Goal: Information Seeking & Learning: Learn about a topic

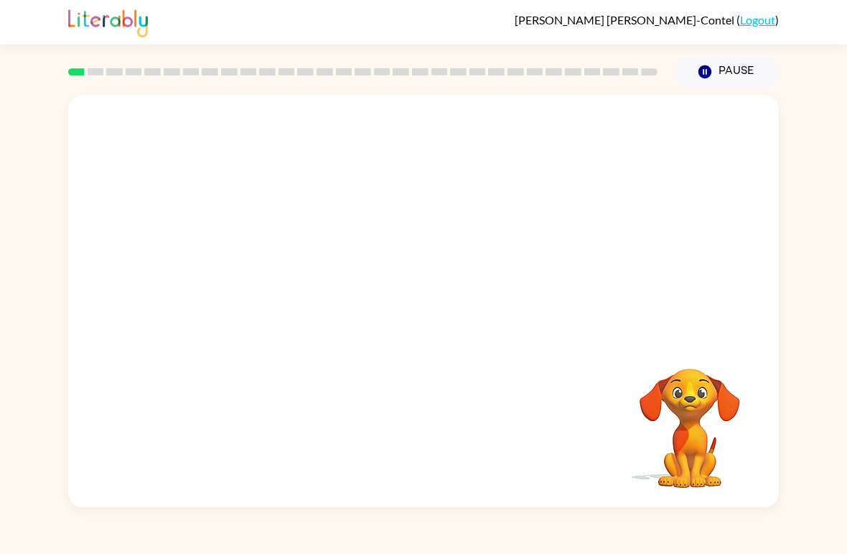
click at [437, 134] on video "Your browser must support playing .mp4 files to use Literably. Please try using…" at bounding box center [423, 216] width 711 height 243
click at [426, 306] on icon "button" at bounding box center [423, 308] width 25 height 25
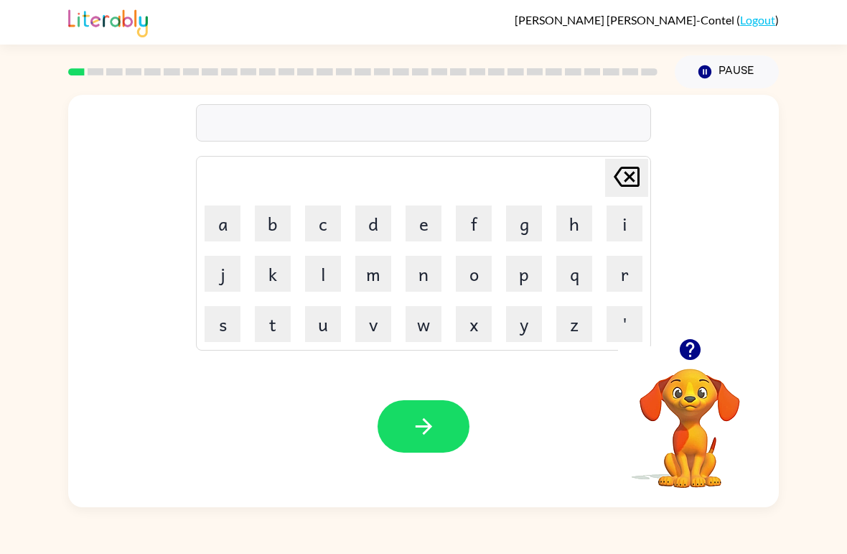
click at [272, 227] on button "b" at bounding box center [273, 223] width 36 height 36
click at [485, 276] on button "o" at bounding box center [474, 274] width 36 height 36
click at [637, 270] on button "r" at bounding box center [625, 274] width 36 height 36
click at [384, 231] on button "d" at bounding box center [373, 223] width 36 height 36
click at [424, 227] on button "e" at bounding box center [424, 223] width 36 height 36
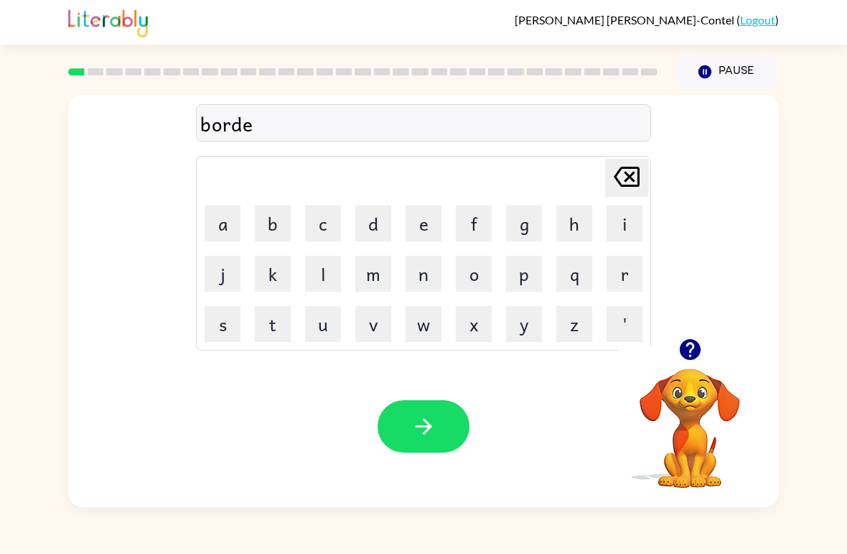
click at [619, 273] on button "r" at bounding box center [625, 274] width 36 height 36
click at [431, 440] on button "button" at bounding box center [424, 426] width 92 height 52
click at [701, 352] on icon "button" at bounding box center [690, 349] width 25 height 25
click at [617, 289] on button "r" at bounding box center [625, 274] width 36 height 36
click at [490, 276] on button "o" at bounding box center [474, 274] width 36 height 36
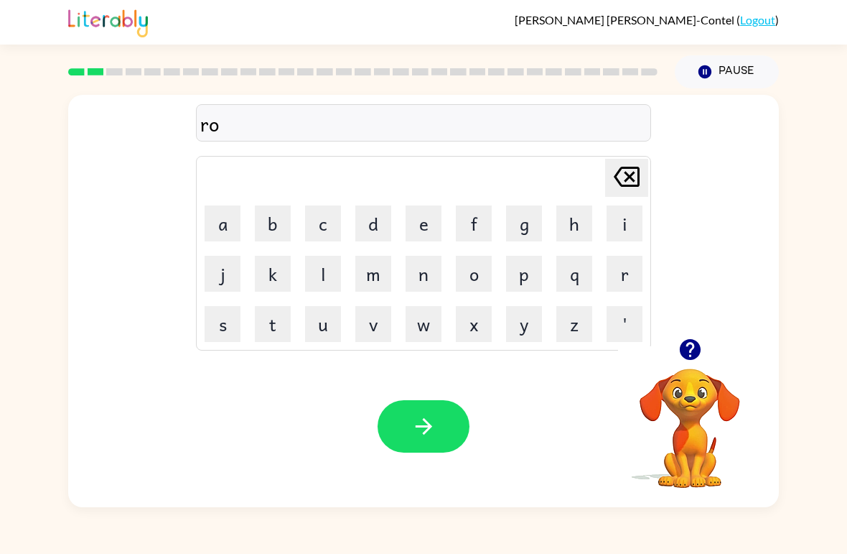
click at [324, 330] on button "u" at bounding box center [323, 324] width 36 height 36
click at [418, 288] on button "n" at bounding box center [424, 274] width 36 height 36
click at [378, 228] on button "d" at bounding box center [373, 223] width 36 height 36
click at [413, 416] on icon "button" at bounding box center [423, 426] width 25 height 25
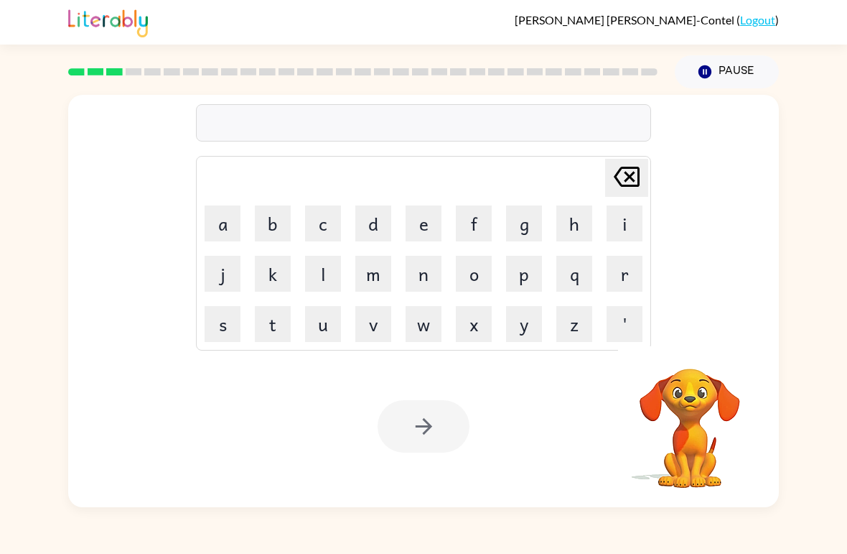
click at [373, 281] on button "m" at bounding box center [373, 274] width 36 height 36
click at [225, 276] on button "j" at bounding box center [223, 274] width 36 height 36
click at [613, 182] on icon "Delete Delete last character input" at bounding box center [627, 176] width 34 height 34
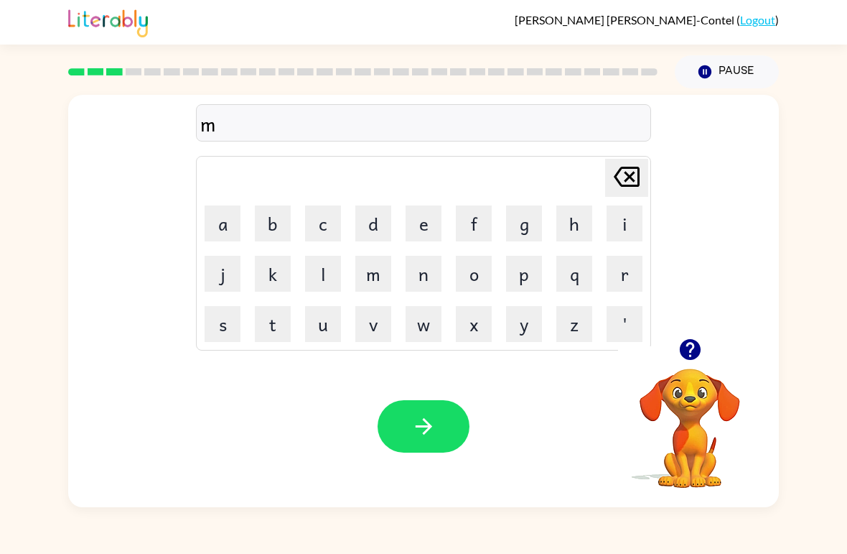
click at [222, 226] on button "a" at bounding box center [223, 223] width 36 height 36
click at [328, 230] on button "c" at bounding box center [323, 223] width 36 height 36
click at [572, 225] on button "h" at bounding box center [574, 223] width 36 height 36
click at [611, 241] on button "i" at bounding box center [625, 223] width 36 height 36
click at [424, 280] on button "n" at bounding box center [424, 274] width 36 height 36
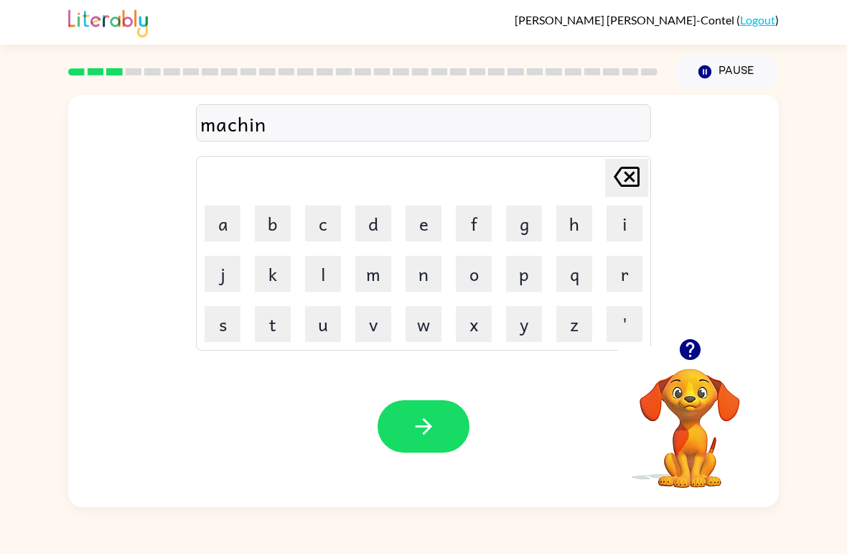
click at [417, 222] on button "e" at bounding box center [424, 223] width 36 height 36
click at [435, 433] on icon "button" at bounding box center [423, 426] width 25 height 25
click at [273, 337] on button "t" at bounding box center [273, 324] width 36 height 36
click at [618, 281] on button "r" at bounding box center [625, 274] width 36 height 36
click at [227, 220] on button "a" at bounding box center [223, 223] width 36 height 36
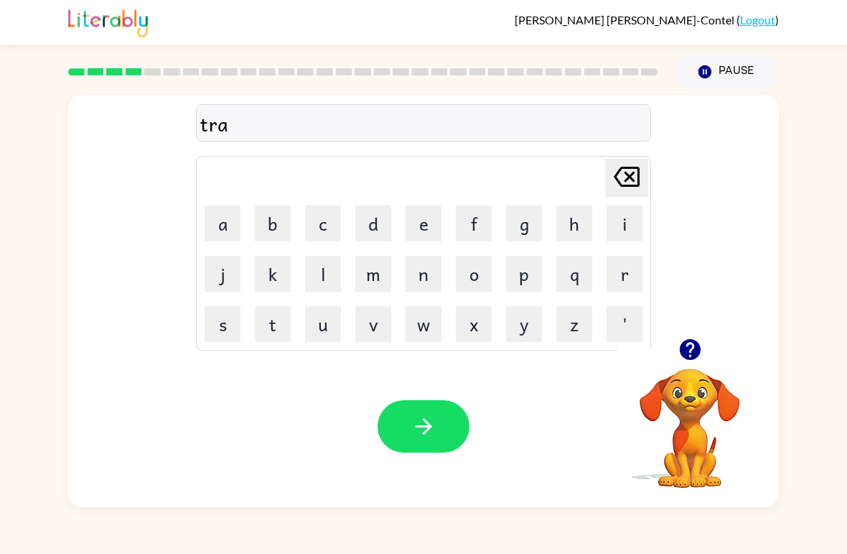
click at [623, 222] on button "i" at bounding box center [625, 223] width 36 height 36
click at [417, 278] on button "n" at bounding box center [424, 274] width 36 height 36
click at [429, 437] on icon "button" at bounding box center [423, 426] width 25 height 25
click at [379, 226] on button "d" at bounding box center [373, 223] width 36 height 36
click at [423, 228] on button "e" at bounding box center [424, 223] width 36 height 36
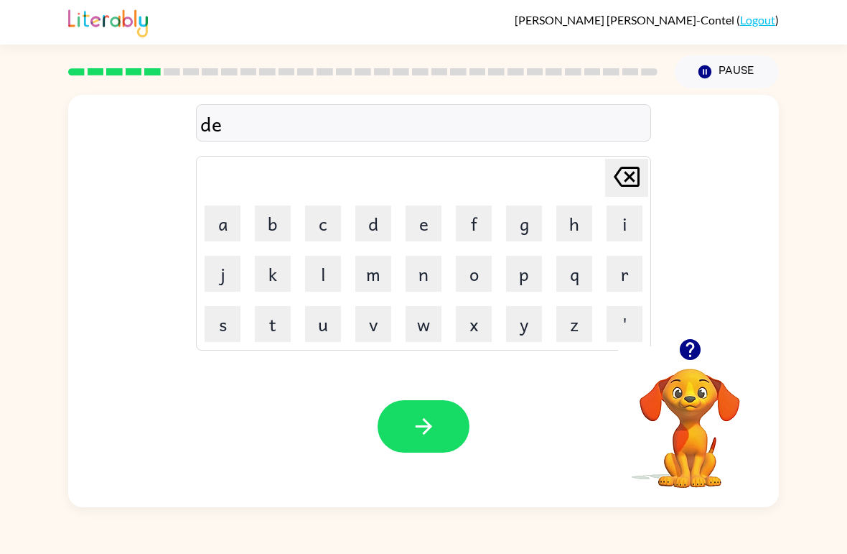
click at [475, 231] on button "f" at bounding box center [474, 223] width 36 height 36
click at [421, 220] on button "e" at bounding box center [424, 223] width 36 height 36
click at [430, 274] on button "n" at bounding box center [424, 274] width 36 height 36
click at [327, 225] on button "c" at bounding box center [323, 223] width 36 height 36
click at [612, 238] on button "i" at bounding box center [625, 223] width 36 height 36
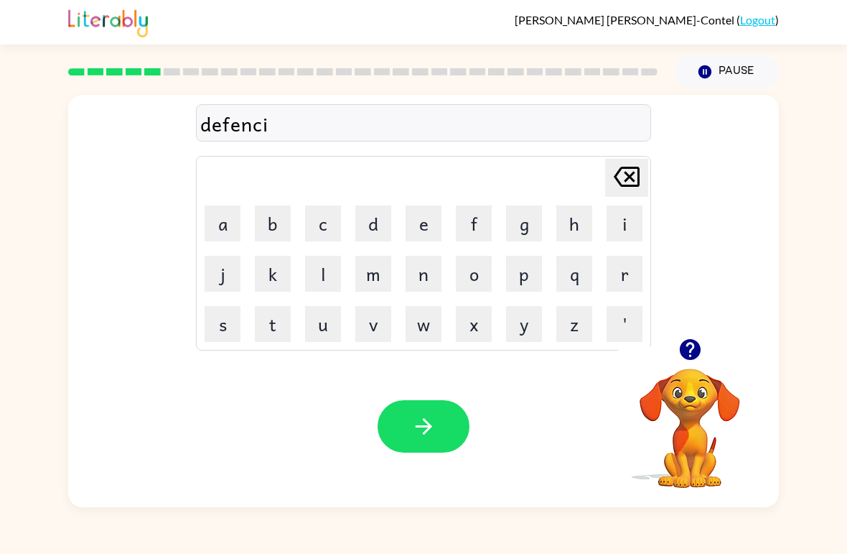
click at [378, 327] on button "v" at bounding box center [373, 324] width 36 height 36
click at [416, 220] on button "e" at bounding box center [424, 223] width 36 height 36
click at [424, 434] on icon "button" at bounding box center [423, 426] width 17 height 17
click at [680, 350] on icon "button" at bounding box center [689, 349] width 21 height 21
click at [382, 327] on button "v" at bounding box center [373, 324] width 36 height 36
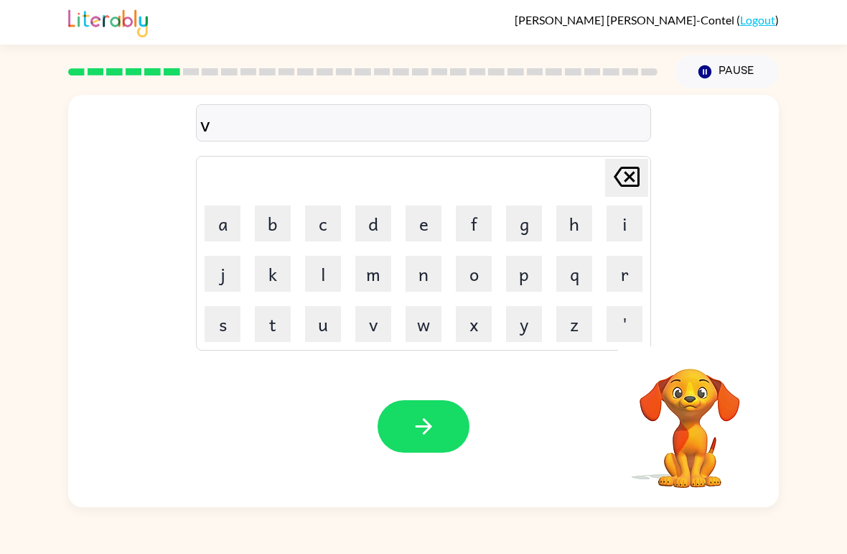
click at [217, 227] on button "a" at bounding box center [223, 223] width 36 height 36
click at [319, 225] on button "c" at bounding box center [323, 223] width 36 height 36
click at [225, 215] on button "a" at bounding box center [223, 223] width 36 height 36
click at [279, 330] on button "t" at bounding box center [273, 324] width 36 height 36
click at [607, 218] on button "i" at bounding box center [625, 223] width 36 height 36
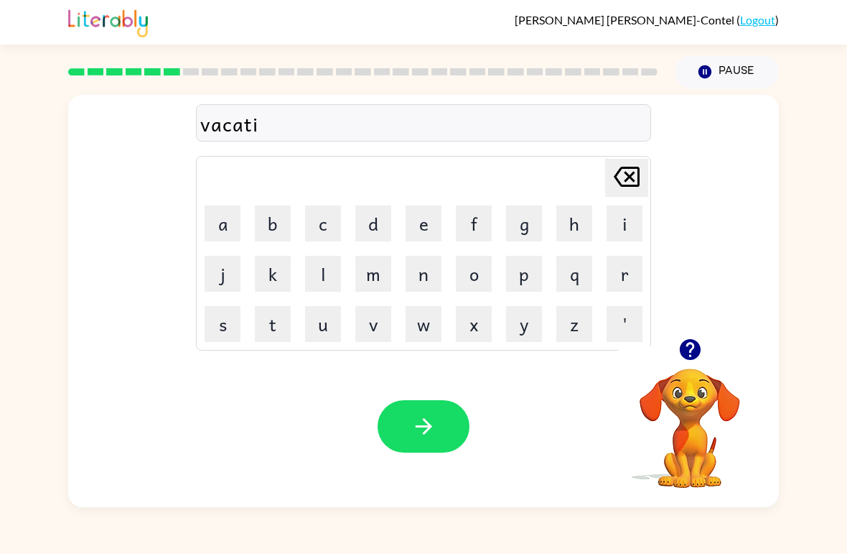
click at [480, 277] on button "o" at bounding box center [474, 274] width 36 height 36
click at [423, 277] on button "n" at bounding box center [424, 274] width 36 height 36
click at [429, 441] on button "button" at bounding box center [424, 426] width 92 height 52
click at [688, 354] on icon "button" at bounding box center [689, 349] width 21 height 21
click at [697, 349] on icon "button" at bounding box center [689, 349] width 21 height 21
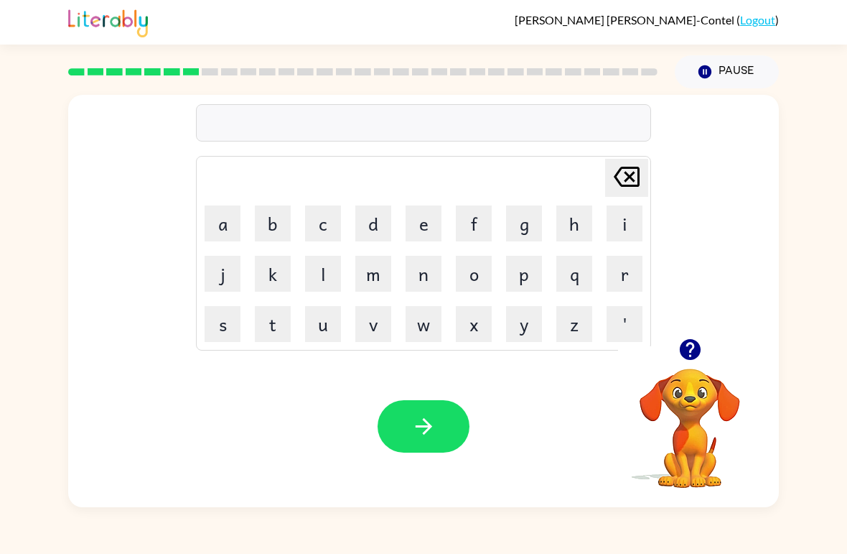
click at [523, 290] on button "p" at bounding box center [524, 274] width 36 height 36
click at [477, 273] on button "o" at bounding box center [474, 274] width 36 height 36
click at [373, 232] on button "d" at bounding box center [373, 223] width 36 height 36
click at [322, 281] on button "l" at bounding box center [323, 274] width 36 height 36
click at [427, 223] on button "e" at bounding box center [424, 223] width 36 height 36
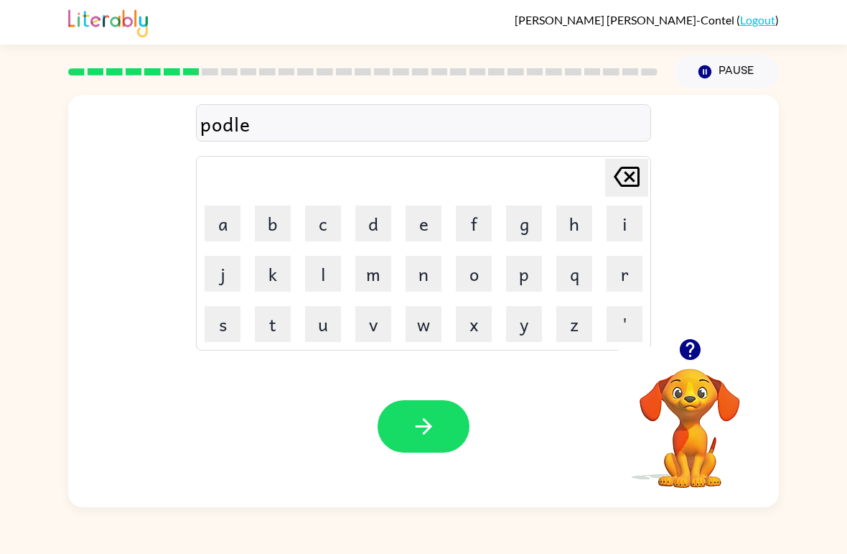
click at [433, 435] on icon "button" at bounding box center [423, 426] width 25 height 25
click at [692, 351] on icon "button" at bounding box center [689, 349] width 21 height 21
click at [384, 274] on button "m" at bounding box center [373, 274] width 36 height 36
click at [627, 225] on button "i" at bounding box center [625, 223] width 36 height 36
click at [638, 284] on button "r" at bounding box center [625, 274] width 36 height 36
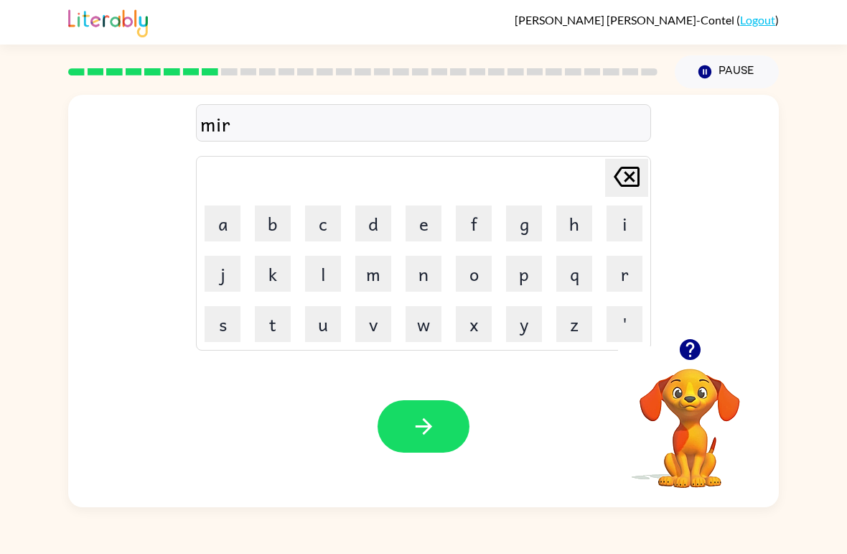
click at [413, 231] on button "e" at bounding box center [424, 223] width 36 height 36
click at [328, 228] on button "c" at bounding box center [323, 223] width 36 height 36
click at [209, 230] on button "a" at bounding box center [223, 223] width 36 height 36
click at [327, 280] on button "l" at bounding box center [323, 274] width 36 height 36
click at [326, 279] on button "l" at bounding box center [323, 274] width 36 height 36
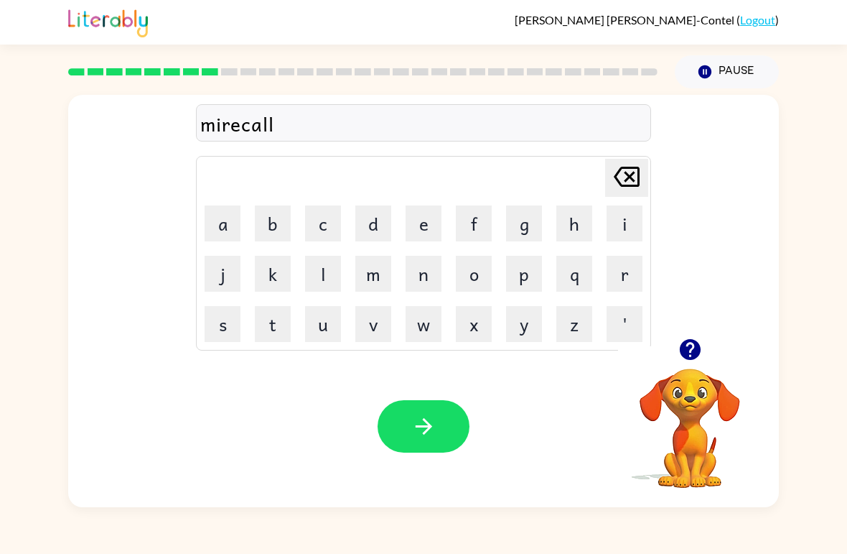
click at [418, 424] on icon "button" at bounding box center [423, 426] width 25 height 25
click at [373, 287] on button "m" at bounding box center [373, 274] width 36 height 36
click at [424, 233] on button "e" at bounding box center [424, 223] width 36 height 36
click at [421, 215] on button "e" at bounding box center [424, 223] width 36 height 36
click at [699, 353] on icon "button" at bounding box center [689, 349] width 21 height 21
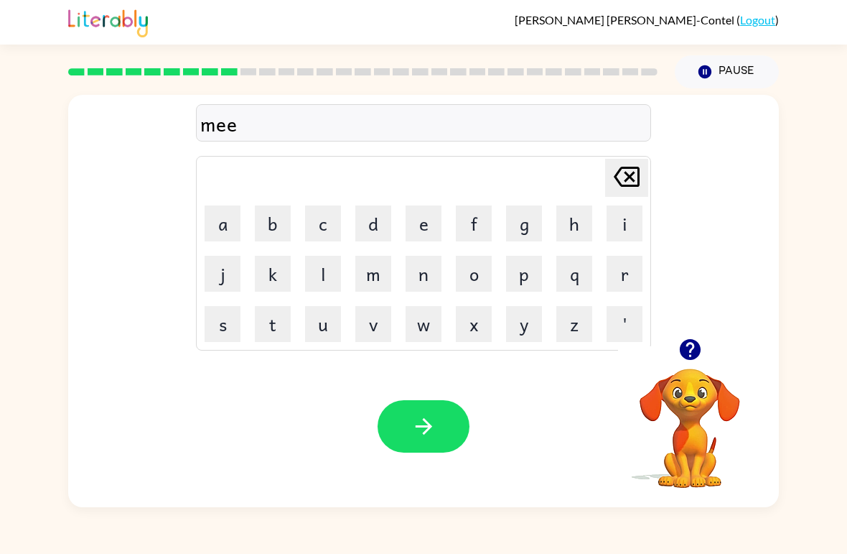
click at [278, 335] on button "t" at bounding box center [273, 324] width 36 height 36
click at [380, 283] on button "m" at bounding box center [373, 274] width 36 height 36
click at [475, 284] on button "o" at bounding box center [474, 274] width 36 height 36
click at [616, 286] on button "r" at bounding box center [625, 274] width 36 height 36
click at [413, 286] on button "n" at bounding box center [424, 274] width 36 height 36
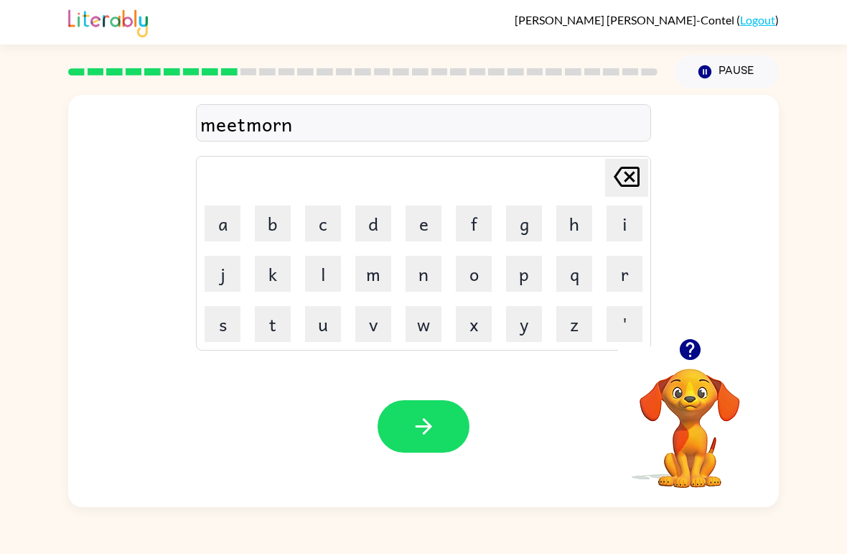
click at [622, 223] on button "i" at bounding box center [625, 223] width 36 height 36
click at [436, 282] on button "n" at bounding box center [424, 274] width 36 height 36
click at [526, 227] on button "g" at bounding box center [524, 223] width 36 height 36
click at [455, 429] on button "button" at bounding box center [424, 426] width 92 height 52
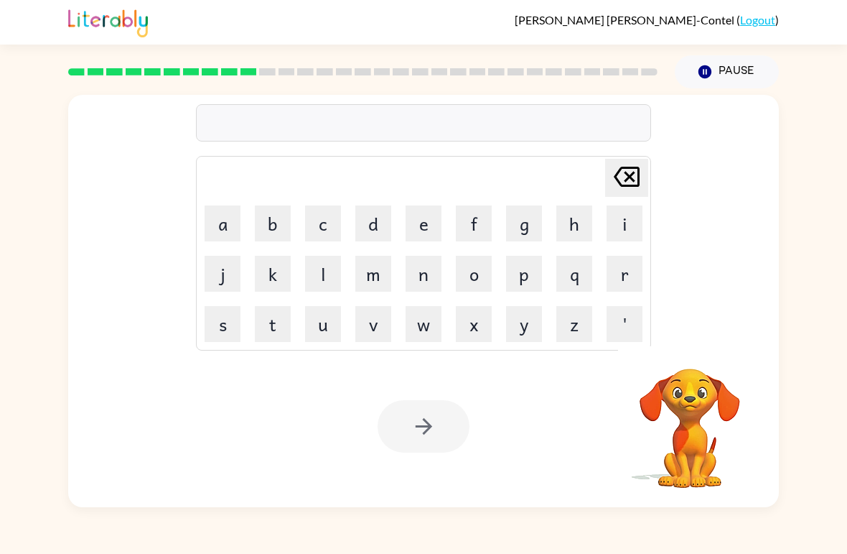
click at [381, 228] on button "d" at bounding box center [373, 223] width 36 height 36
click at [613, 230] on button "i" at bounding box center [625, 223] width 36 height 36
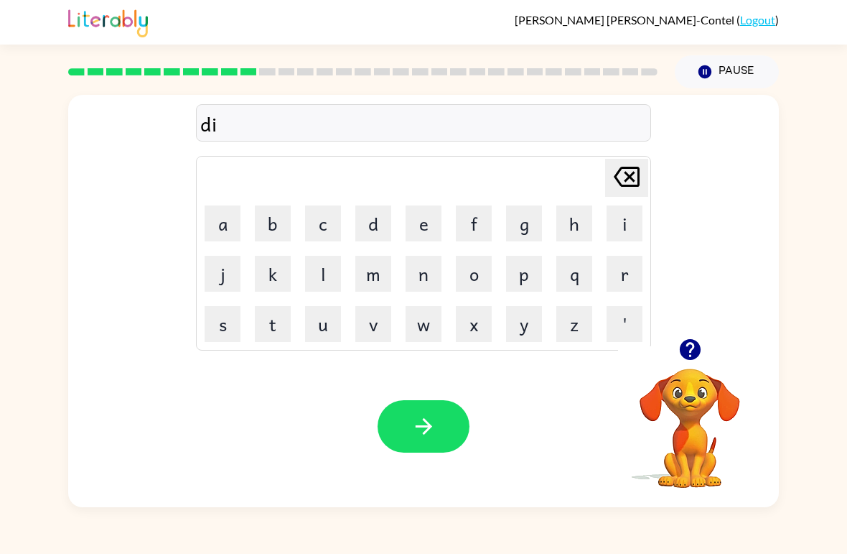
click at [236, 322] on button "s" at bounding box center [223, 324] width 36 height 36
click at [335, 332] on button "u" at bounding box center [323, 324] width 36 height 36
click at [628, 179] on icon at bounding box center [627, 177] width 26 height 20
click at [282, 322] on button "t" at bounding box center [273, 324] width 36 height 36
click at [622, 285] on button "r" at bounding box center [625, 274] width 36 height 36
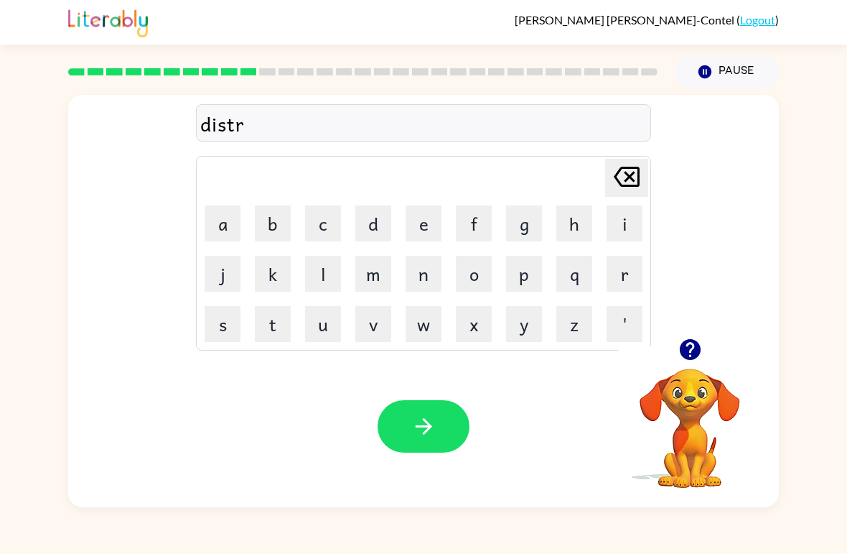
click at [380, 327] on button "v" at bounding box center [373, 324] width 36 height 36
click at [639, 178] on icon at bounding box center [627, 177] width 26 height 20
click at [324, 334] on button "u" at bounding box center [323, 324] width 36 height 36
click at [222, 326] on button "s" at bounding box center [223, 324] width 36 height 36
click at [275, 322] on button "t" at bounding box center [273, 324] width 36 height 36
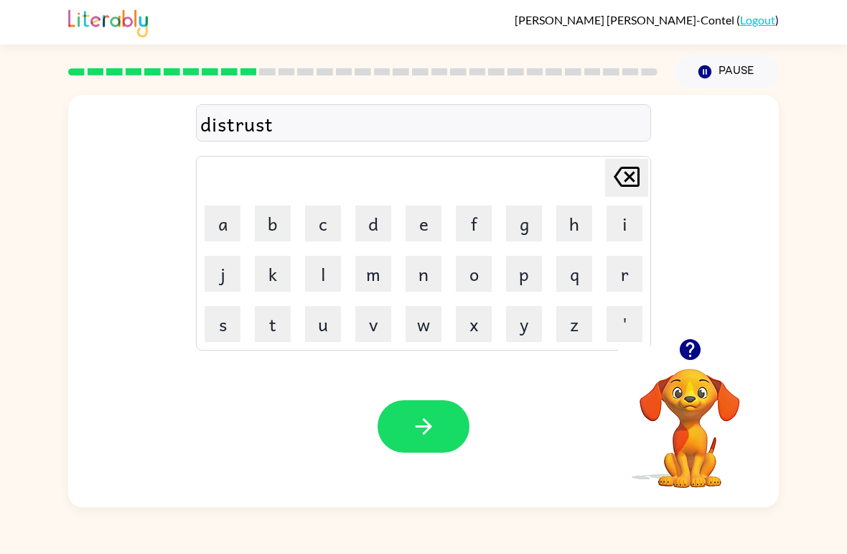
click at [425, 430] on icon "button" at bounding box center [423, 426] width 25 height 25
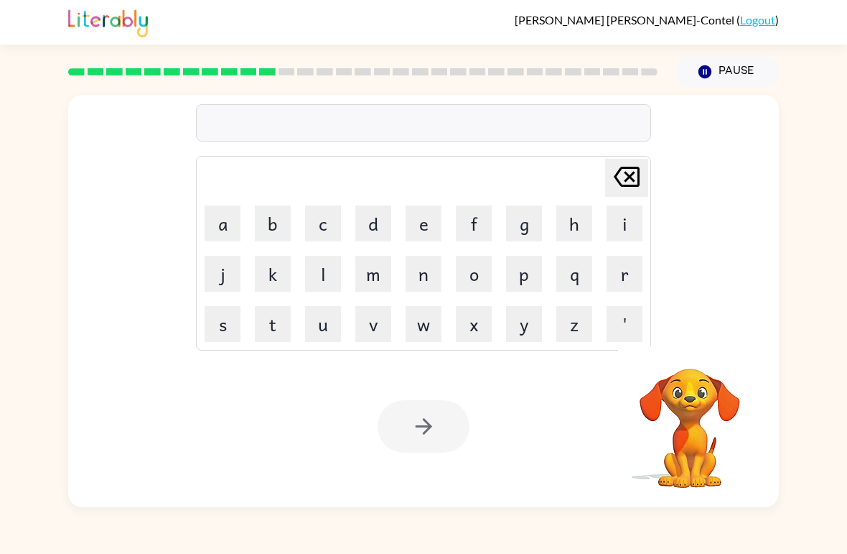
click at [632, 281] on button "r" at bounding box center [625, 274] width 36 height 36
click at [481, 285] on button "o" at bounding box center [474, 274] width 36 height 36
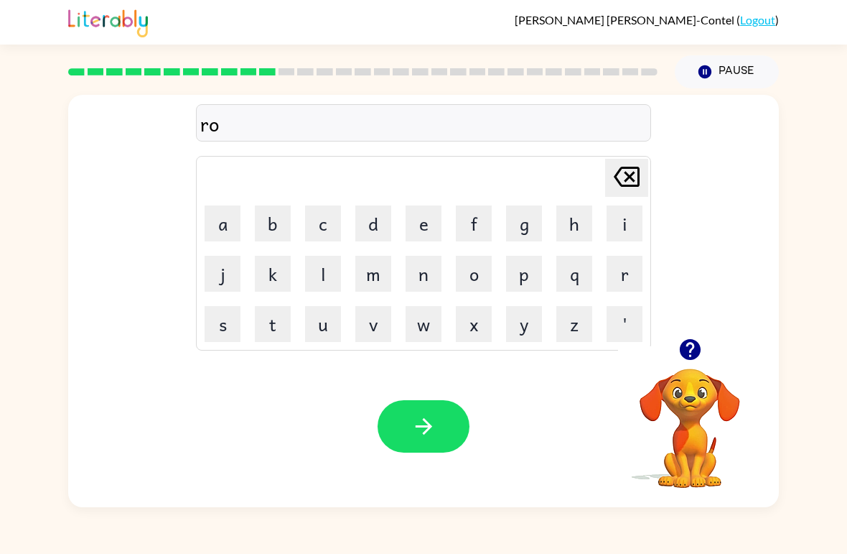
click at [376, 225] on button "d" at bounding box center [373, 223] width 36 height 36
click at [426, 223] on button "e" at bounding box center [424, 223] width 36 height 36
click at [394, 403] on button "button" at bounding box center [424, 426] width 92 height 52
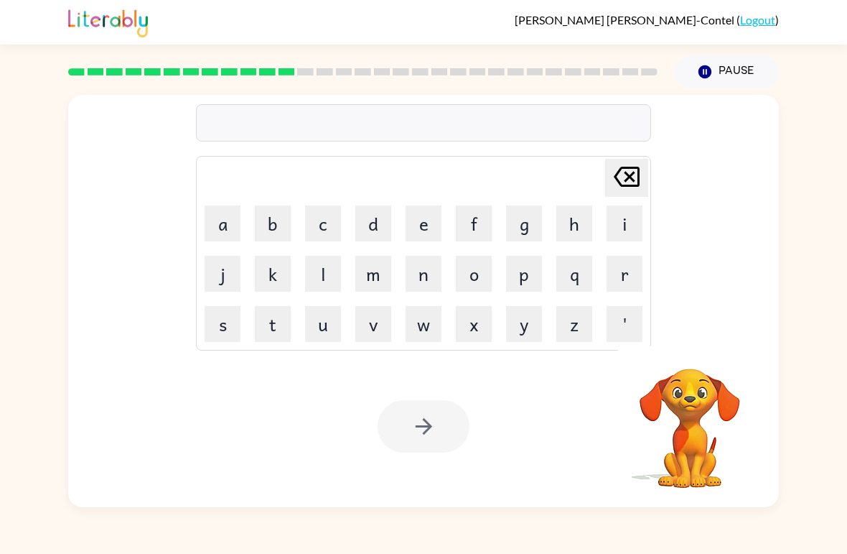
click at [325, 332] on button "u" at bounding box center [323, 324] width 36 height 36
click at [533, 283] on button "p" at bounding box center [524, 274] width 36 height 36
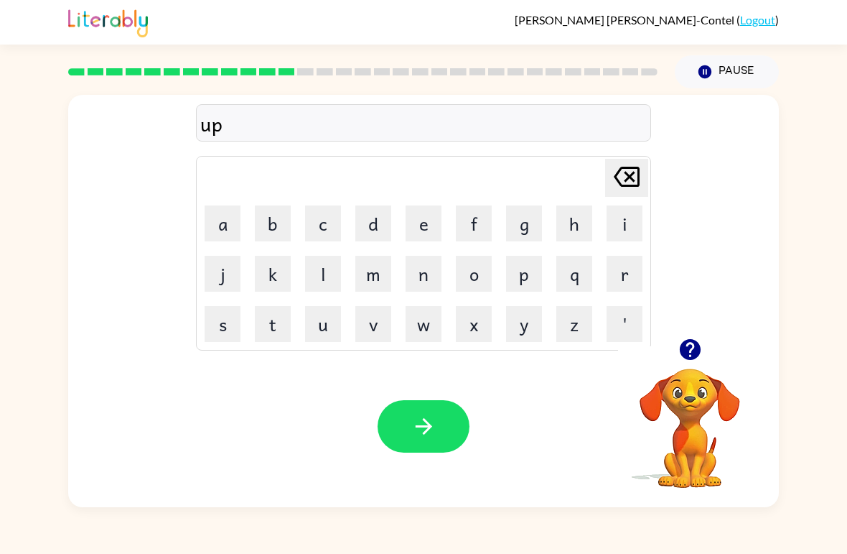
click at [535, 228] on button "g" at bounding box center [524, 223] width 36 height 36
click at [628, 280] on button "r" at bounding box center [625, 274] width 36 height 36
click at [213, 227] on button "a" at bounding box center [223, 223] width 36 height 36
click at [375, 230] on button "d" at bounding box center [373, 223] width 36 height 36
click at [423, 219] on button "e" at bounding box center [424, 223] width 36 height 36
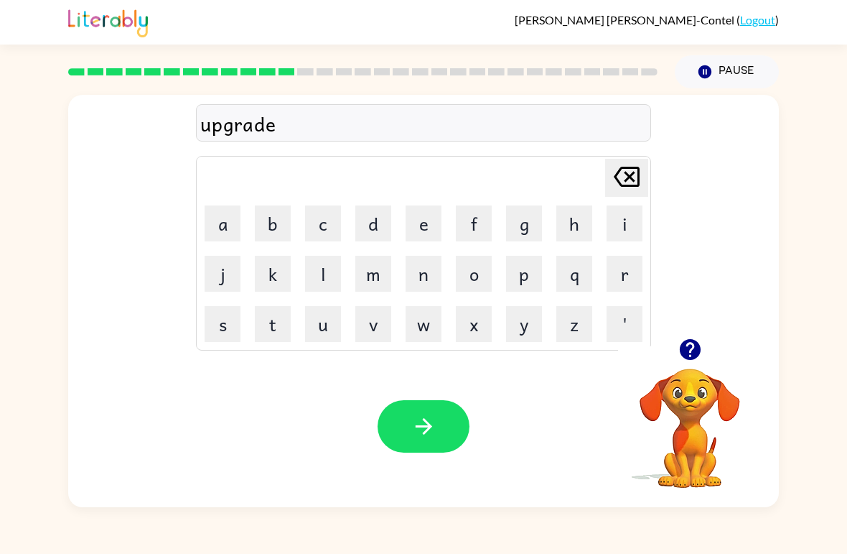
click at [406, 429] on button "button" at bounding box center [424, 426] width 92 height 52
click at [688, 355] on icon "button" at bounding box center [689, 349] width 21 height 21
click at [384, 275] on button "m" at bounding box center [373, 274] width 36 height 36
click at [210, 223] on button "a" at bounding box center [223, 223] width 36 height 36
click at [371, 226] on button "d" at bounding box center [373, 223] width 36 height 36
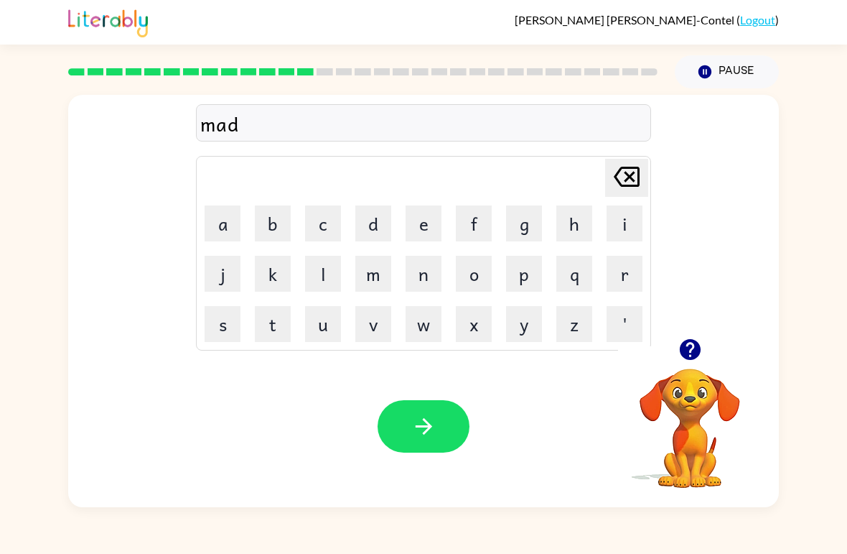
click at [419, 275] on button "n" at bounding box center [424, 274] width 36 height 36
click at [413, 233] on button "e" at bounding box center [424, 223] width 36 height 36
click at [226, 332] on button "s" at bounding box center [223, 324] width 36 height 36
click at [232, 329] on button "s" at bounding box center [223, 324] width 36 height 36
click at [428, 432] on icon "button" at bounding box center [423, 426] width 25 height 25
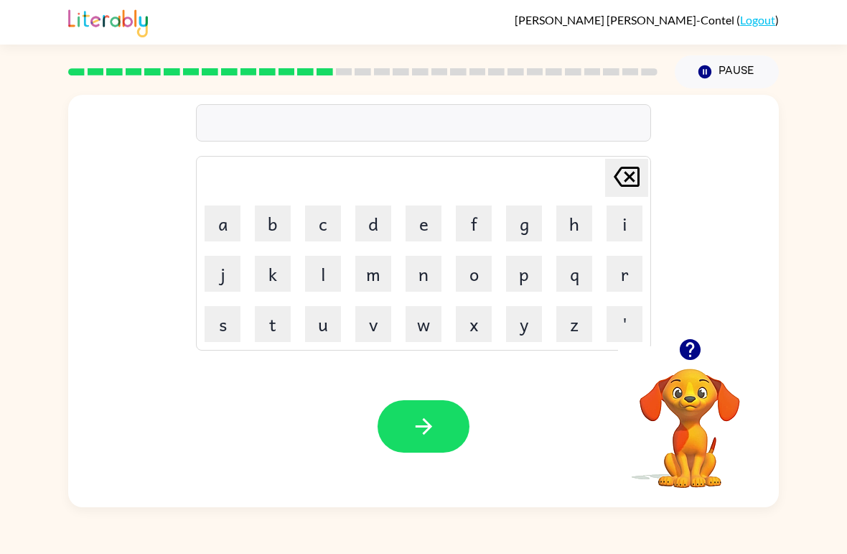
click at [485, 287] on button "o" at bounding box center [474, 274] width 36 height 36
click at [425, 276] on button "n" at bounding box center [424, 274] width 36 height 36
click at [623, 180] on icon "Delete Delete last character input" at bounding box center [627, 176] width 34 height 34
click at [622, 180] on icon "Delete Delete last character input" at bounding box center [627, 176] width 34 height 34
click at [632, 174] on icon at bounding box center [627, 177] width 26 height 20
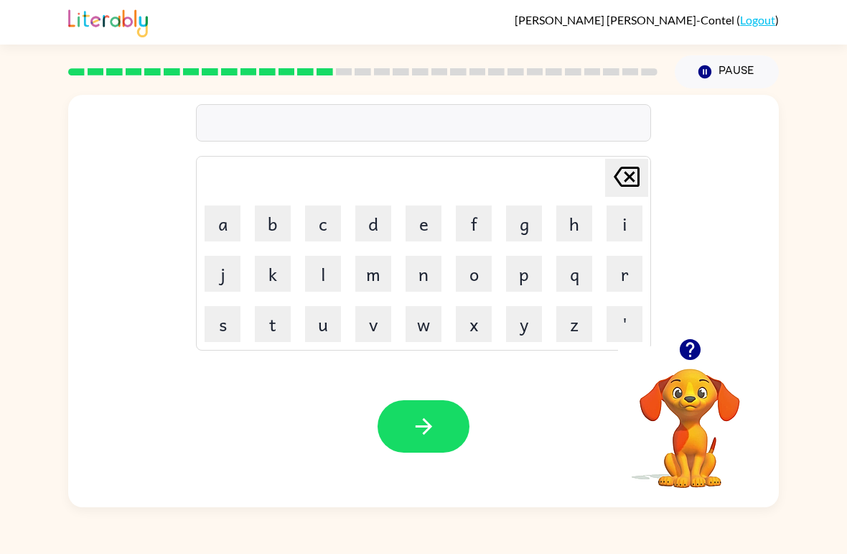
click at [271, 221] on button "b" at bounding box center [273, 223] width 36 height 36
click at [489, 281] on button "o" at bounding box center [474, 274] width 36 height 36
click at [416, 279] on button "n" at bounding box center [424, 274] width 36 height 36
click at [333, 327] on button "u" at bounding box center [323, 324] width 36 height 36
click at [226, 332] on button "s" at bounding box center [223, 324] width 36 height 36
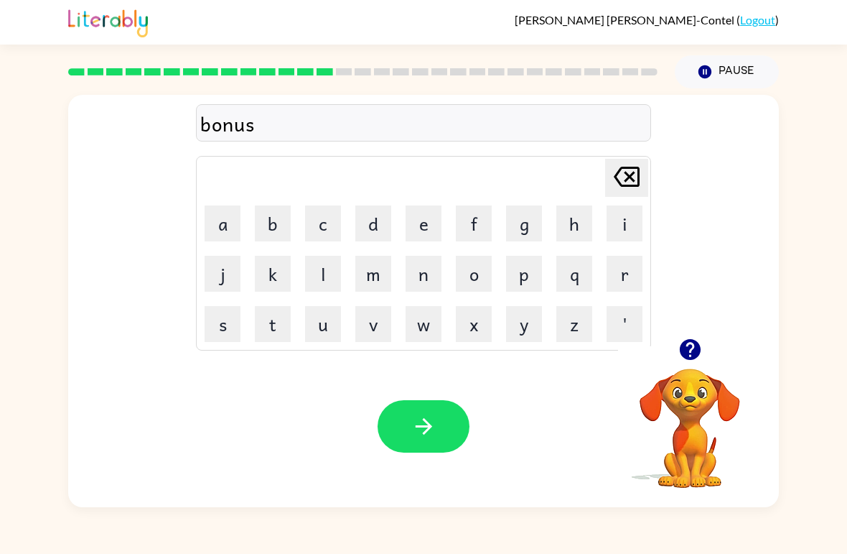
click at [447, 414] on button "button" at bounding box center [424, 426] width 92 height 52
click at [226, 330] on button "s" at bounding box center [223, 324] width 36 height 36
click at [428, 338] on button "w" at bounding box center [424, 324] width 36 height 36
click at [490, 276] on button "o" at bounding box center [474, 274] width 36 height 36
click at [633, 277] on button "r" at bounding box center [625, 274] width 36 height 36
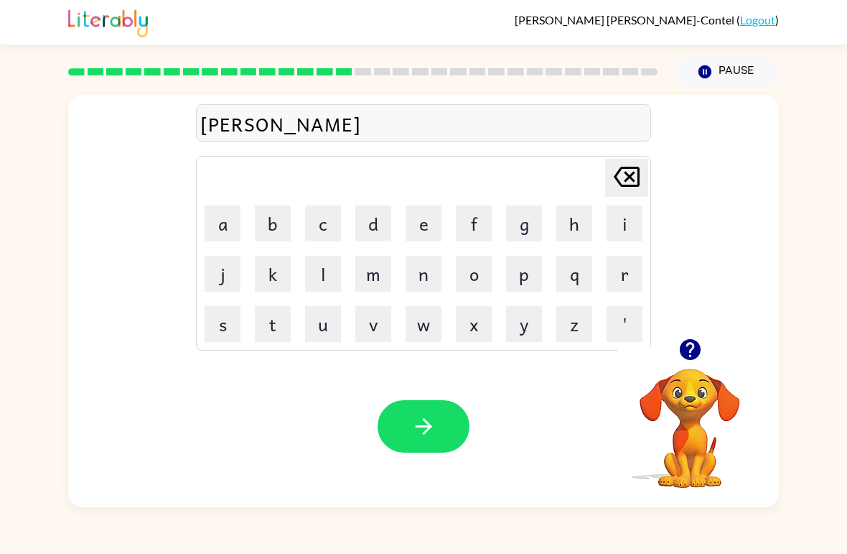
click at [374, 281] on button "m" at bounding box center [373, 274] width 36 height 36
click at [442, 452] on button "button" at bounding box center [424, 426] width 92 height 52
click at [688, 339] on icon "button" at bounding box center [690, 349] width 25 height 25
click at [638, 282] on button "r" at bounding box center [625, 274] width 36 height 36
click at [219, 230] on button "a" at bounding box center [223, 223] width 36 height 36
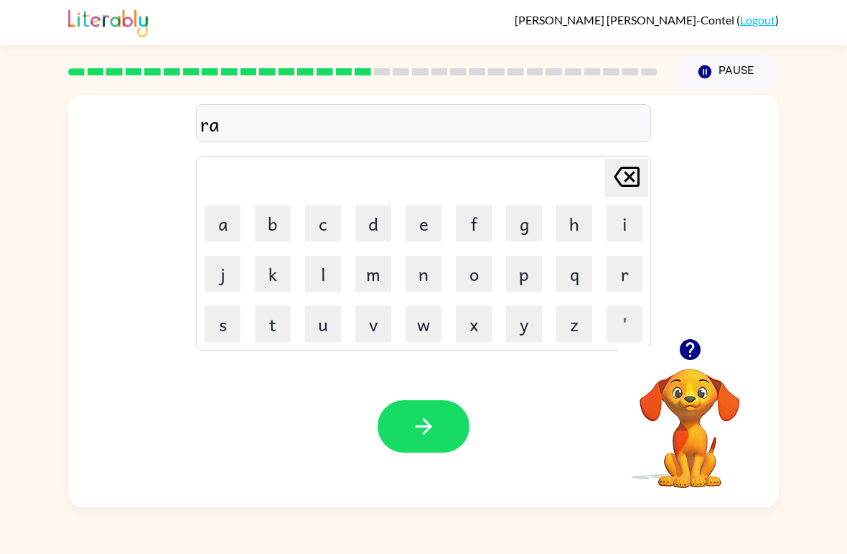
click at [446, 251] on td "n" at bounding box center [423, 273] width 49 height 49
click at [630, 190] on icon "Delete Delete last character input" at bounding box center [627, 176] width 34 height 34
click at [218, 230] on button "a" at bounding box center [223, 223] width 36 height 36
click at [376, 281] on button "m" at bounding box center [373, 274] width 36 height 36
click at [406, 424] on button "button" at bounding box center [424, 426] width 92 height 52
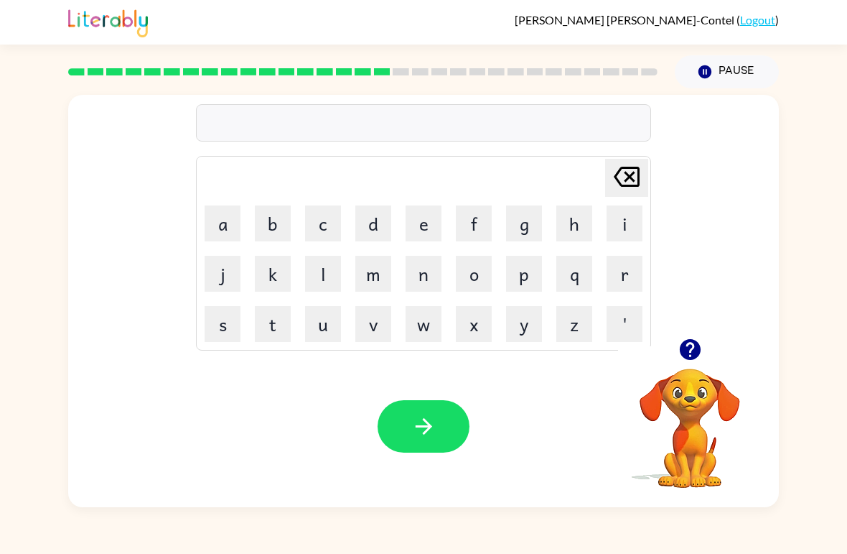
click at [266, 233] on button "b" at bounding box center [273, 223] width 36 height 36
click at [637, 279] on button "r" at bounding box center [625, 274] width 36 height 36
click at [625, 230] on button "i" at bounding box center [625, 223] width 36 height 36
click at [375, 275] on button "m" at bounding box center [373, 274] width 36 height 36
click at [635, 230] on button "i" at bounding box center [625, 223] width 36 height 36
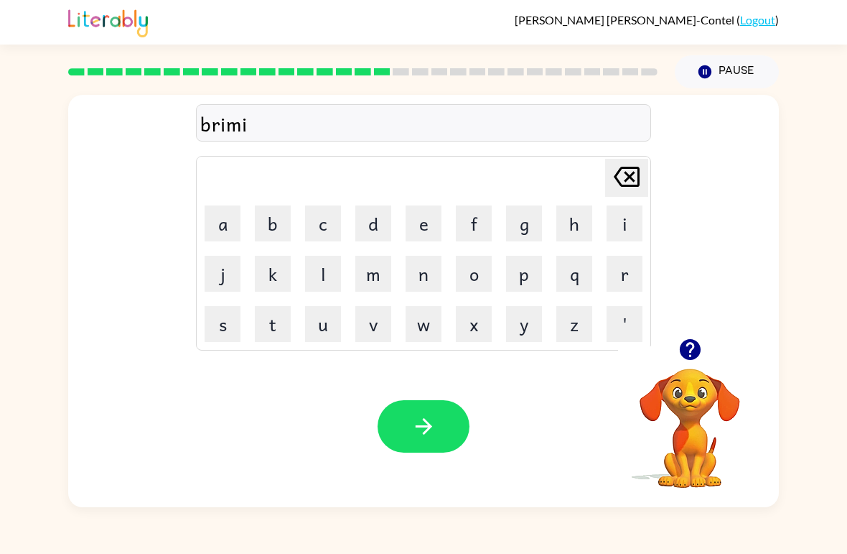
click at [426, 284] on button "n" at bounding box center [424, 274] width 36 height 36
click at [526, 226] on button "g" at bounding box center [524, 223] width 36 height 36
click at [447, 434] on button "button" at bounding box center [424, 426] width 92 height 52
click at [625, 276] on button "r" at bounding box center [625, 274] width 36 height 36
click at [420, 227] on button "e" at bounding box center [424, 223] width 36 height 36
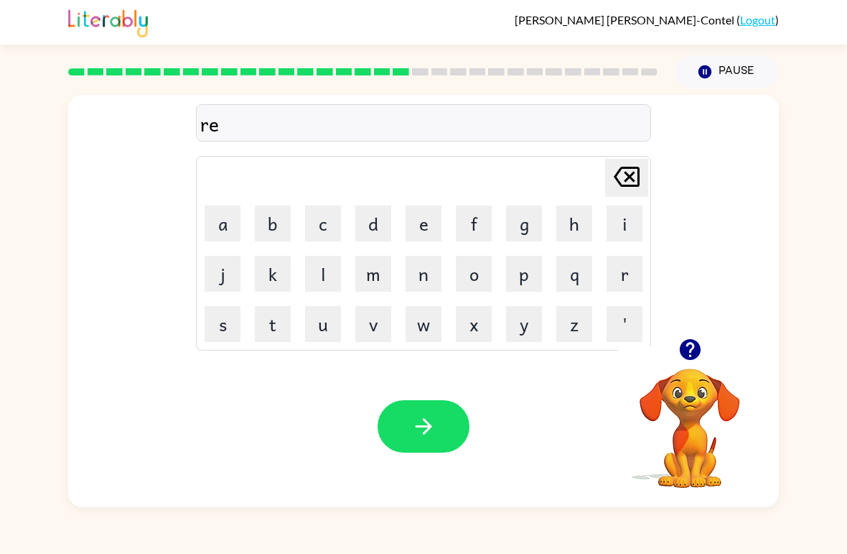
click at [223, 332] on button "s" at bounding box center [223, 324] width 36 height 36
click at [321, 223] on button "c" at bounding box center [323, 223] width 36 height 36
click at [330, 325] on button "u" at bounding box center [323, 324] width 36 height 36
click at [436, 232] on button "e" at bounding box center [424, 223] width 36 height 36
click at [376, 223] on button "d" at bounding box center [373, 223] width 36 height 36
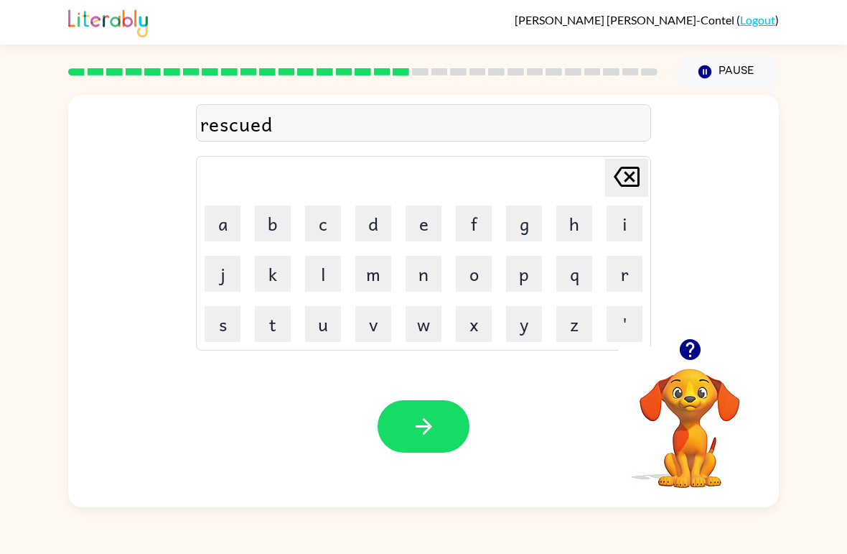
click at [701, 350] on icon "button" at bounding box center [690, 349] width 25 height 25
click at [617, 171] on icon "Delete Delete last character input" at bounding box center [627, 176] width 34 height 34
click at [225, 330] on button "s" at bounding box center [223, 324] width 36 height 36
click at [274, 326] on button "t" at bounding box center [273, 324] width 36 height 36
click at [429, 420] on icon "button" at bounding box center [423, 426] width 25 height 25
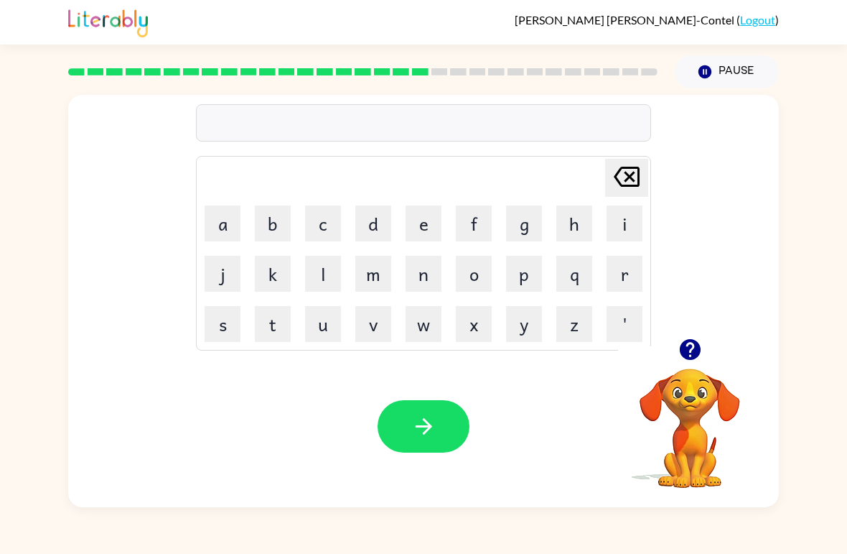
click at [683, 381] on video "Your browser must support playing .mp4 files to use Literably. Please try using…" at bounding box center [690, 418] width 144 height 144
click at [688, 348] on icon "button" at bounding box center [689, 349] width 21 height 21
click at [222, 224] on button "a" at bounding box center [223, 223] width 36 height 36
click at [630, 277] on button "r" at bounding box center [625, 274] width 36 height 36
click at [266, 331] on button "t" at bounding box center [273, 324] width 36 height 36
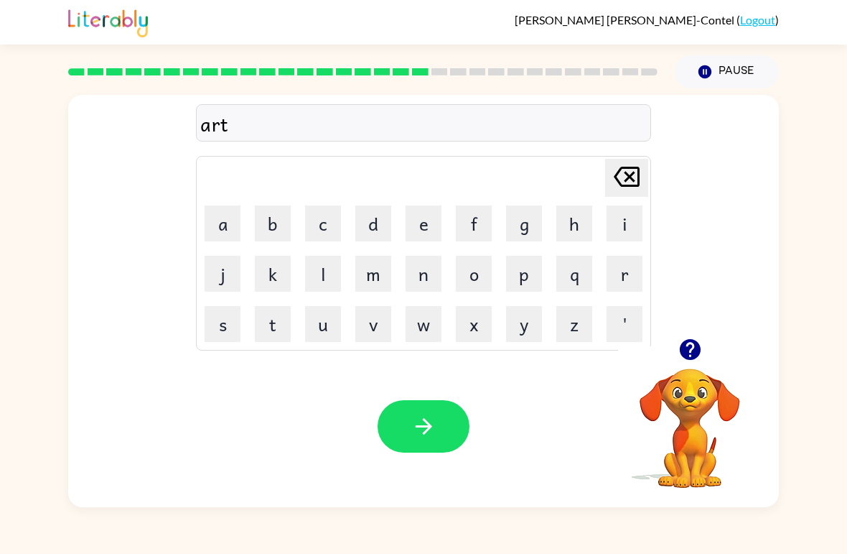
click at [428, 336] on button "w" at bounding box center [424, 324] width 36 height 36
click at [426, 233] on button "e" at bounding box center [424, 223] width 36 height 36
click at [229, 223] on button "a" at bounding box center [223, 223] width 36 height 36
click at [432, 404] on button "button" at bounding box center [424, 426] width 92 height 52
click at [701, 355] on icon "button" at bounding box center [690, 349] width 25 height 25
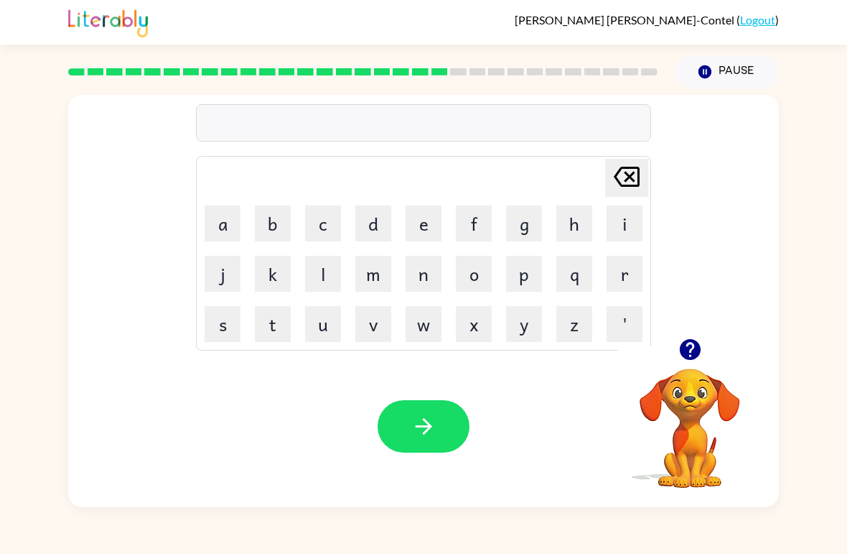
click at [688, 351] on icon "button" at bounding box center [689, 349] width 21 height 21
click at [811, 198] on div "Delete Delete last character input a b c d e f g h i j k l m n o p q r s t u v …" at bounding box center [423, 297] width 847 height 419
click at [476, 225] on button "f" at bounding box center [474, 223] width 36 height 36
click at [481, 272] on button "o" at bounding box center [474, 274] width 36 height 36
click at [315, 286] on button "l" at bounding box center [323, 274] width 36 height 36
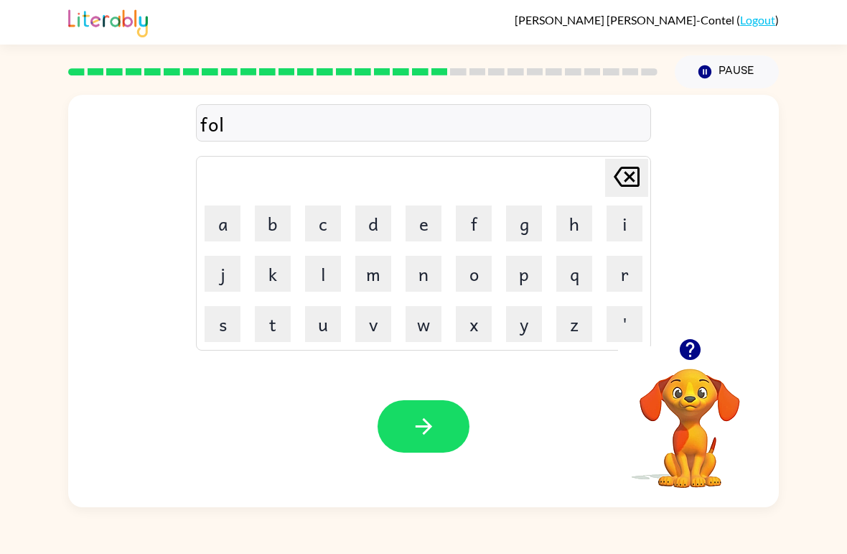
click at [314, 286] on button "l" at bounding box center [323, 274] width 36 height 36
click at [465, 277] on button "o" at bounding box center [474, 274] width 36 height 36
click at [433, 330] on button "w" at bounding box center [424, 324] width 36 height 36
click at [430, 216] on button "e" at bounding box center [424, 223] width 36 height 36
click at [373, 224] on button "d" at bounding box center [373, 223] width 36 height 36
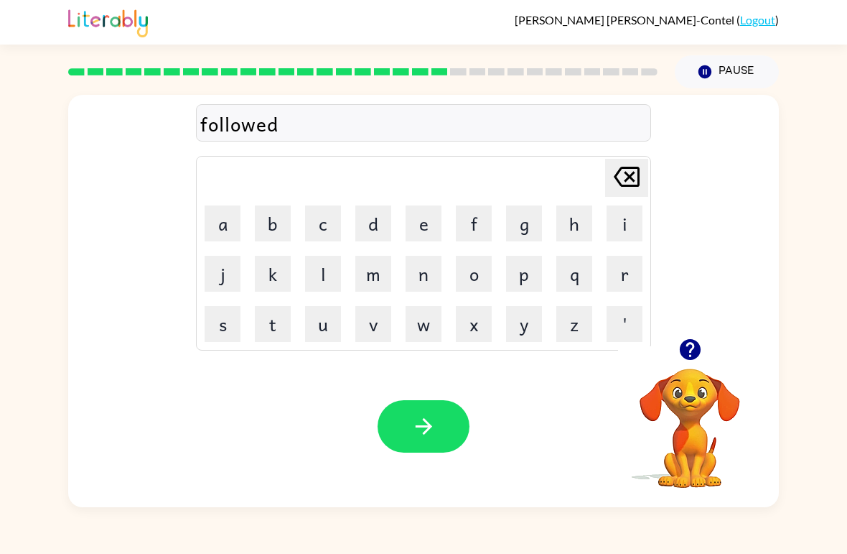
click at [444, 437] on button "button" at bounding box center [424, 426] width 92 height 52
click at [690, 341] on icon "button" at bounding box center [689, 349] width 21 height 21
click at [423, 239] on button "e" at bounding box center [424, 223] width 36 height 36
click at [426, 289] on button "n" at bounding box center [424, 274] width 36 height 36
click at [625, 178] on icon "Delete Delete last character input" at bounding box center [627, 176] width 34 height 34
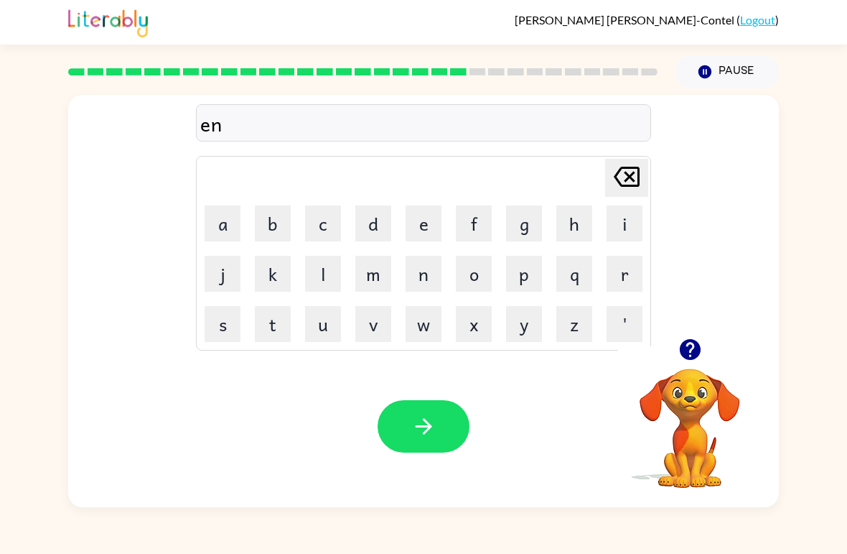
click at [625, 177] on icon "Delete Delete last character input" at bounding box center [627, 176] width 34 height 34
click at [234, 329] on button "s" at bounding box center [223, 324] width 36 height 36
click at [418, 228] on button "e" at bounding box center [424, 223] width 36 height 36
click at [420, 270] on button "n" at bounding box center [424, 274] width 36 height 36
click at [274, 338] on button "t" at bounding box center [273, 324] width 36 height 36
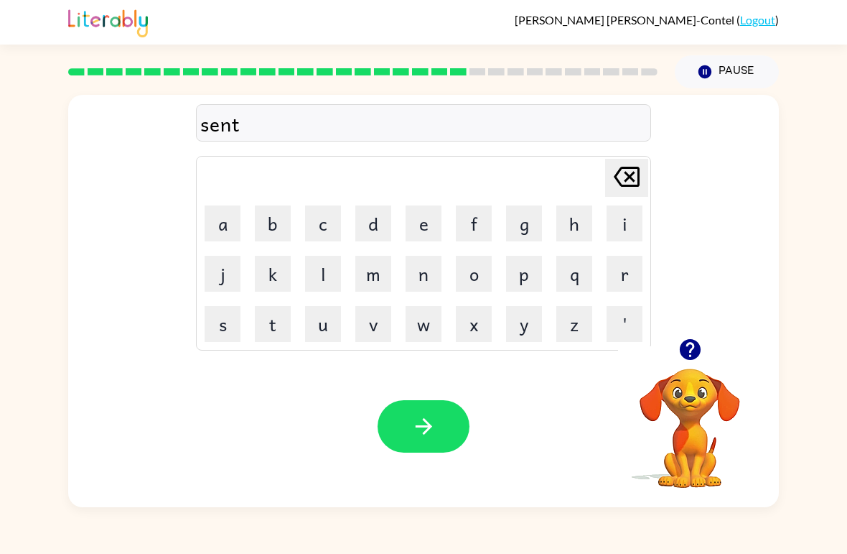
click at [429, 225] on button "e" at bounding box center [424, 223] width 36 height 36
click at [680, 346] on icon "button" at bounding box center [690, 349] width 25 height 25
click at [540, 272] on button "p" at bounding box center [524, 274] width 36 height 36
click at [620, 234] on button "i" at bounding box center [625, 223] width 36 height 36
click at [415, 234] on button "e" at bounding box center [424, 223] width 36 height 36
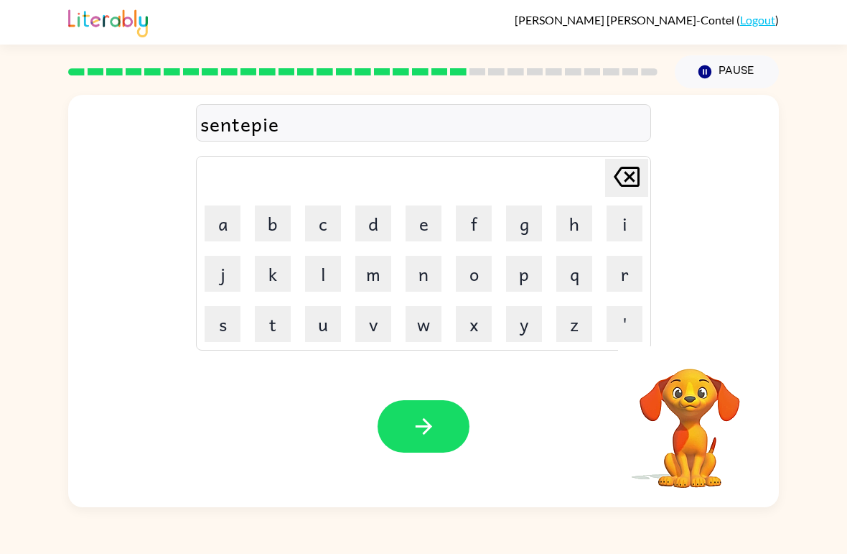
click at [372, 228] on button "d" at bounding box center [373, 223] width 36 height 36
click at [432, 420] on icon "button" at bounding box center [423, 426] width 25 height 25
click at [222, 322] on button "s" at bounding box center [223, 324] width 36 height 36
click at [322, 329] on button "u" at bounding box center [323, 324] width 36 height 36
click at [220, 333] on button "s" at bounding box center [223, 324] width 36 height 36
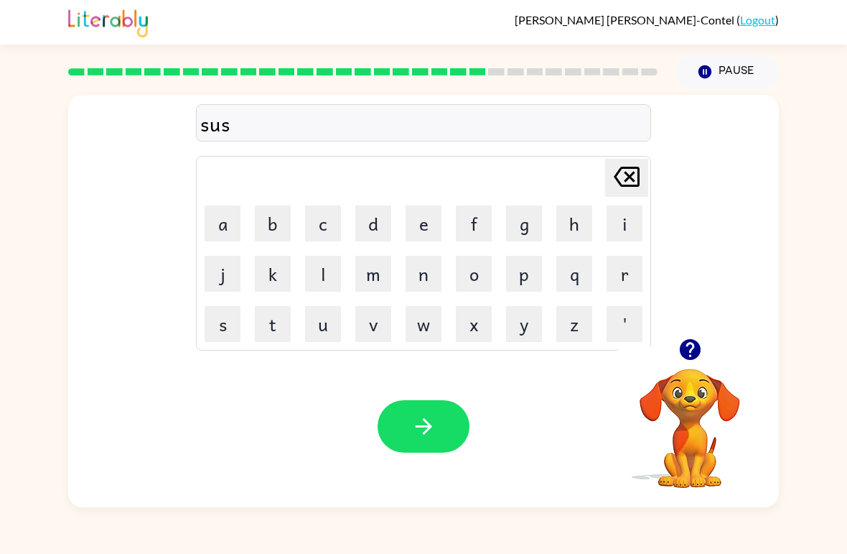
click at [274, 333] on button "t" at bounding box center [273, 324] width 36 height 36
click at [229, 229] on button "a" at bounding box center [223, 223] width 36 height 36
click at [415, 275] on button "n" at bounding box center [424, 274] width 36 height 36
click at [630, 232] on button "i" at bounding box center [625, 223] width 36 height 36
click at [429, 238] on button "e" at bounding box center [424, 223] width 36 height 36
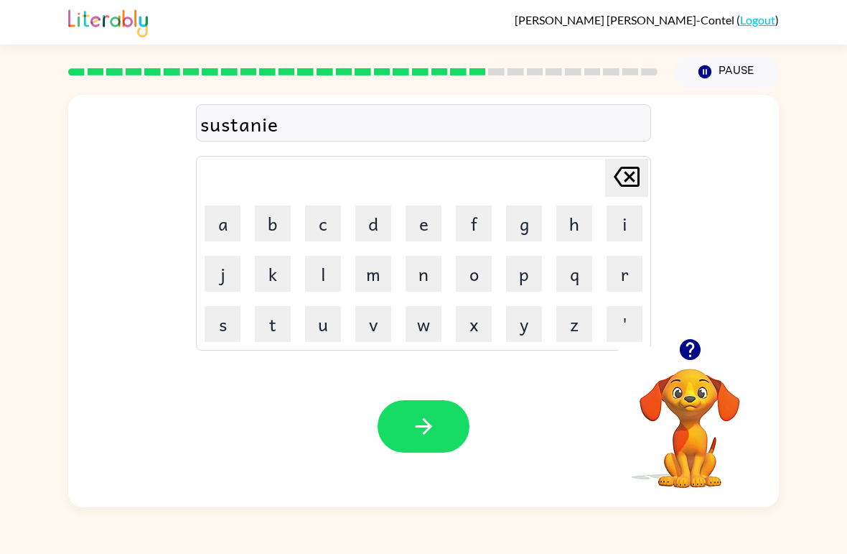
click at [372, 226] on button "d" at bounding box center [373, 223] width 36 height 36
click at [424, 442] on button "button" at bounding box center [424, 426] width 92 height 52
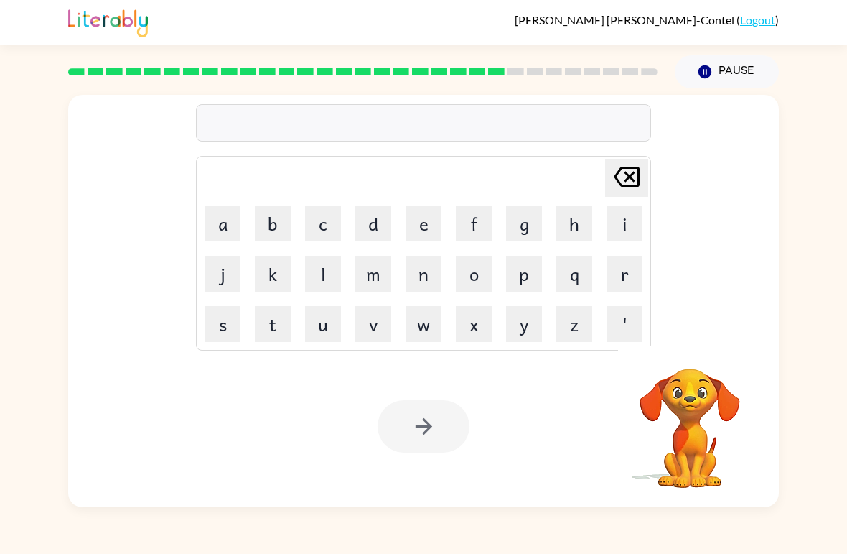
click at [479, 228] on button "f" at bounding box center [474, 223] width 36 height 36
click at [464, 274] on button "o" at bounding box center [474, 274] width 36 height 36
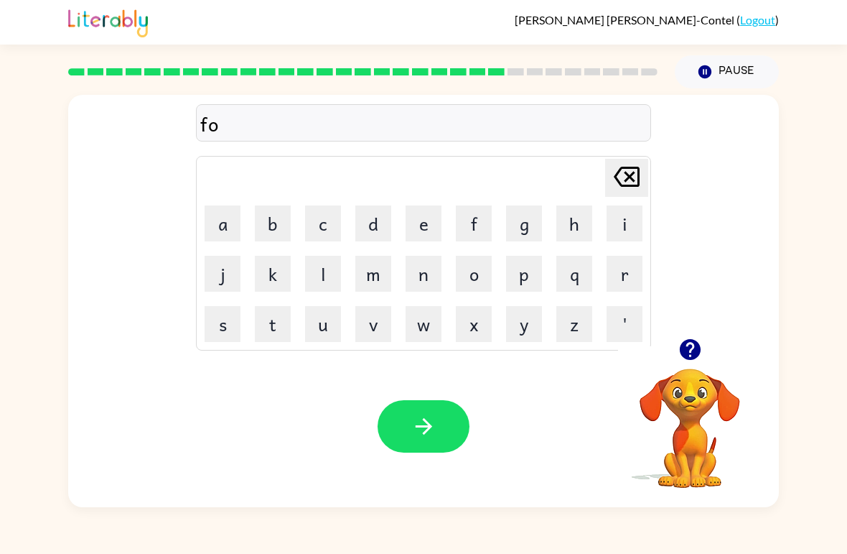
click at [426, 337] on button "w" at bounding box center [424, 324] width 36 height 36
click at [219, 223] on button "a" at bounding box center [223, 223] width 36 height 36
click at [623, 282] on button "r" at bounding box center [625, 274] width 36 height 36
click at [371, 229] on button "d" at bounding box center [373, 223] width 36 height 36
click at [425, 424] on icon "button" at bounding box center [423, 426] width 25 height 25
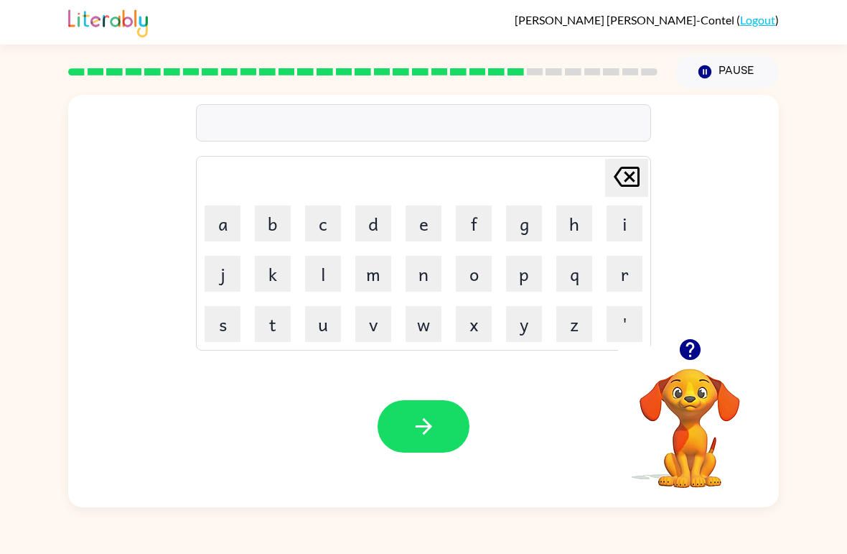
click at [625, 273] on button "r" at bounding box center [625, 274] width 36 height 36
click at [408, 225] on button "e" at bounding box center [424, 223] width 36 height 36
click at [311, 275] on button "l" at bounding box center [323, 274] width 36 height 36
click at [220, 218] on button "a" at bounding box center [223, 223] width 36 height 36
click at [286, 334] on button "t" at bounding box center [273, 324] width 36 height 36
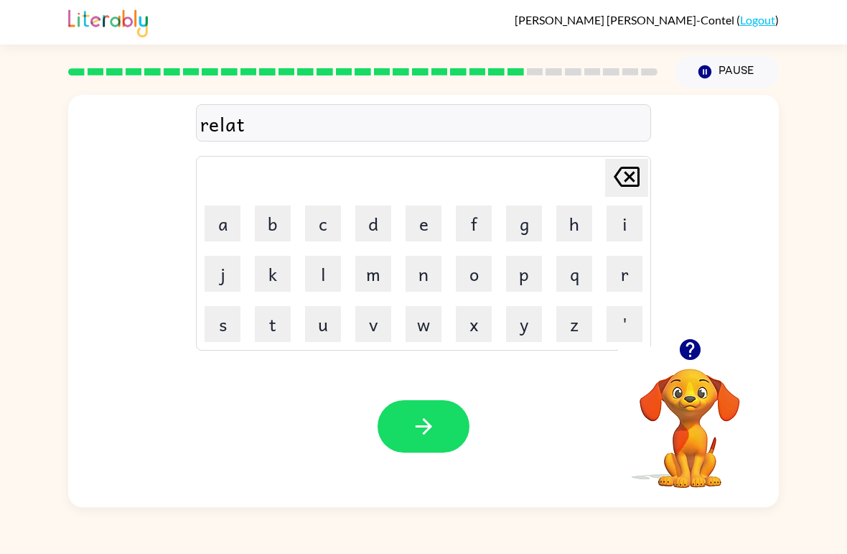
click at [409, 220] on button "e" at bounding box center [424, 223] width 36 height 36
click at [368, 228] on button "d" at bounding box center [373, 223] width 36 height 36
click at [434, 441] on button "button" at bounding box center [424, 426] width 92 height 52
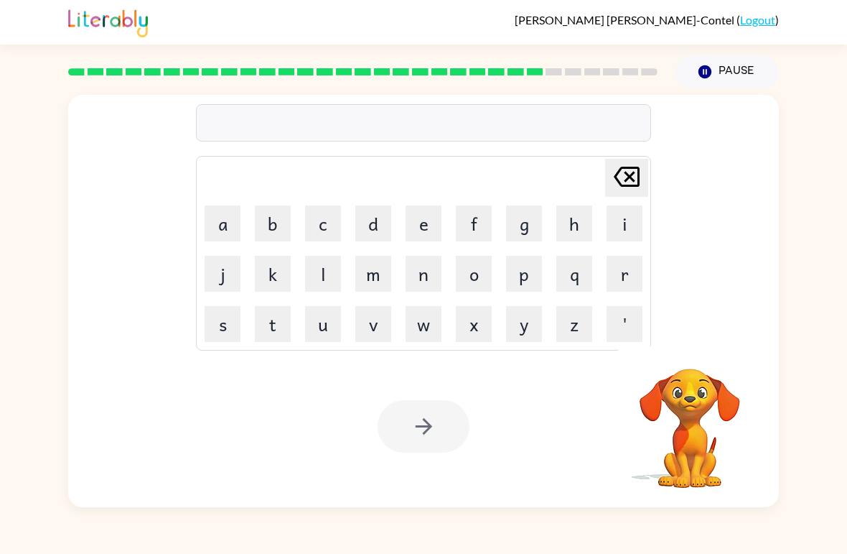
click at [521, 235] on button "g" at bounding box center [524, 223] width 36 height 36
click at [528, 283] on button "p" at bounding box center [524, 274] width 36 height 36
click at [613, 195] on div "Delete Delete last character input" at bounding box center [627, 177] width 34 height 37
click at [482, 284] on button "o" at bounding box center [474, 274] width 36 height 36
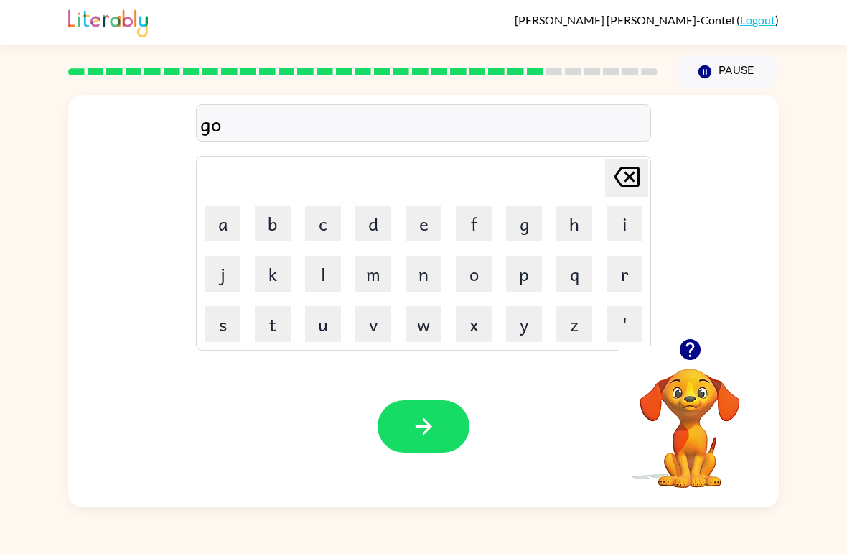
click at [283, 226] on button "b" at bounding box center [273, 223] width 36 height 36
click at [321, 276] on button "l" at bounding box center [323, 274] width 36 height 36
click at [630, 218] on button "i" at bounding box center [625, 223] width 36 height 36
click at [421, 277] on button "n" at bounding box center [424, 274] width 36 height 36
click at [444, 424] on button "button" at bounding box center [424, 426] width 92 height 52
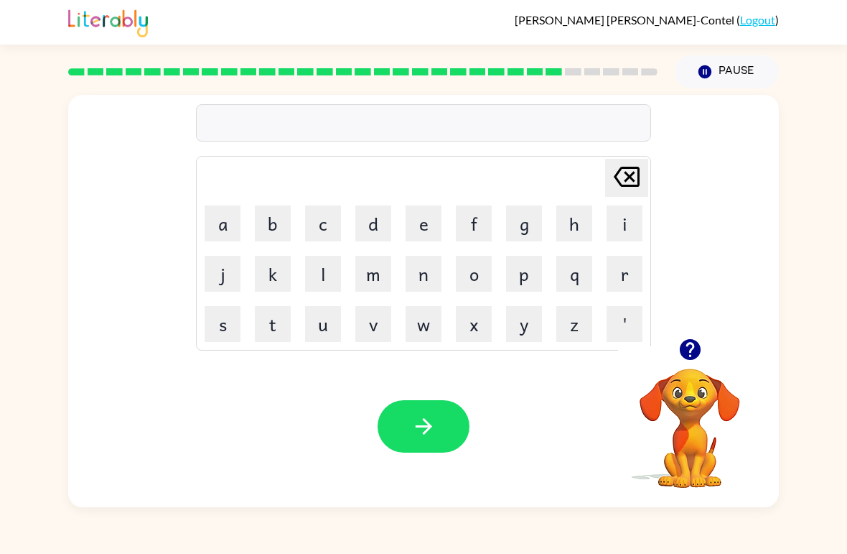
click at [322, 273] on button "l" at bounding box center [323, 274] width 36 height 36
click at [481, 274] on button "o" at bounding box center [474, 274] width 36 height 36
click at [378, 276] on button "m" at bounding box center [373, 274] width 36 height 36
click at [276, 228] on button "b" at bounding box center [273, 223] width 36 height 36
click at [429, 238] on button "e" at bounding box center [424, 223] width 36 height 36
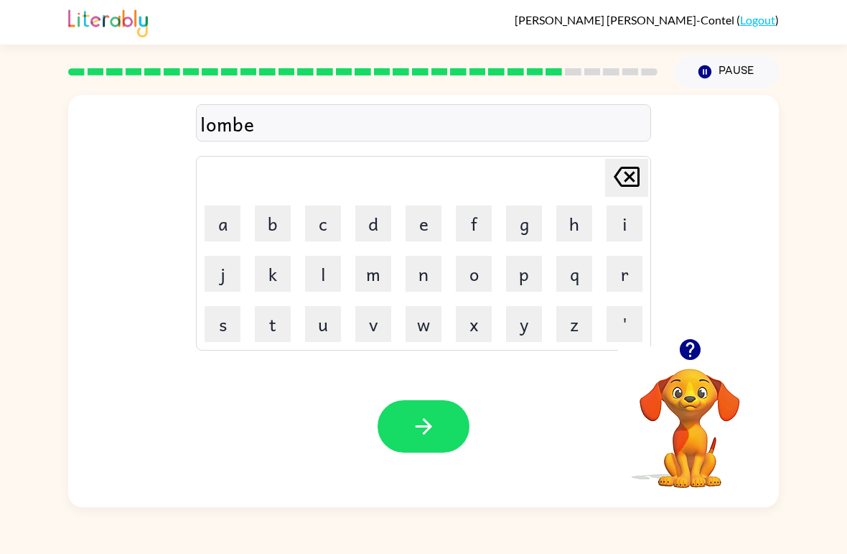
click at [626, 282] on button "r" at bounding box center [625, 274] width 36 height 36
click at [211, 282] on button "j" at bounding box center [223, 274] width 36 height 36
click at [415, 227] on button "e" at bounding box center [424, 223] width 36 height 36
click at [324, 225] on button "c" at bounding box center [323, 223] width 36 height 36
click at [279, 273] on button "k" at bounding box center [273, 274] width 36 height 36
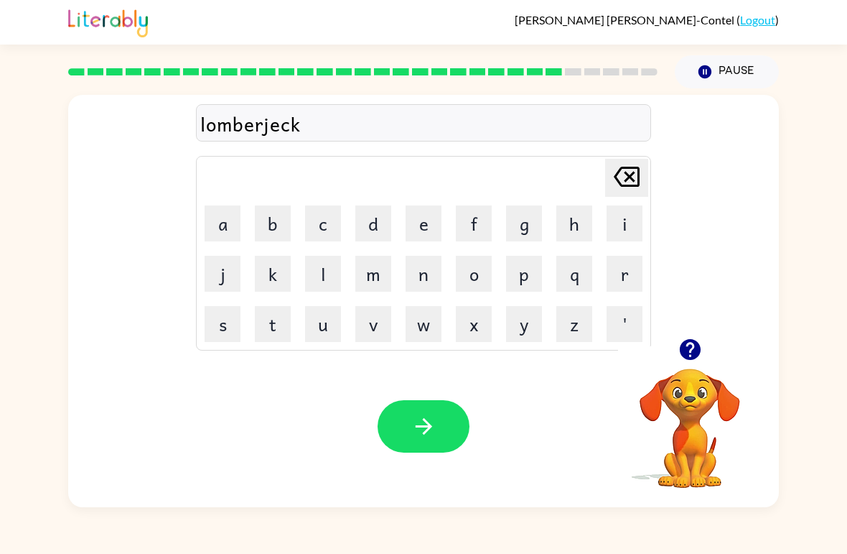
click at [398, 434] on button "button" at bounding box center [424, 426] width 92 height 52
click at [528, 275] on button "p" at bounding box center [524, 274] width 36 height 36
click at [416, 216] on button "e" at bounding box center [424, 223] width 36 height 36
click at [218, 220] on button "a" at bounding box center [223, 223] width 36 height 36
click at [638, 277] on button "r" at bounding box center [625, 274] width 36 height 36
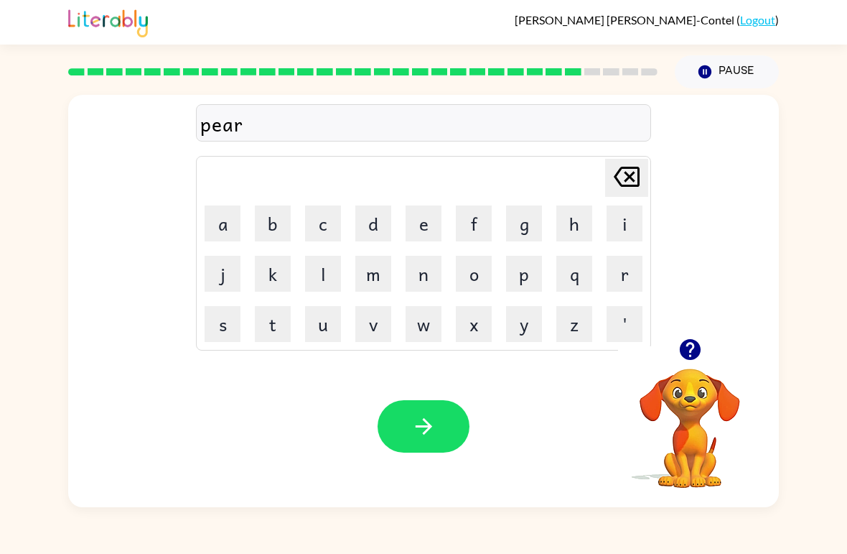
click at [222, 330] on button "s" at bounding box center [223, 324] width 36 height 36
click at [427, 432] on icon "button" at bounding box center [423, 426] width 25 height 25
click at [274, 327] on button "t" at bounding box center [273, 324] width 36 height 36
click at [582, 232] on button "h" at bounding box center [574, 223] width 36 height 36
click at [618, 237] on button "i" at bounding box center [625, 223] width 36 height 36
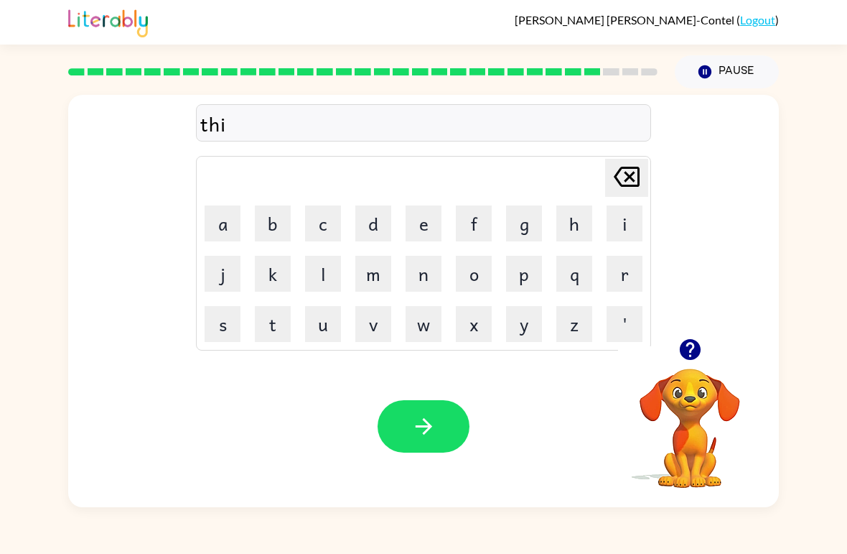
click at [416, 282] on button "n" at bounding box center [424, 274] width 36 height 36
click at [429, 431] on icon "button" at bounding box center [423, 426] width 25 height 25
click at [693, 358] on icon "button" at bounding box center [689, 349] width 21 height 21
click at [210, 326] on button "s" at bounding box center [223, 324] width 36 height 36
click at [481, 279] on button "o" at bounding box center [474, 274] width 36 height 36
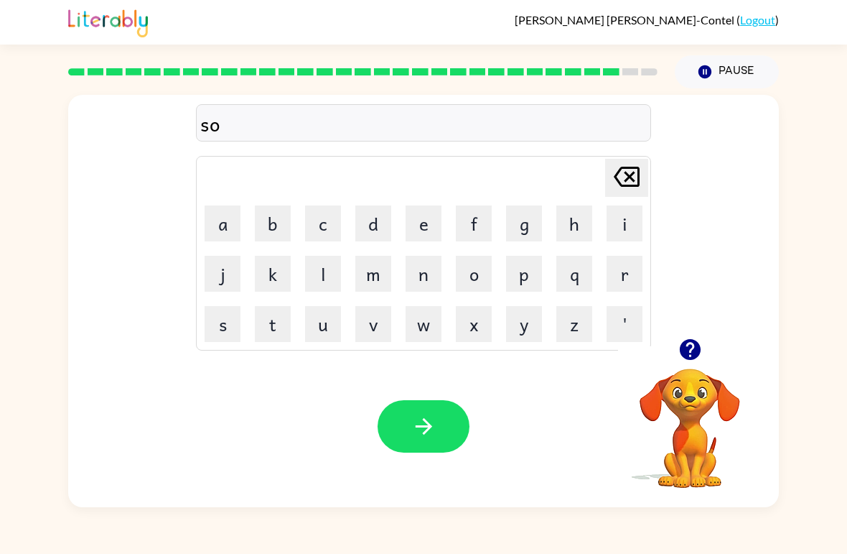
click at [272, 225] on button "b" at bounding box center [273, 223] width 36 height 36
click at [417, 226] on button "e" at bounding box center [424, 223] width 36 height 36
click at [432, 332] on button "w" at bounding box center [424, 324] width 36 height 36
click at [208, 215] on button "a" at bounding box center [223, 223] width 36 height 36
click at [610, 283] on button "r" at bounding box center [625, 274] width 36 height 36
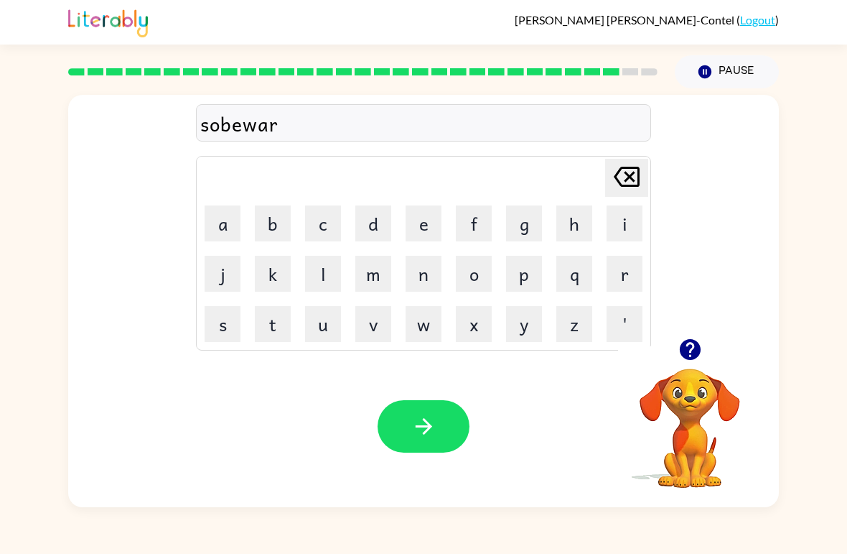
click at [402, 233] on td "e" at bounding box center [423, 223] width 49 height 49
click at [413, 429] on icon "button" at bounding box center [423, 426] width 25 height 25
click at [330, 330] on button "u" at bounding box center [323, 324] width 36 height 36
click at [426, 286] on button "n" at bounding box center [424, 274] width 36 height 36
click at [230, 233] on button "a" at bounding box center [223, 223] width 36 height 36
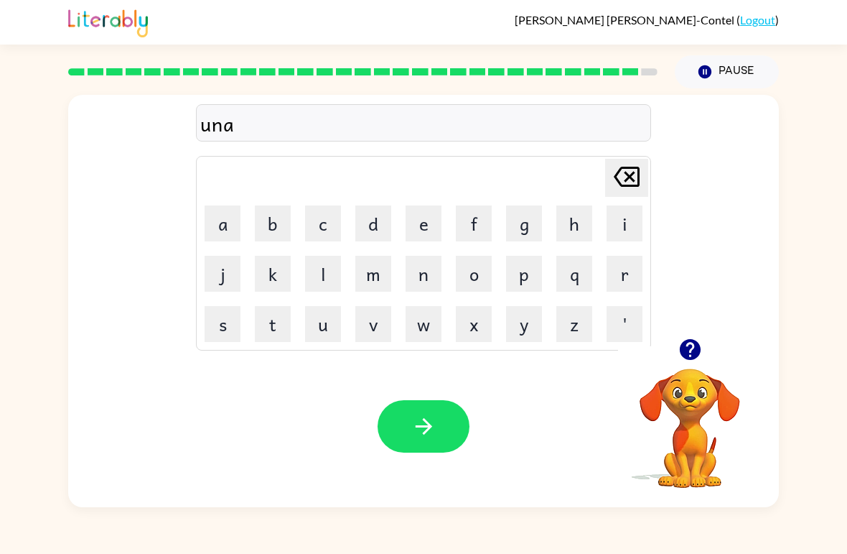
click at [482, 232] on button "f" at bounding box center [474, 223] width 36 height 36
click at [619, 277] on button "r" at bounding box center [625, 274] width 36 height 36
click at [227, 224] on button "a" at bounding box center [223, 223] width 36 height 36
click at [622, 228] on button "i" at bounding box center [625, 223] width 36 height 36
click at [382, 233] on button "d" at bounding box center [373, 223] width 36 height 36
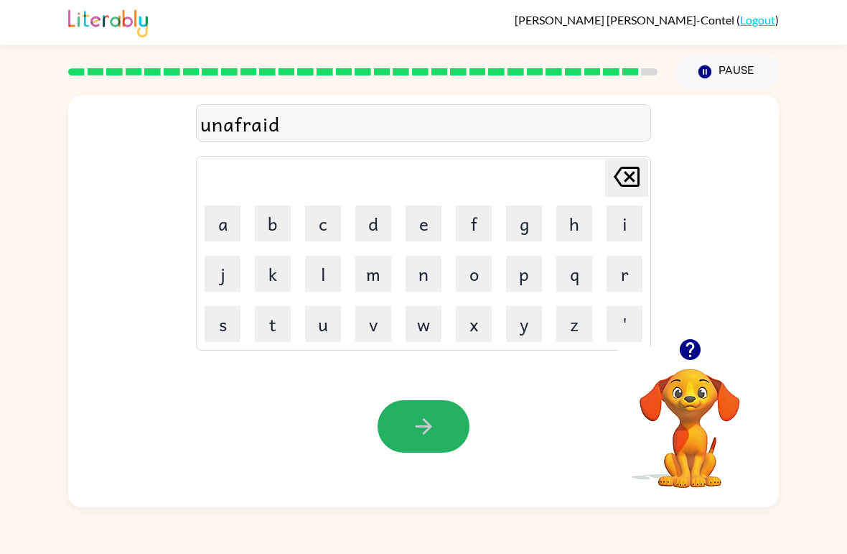
click at [458, 434] on button "button" at bounding box center [424, 426] width 92 height 52
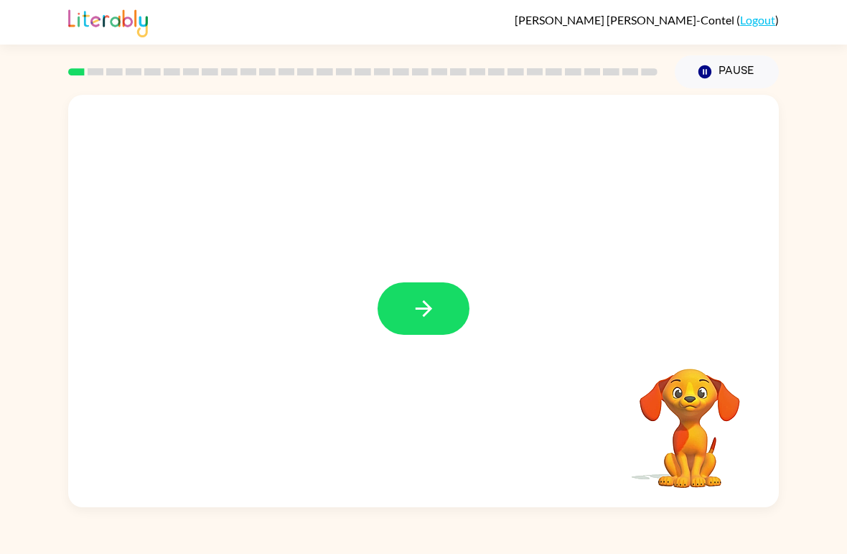
click at [397, 319] on button "button" at bounding box center [424, 308] width 92 height 52
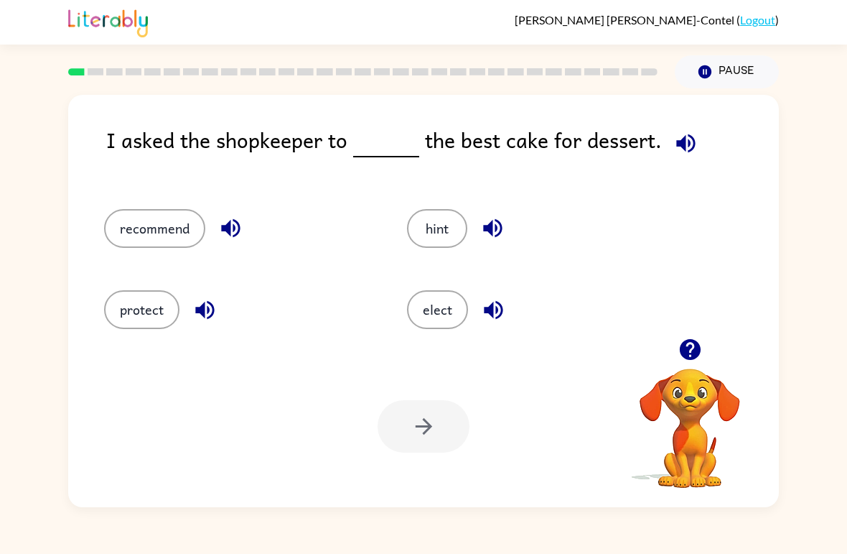
click at [123, 304] on button "protect" at bounding box center [141, 309] width 75 height 39
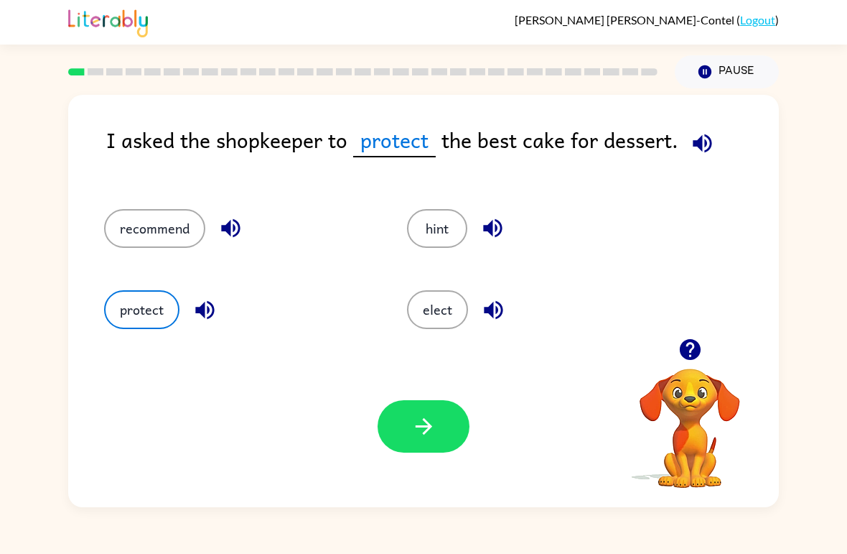
click at [434, 315] on button "elect" at bounding box center [437, 309] width 61 height 39
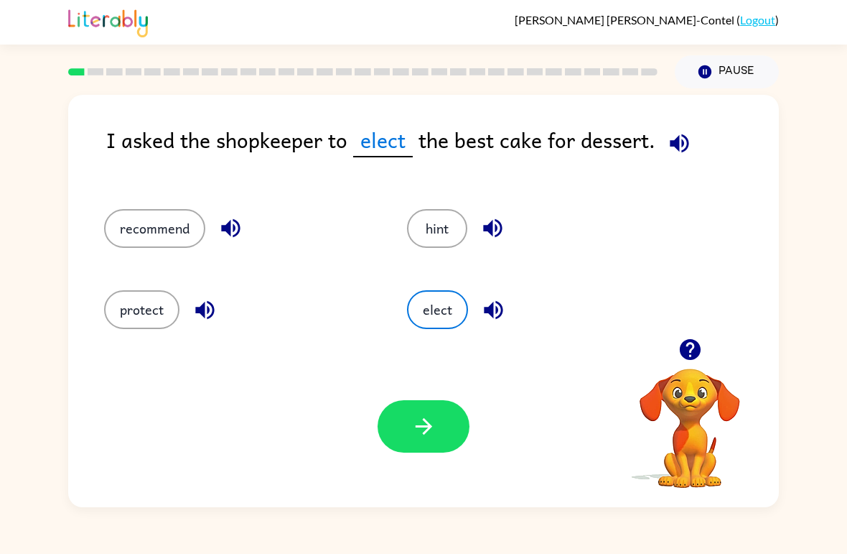
click at [447, 435] on button "button" at bounding box center [424, 426] width 92 height 52
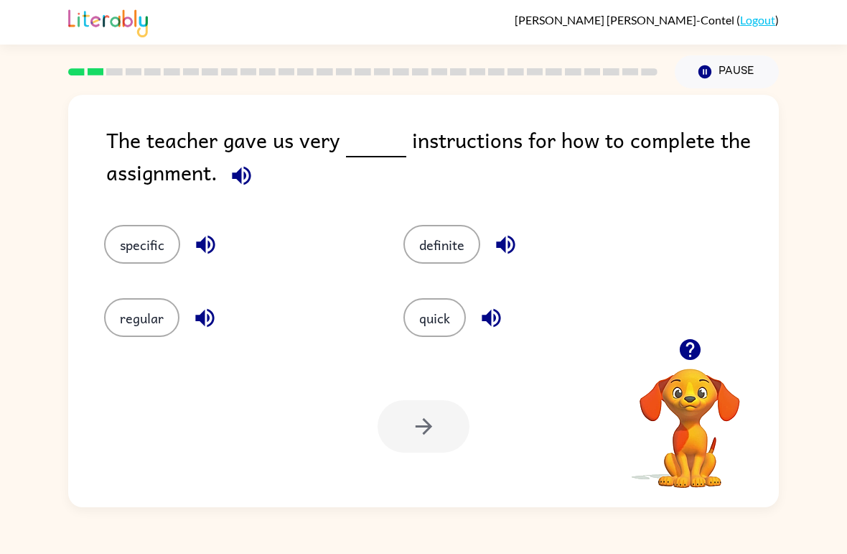
click at [154, 331] on button "regular" at bounding box center [141, 317] width 75 height 39
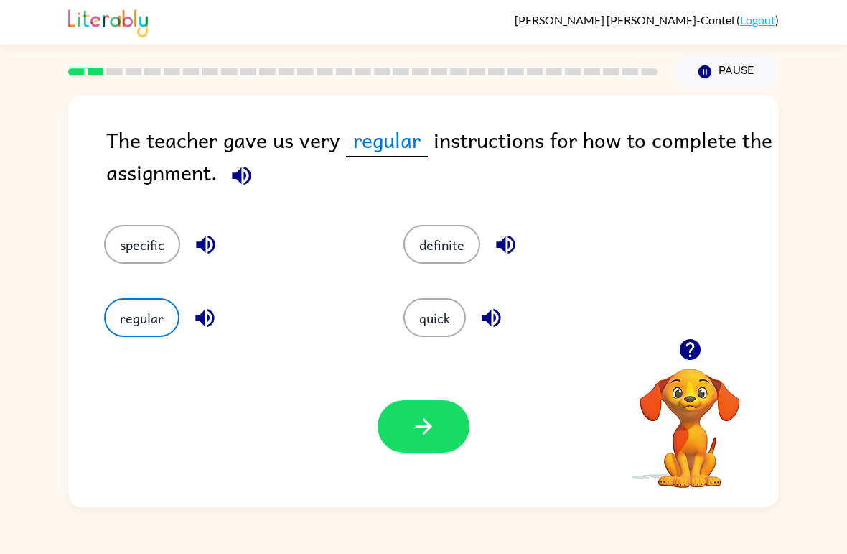
click at [216, 192] on div "The teacher gave us very regular instructions for how to complete the assignmen…" at bounding box center [442, 159] width 673 height 73
click at [243, 178] on icon "button" at bounding box center [241, 175] width 25 height 25
click at [163, 248] on button "specific" at bounding box center [142, 244] width 76 height 39
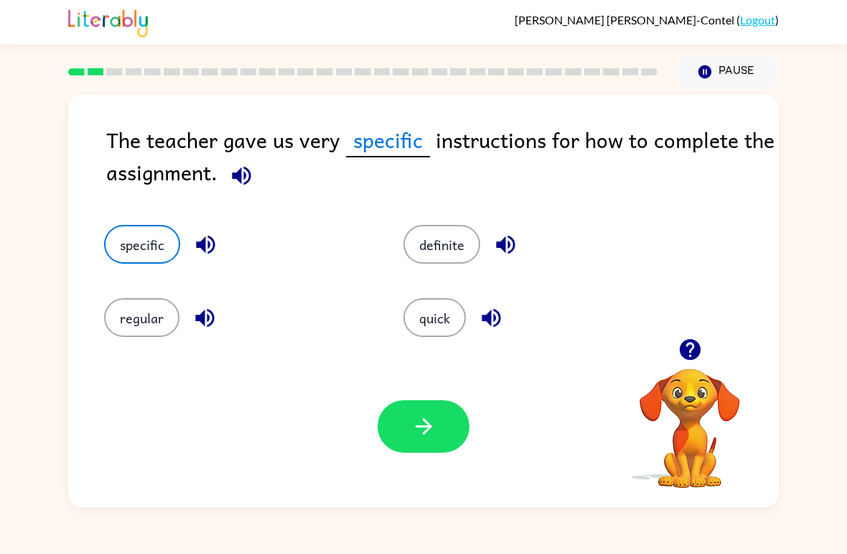
click at [404, 460] on div "Your browser must support playing .mp4 files to use Literably. Please try using…" at bounding box center [423, 426] width 711 height 162
click at [431, 437] on icon "button" at bounding box center [423, 426] width 25 height 25
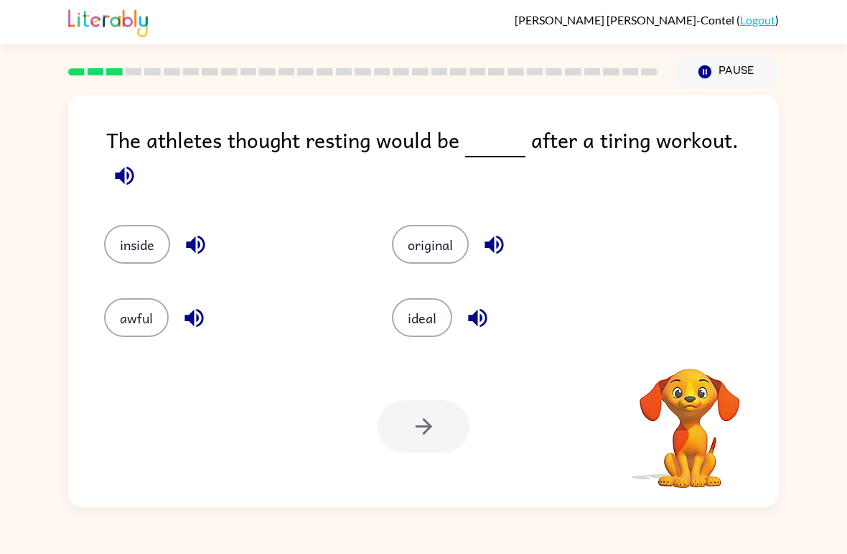
click at [143, 157] on button "button" at bounding box center [124, 175] width 37 height 37
click at [134, 166] on icon "button" at bounding box center [124, 175] width 19 height 19
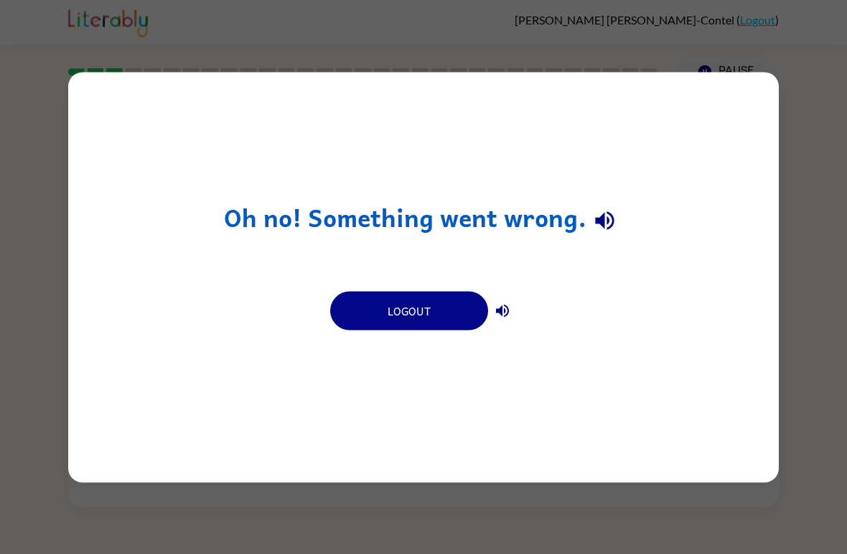
click at [705, 234] on div "Oh no! Something went wrong. Logout" at bounding box center [423, 277] width 711 height 410
click at [704, 234] on div "Oh no! Something went wrong. Logout" at bounding box center [423, 277] width 711 height 410
click at [717, 247] on div "Oh no! Something went wrong. Logout" at bounding box center [423, 277] width 711 height 410
click at [604, 228] on icon "button" at bounding box center [604, 220] width 25 height 25
click at [407, 317] on button "Logout" at bounding box center [409, 310] width 158 height 39
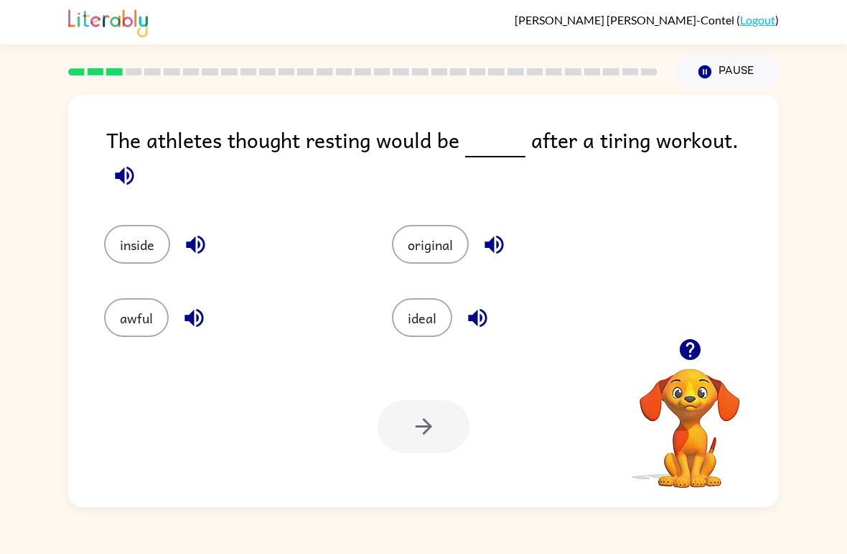
click at [427, 312] on button "ideal" at bounding box center [422, 317] width 60 height 39
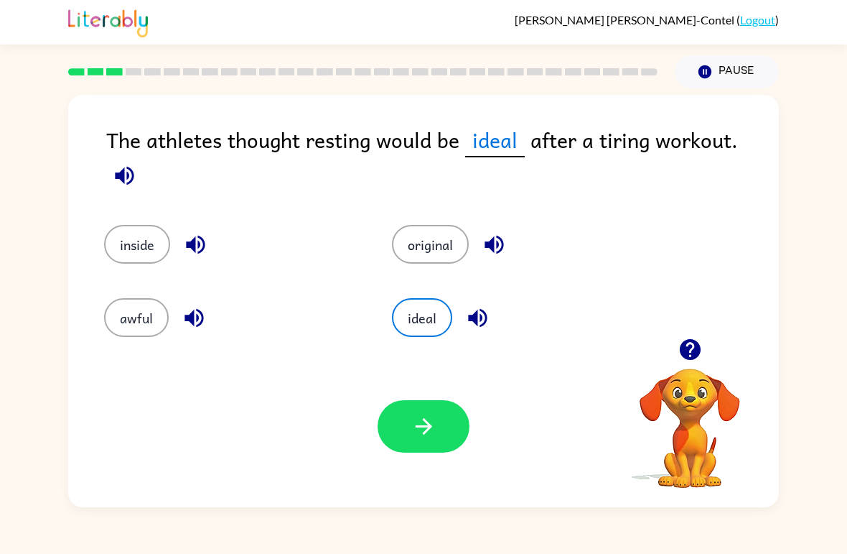
click at [434, 426] on icon "button" at bounding box center [423, 426] width 25 height 25
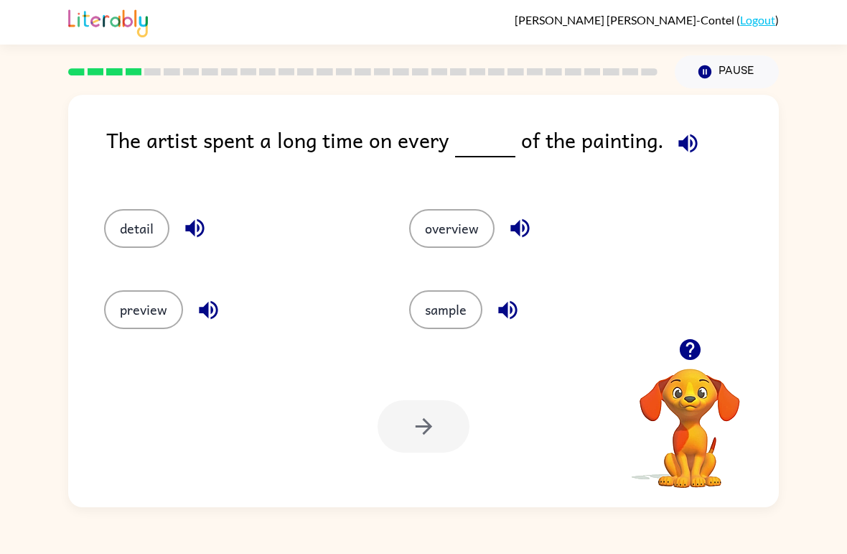
click at [111, 218] on button "detail" at bounding box center [136, 228] width 65 height 39
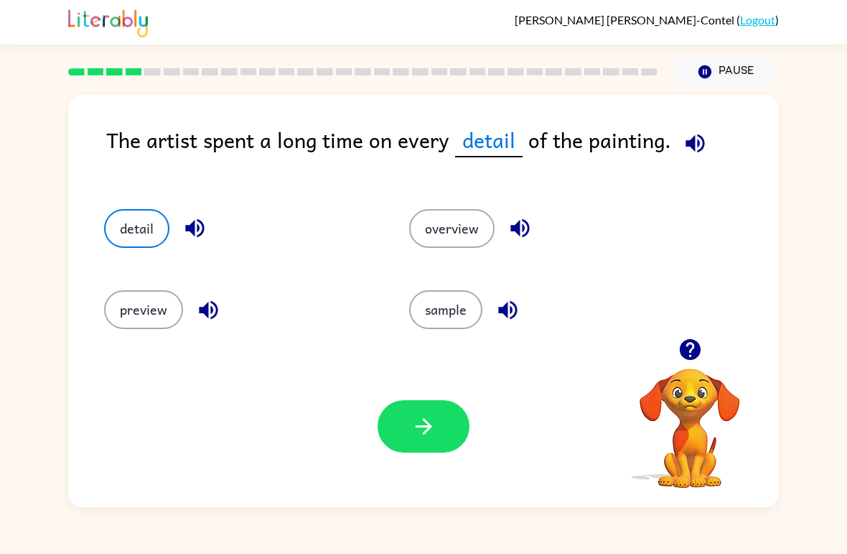
click at [415, 420] on icon "button" at bounding box center [423, 426] width 25 height 25
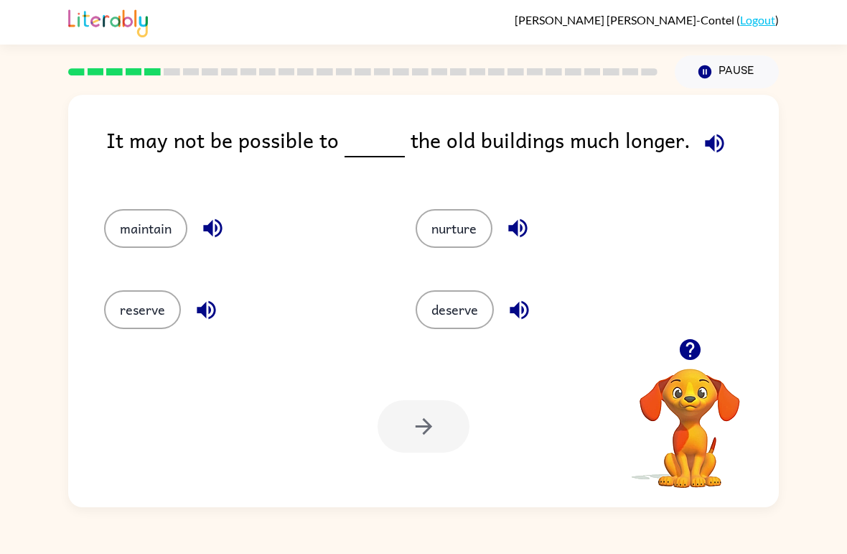
click at [123, 220] on button "maintain" at bounding box center [145, 228] width 83 height 39
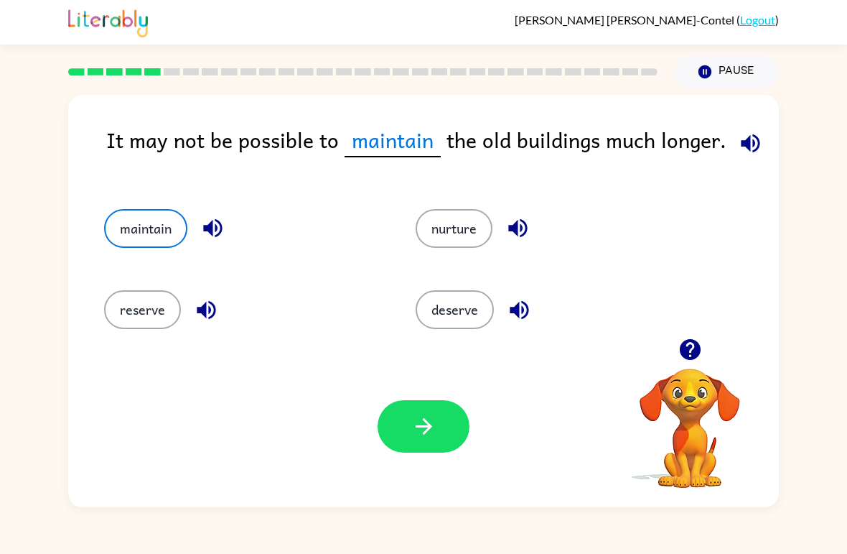
click at [423, 423] on icon "button" at bounding box center [423, 426] width 25 height 25
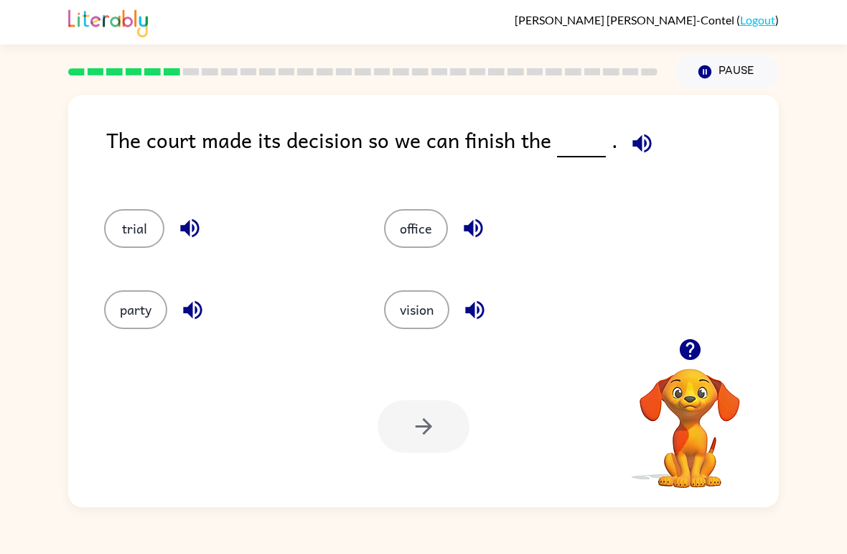
click at [144, 221] on button "trial" at bounding box center [134, 228] width 60 height 39
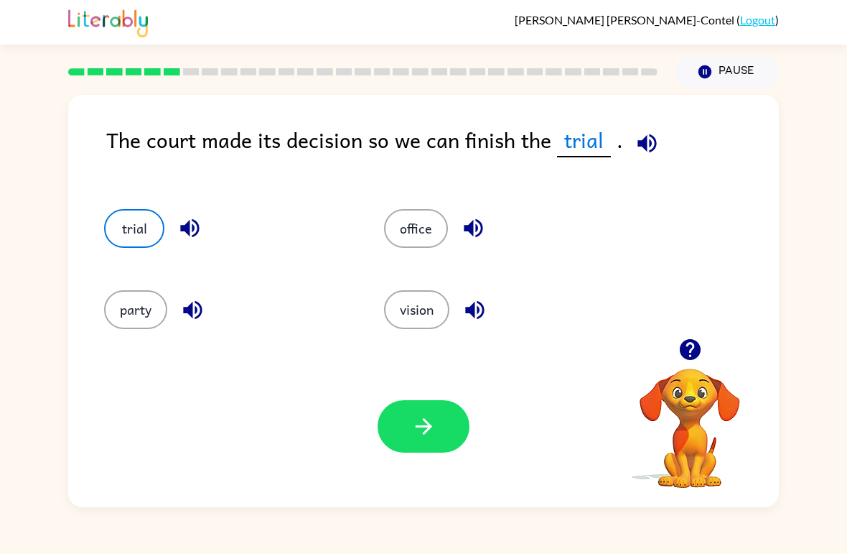
click at [119, 315] on button "party" at bounding box center [135, 309] width 63 height 39
click at [421, 316] on button "vision" at bounding box center [416, 309] width 65 height 39
click at [149, 195] on div "trial" at bounding box center [217, 222] width 280 height 81
click at [104, 232] on button "trial" at bounding box center [134, 228] width 60 height 39
click at [406, 492] on div "Your browser must support playing .mp4 files to use Literably. Please try using…" at bounding box center [423, 426] width 711 height 162
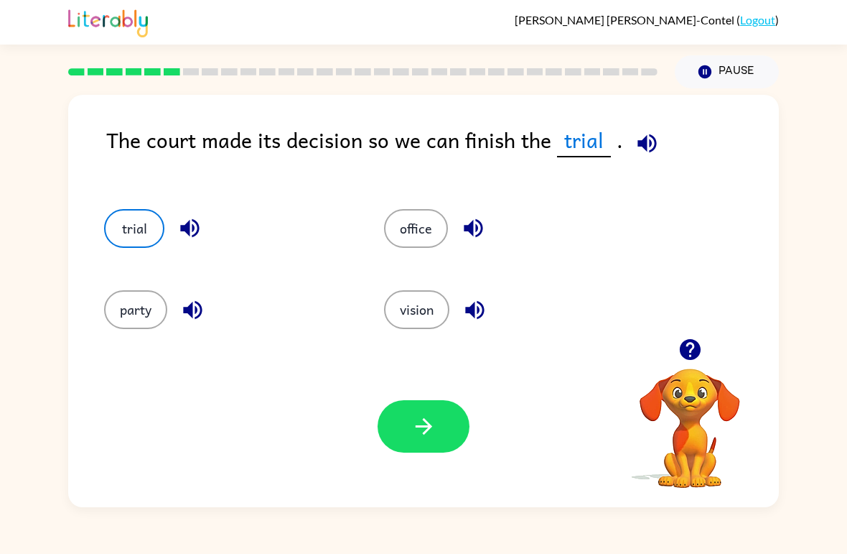
click at [418, 451] on button "button" at bounding box center [424, 426] width 92 height 52
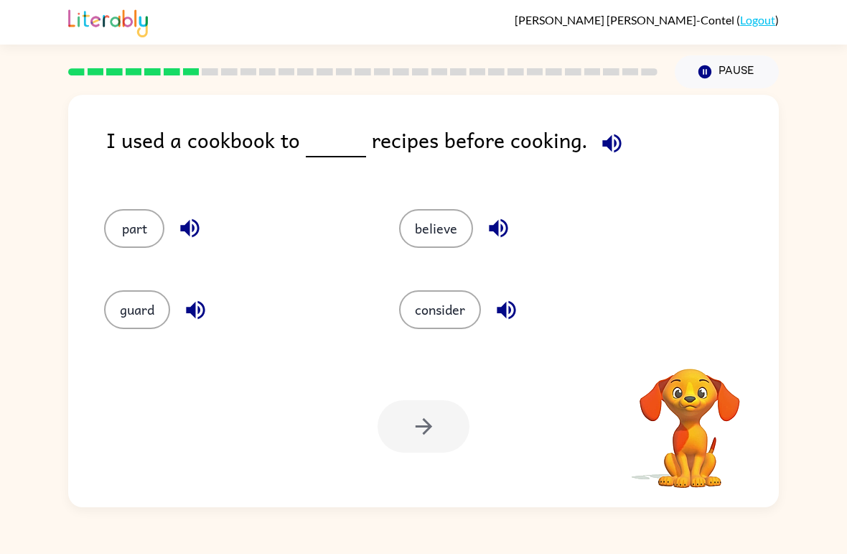
click at [403, 416] on div at bounding box center [424, 426] width 92 height 52
click at [437, 312] on button "consider" at bounding box center [440, 309] width 82 height 39
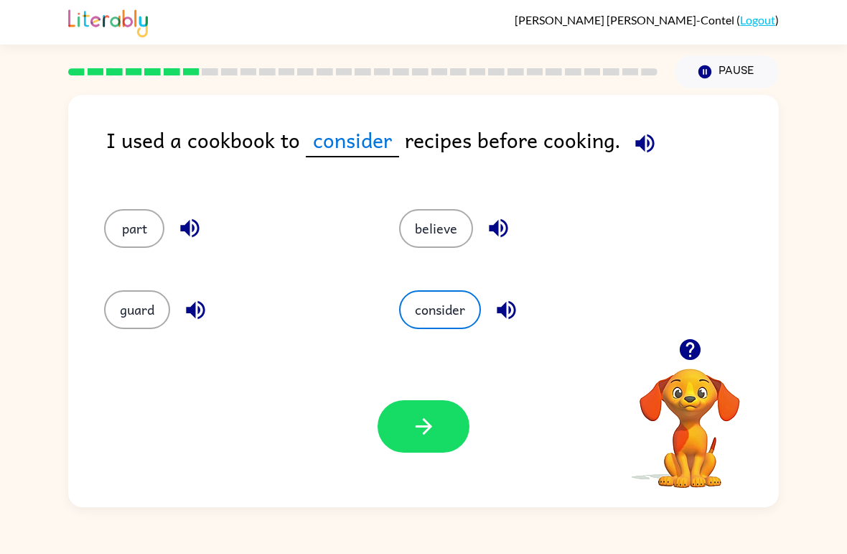
click at [403, 451] on button "button" at bounding box center [424, 426] width 92 height 52
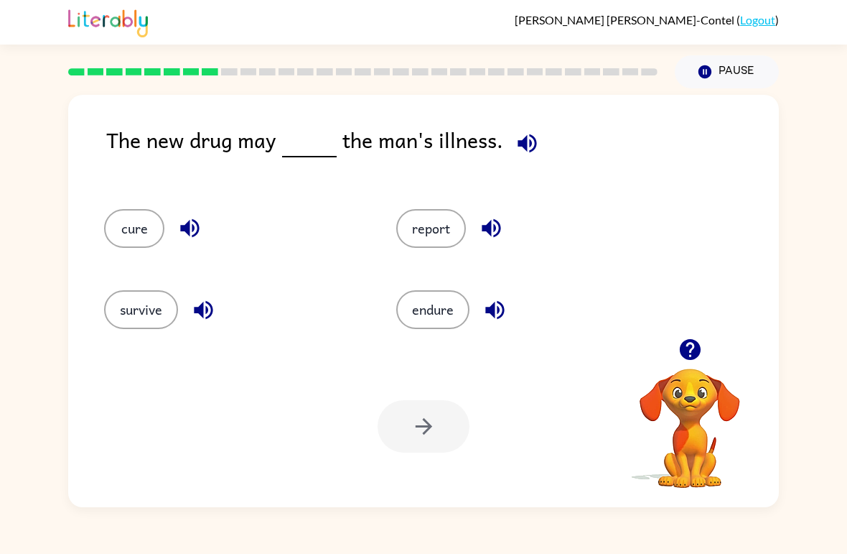
click at [126, 326] on button "survive" at bounding box center [141, 309] width 74 height 39
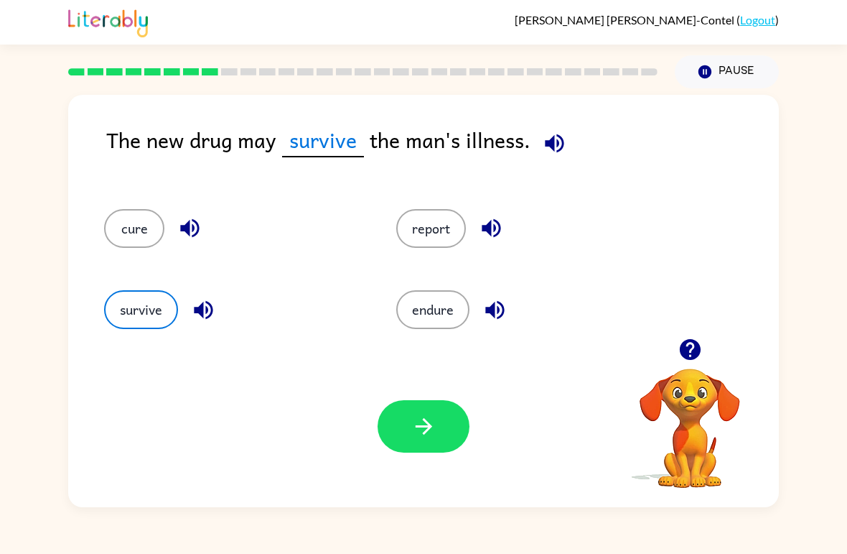
click at [420, 436] on icon "button" at bounding box center [423, 426] width 25 height 25
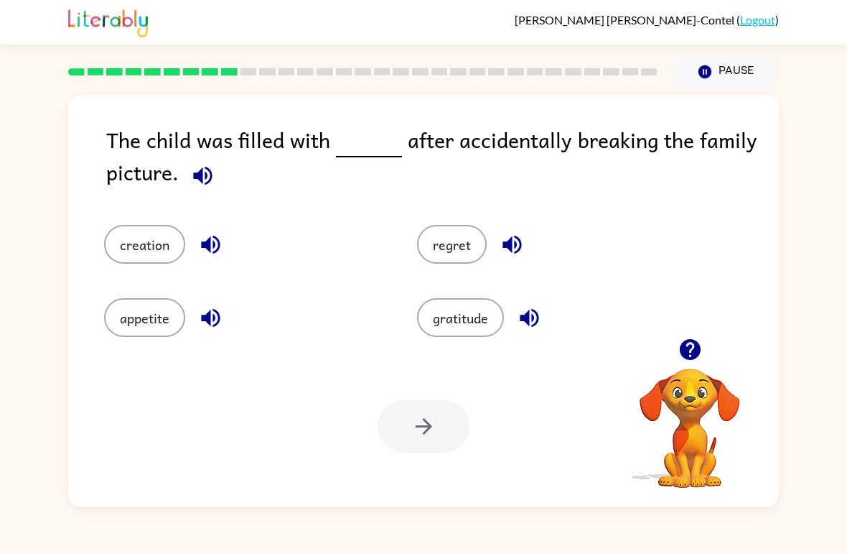
click at [126, 319] on button "appetite" at bounding box center [144, 317] width 81 height 39
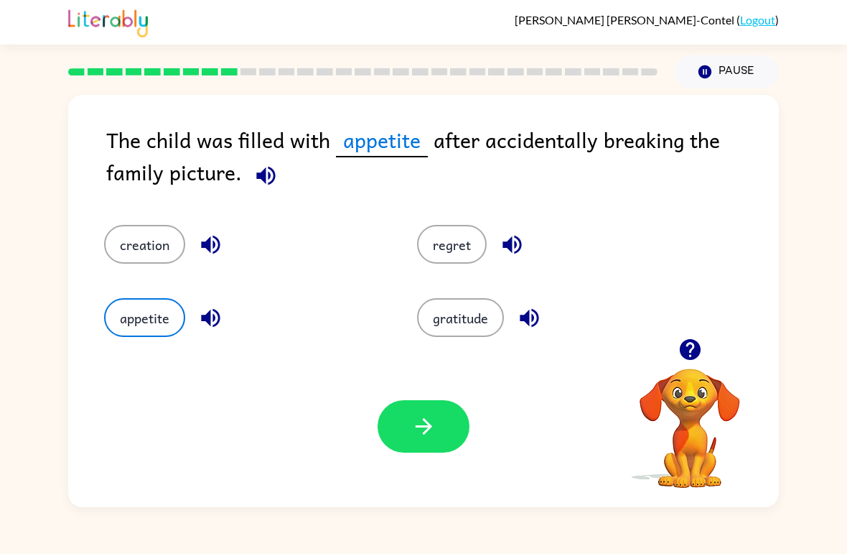
click at [131, 336] on button "appetite" at bounding box center [144, 317] width 81 height 39
click at [420, 248] on button "regret" at bounding box center [452, 244] width 70 height 39
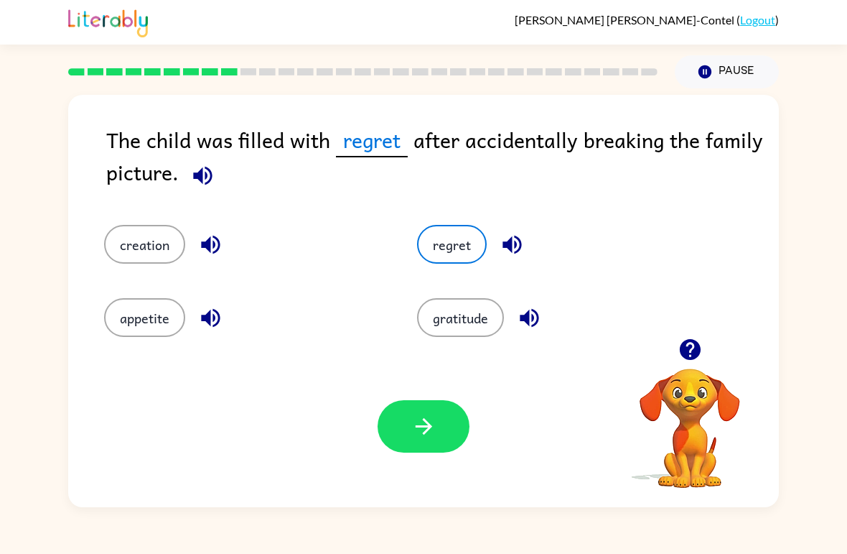
click at [406, 426] on button "button" at bounding box center [424, 426] width 92 height 52
click at [406, 426] on div at bounding box center [424, 426] width 92 height 52
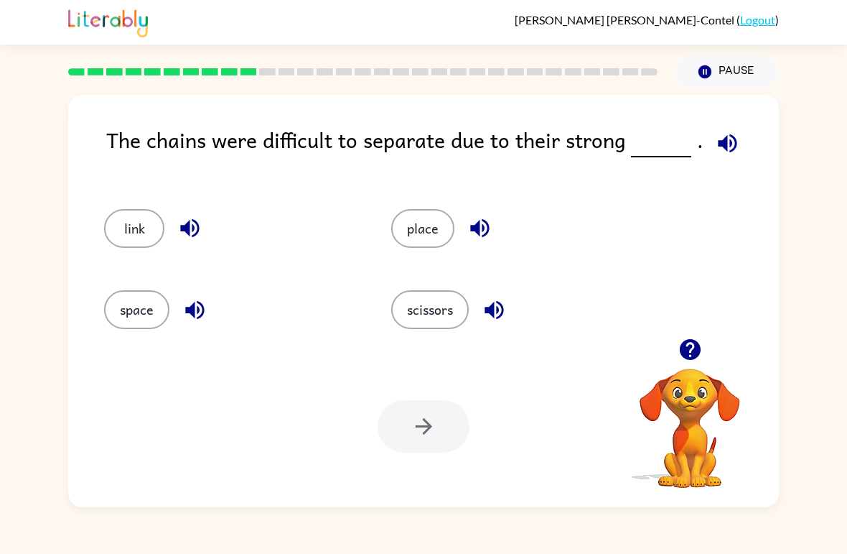
click at [149, 302] on button "space" at bounding box center [136, 309] width 65 height 39
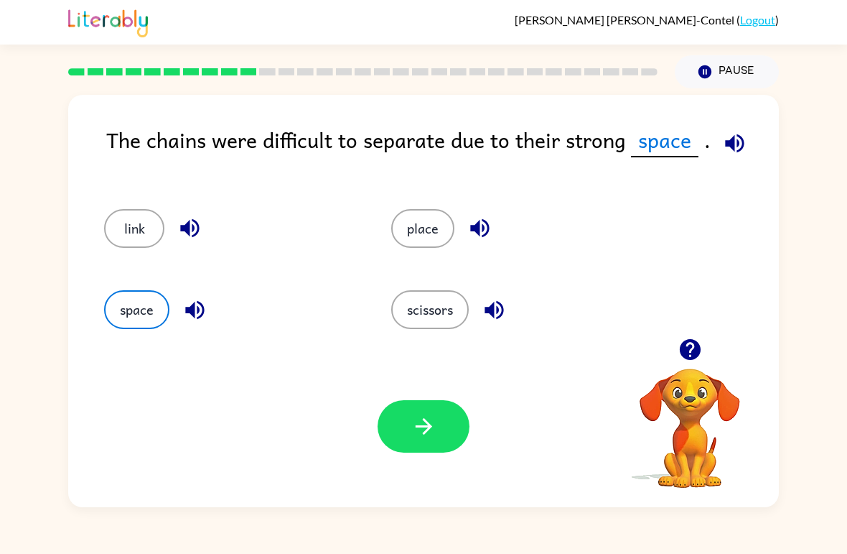
click at [429, 228] on button "place" at bounding box center [422, 228] width 63 height 39
click at [445, 427] on button "button" at bounding box center [424, 426] width 92 height 52
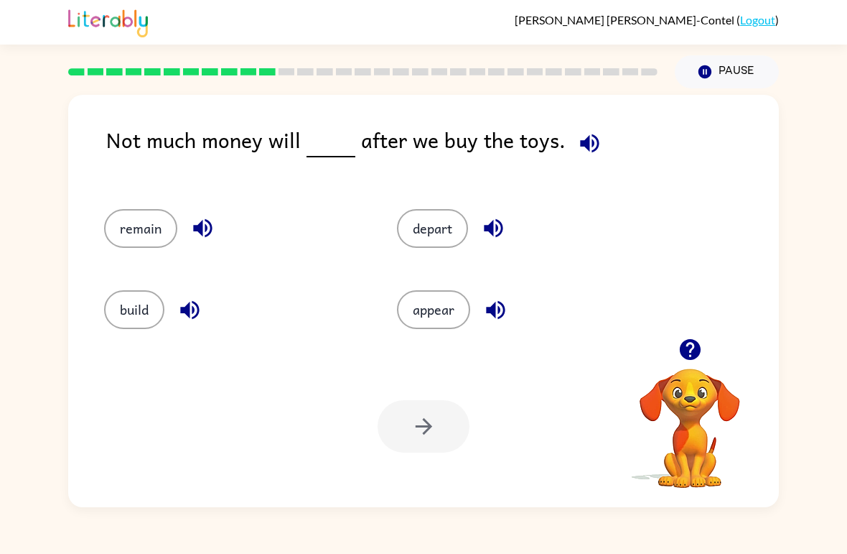
click at [442, 239] on button "depart" at bounding box center [432, 228] width 71 height 39
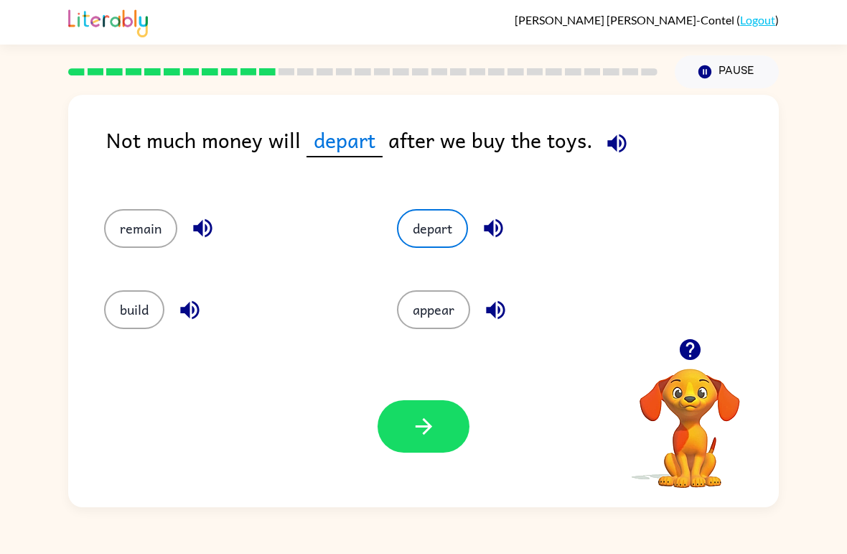
click at [451, 439] on button "button" at bounding box center [424, 426] width 92 height 52
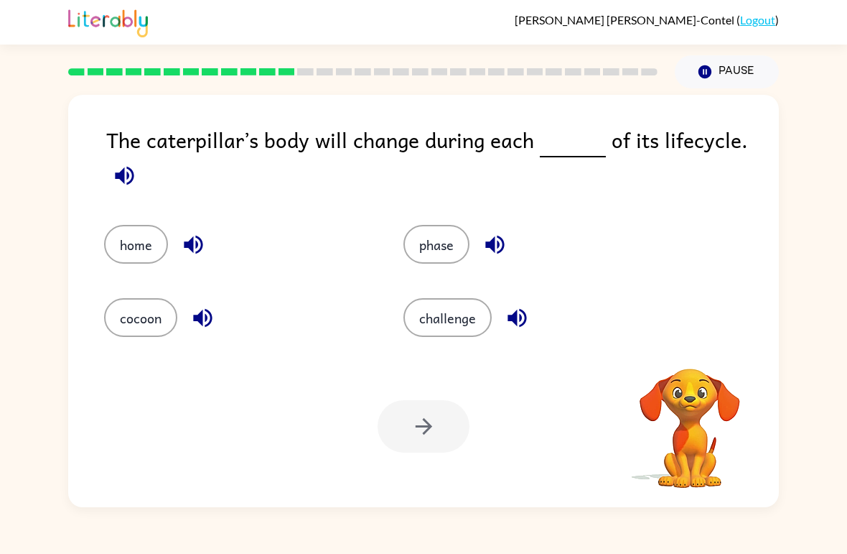
click at [636, 405] on video "Your browser must support playing .mp4 files to use Literably. Please try using…" at bounding box center [690, 418] width 144 height 144
click at [447, 243] on button "phase" at bounding box center [436, 244] width 66 height 39
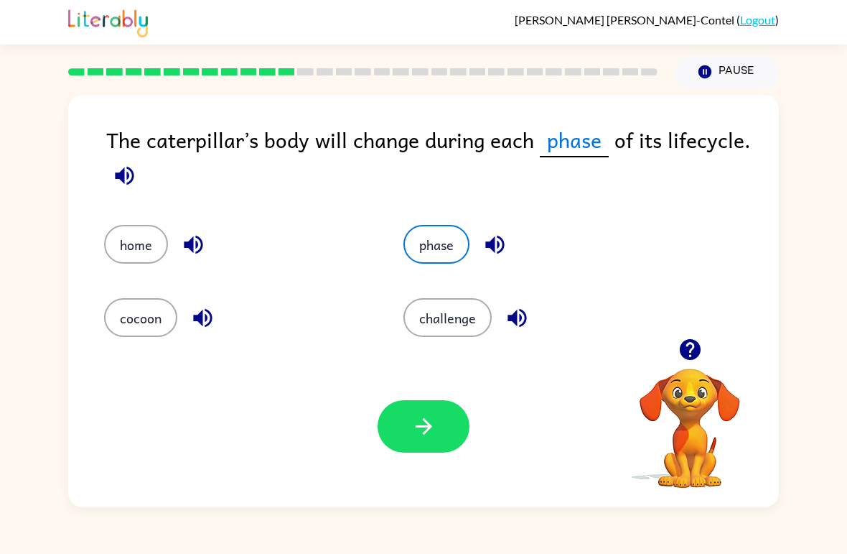
click at [419, 442] on button "button" at bounding box center [424, 426] width 92 height 52
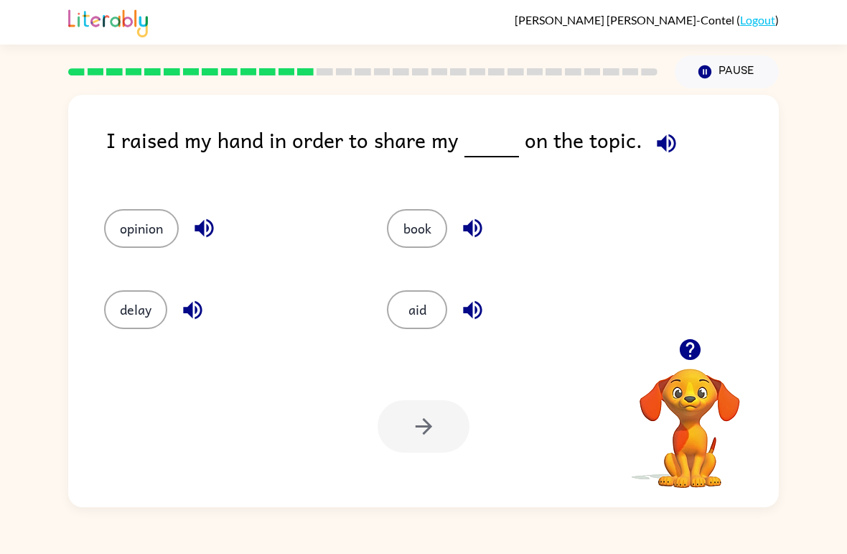
click at [416, 235] on button "book" at bounding box center [417, 228] width 60 height 39
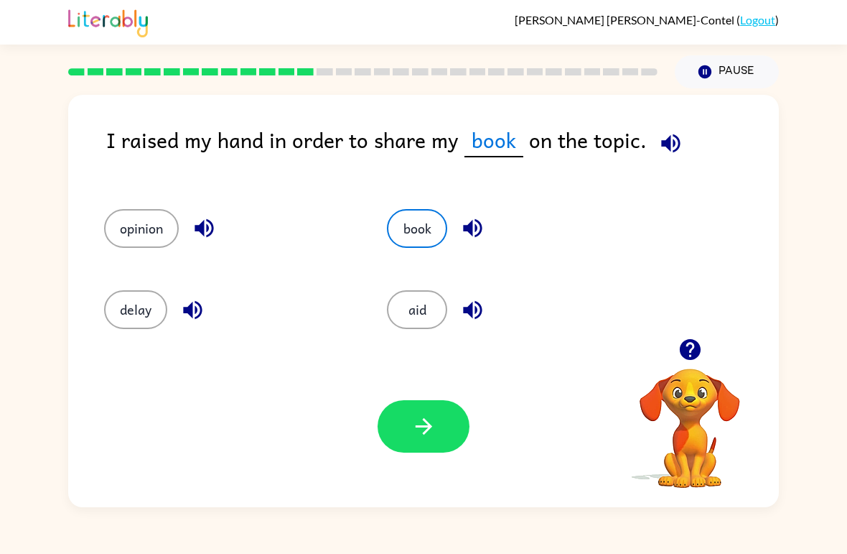
click at [443, 444] on button "button" at bounding box center [424, 426] width 92 height 52
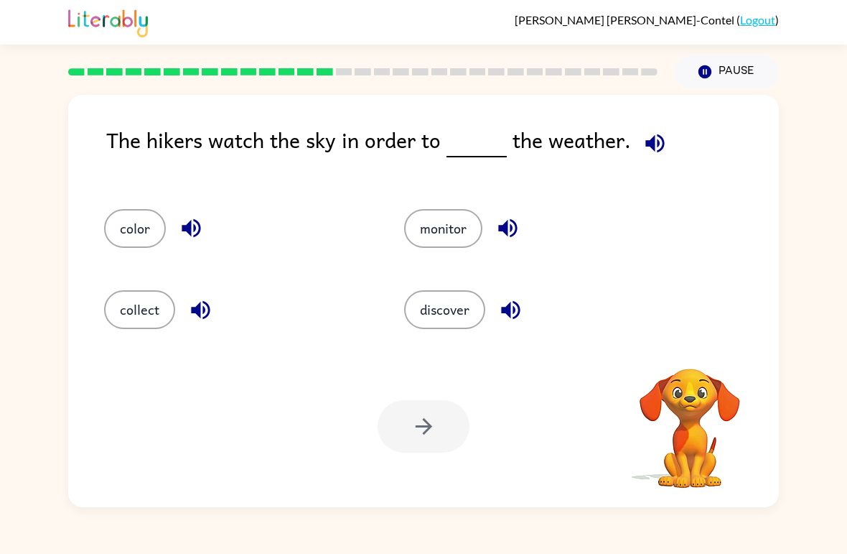
click at [439, 464] on div "Your browser must support playing .mp4 files to use Literably. Please try using…" at bounding box center [423, 426] width 711 height 162
click at [439, 463] on div "Your browser must support playing .mp4 files to use Literably. Please try using…" at bounding box center [423, 426] width 711 height 162
click at [456, 467] on div "Your browser must support playing .mp4 files to use Literably. Please try using…" at bounding box center [423, 426] width 711 height 162
click at [465, 327] on button "discover" at bounding box center [444, 309] width 81 height 39
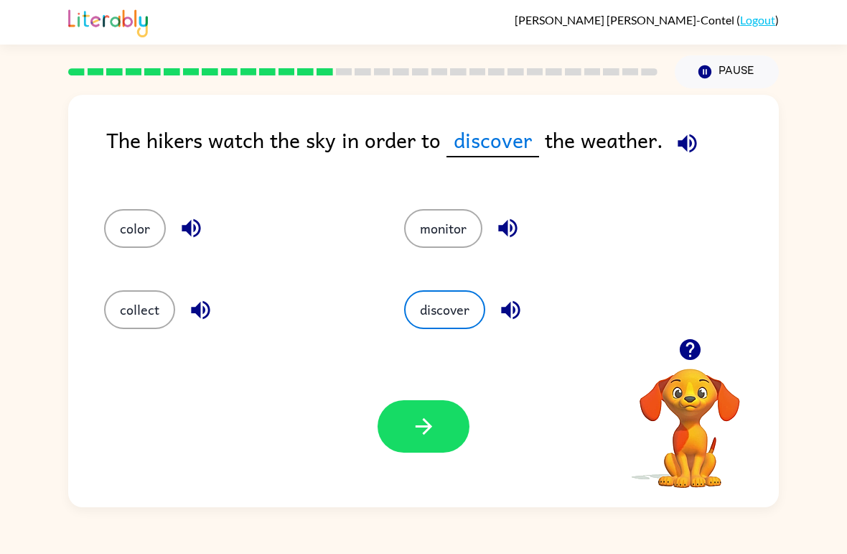
click at [414, 449] on button "button" at bounding box center [424, 426] width 92 height 52
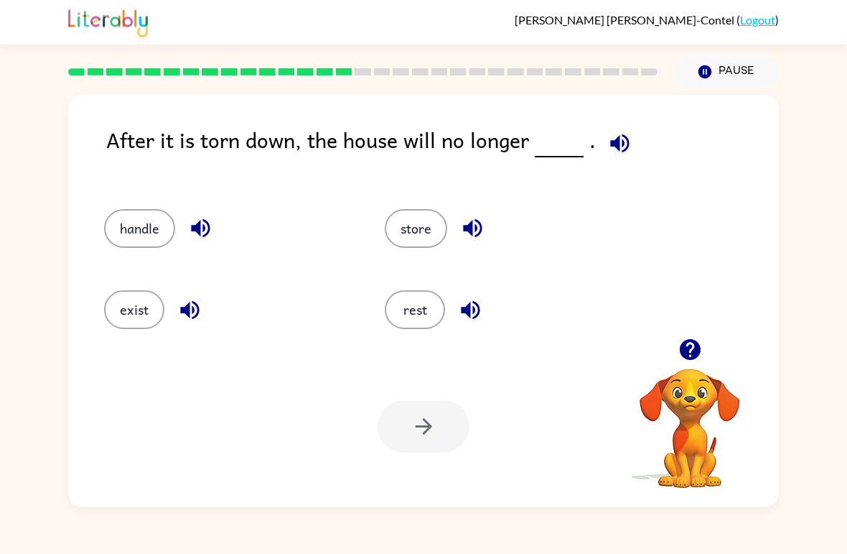
click at [139, 321] on button "exist" at bounding box center [134, 309] width 60 height 39
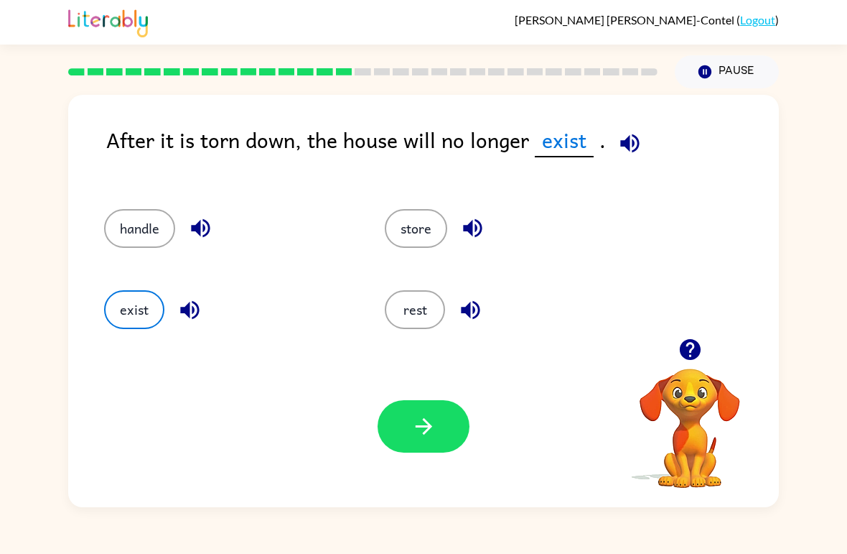
click at [444, 428] on button "button" at bounding box center [424, 426] width 92 height 52
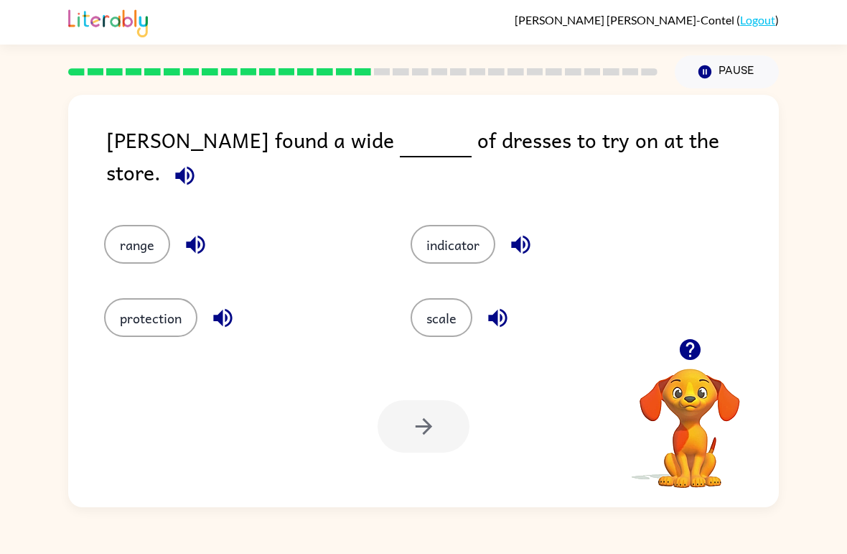
click at [134, 229] on button "range" at bounding box center [137, 244] width 66 height 39
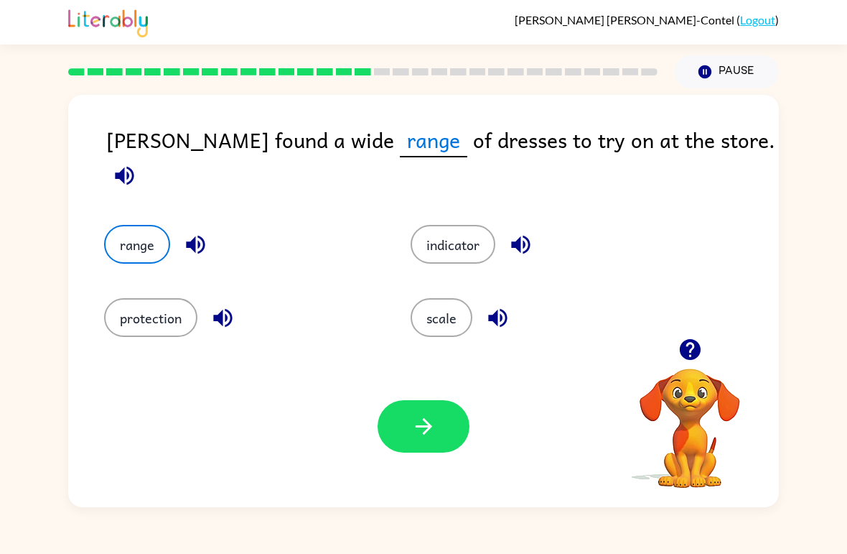
click at [424, 443] on button "button" at bounding box center [424, 426] width 92 height 52
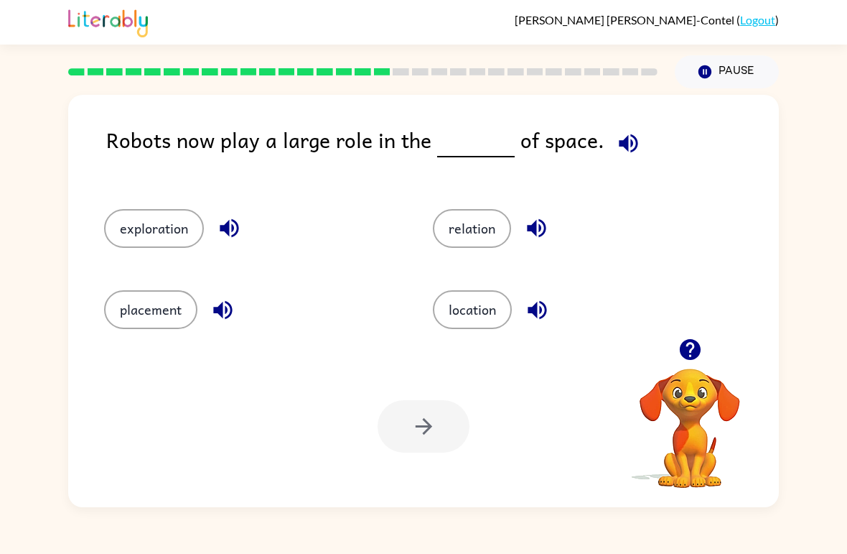
click at [172, 230] on button "exploration" at bounding box center [154, 228] width 100 height 39
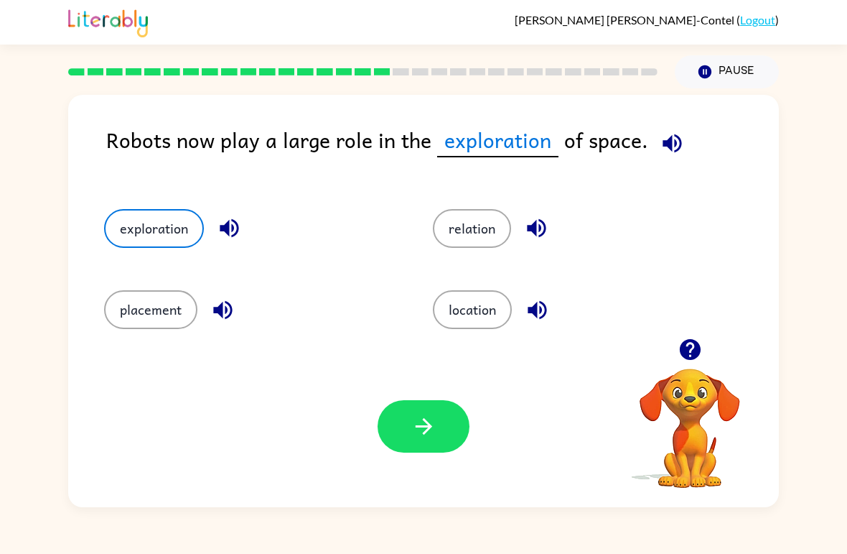
click at [445, 429] on button "button" at bounding box center [424, 426] width 92 height 52
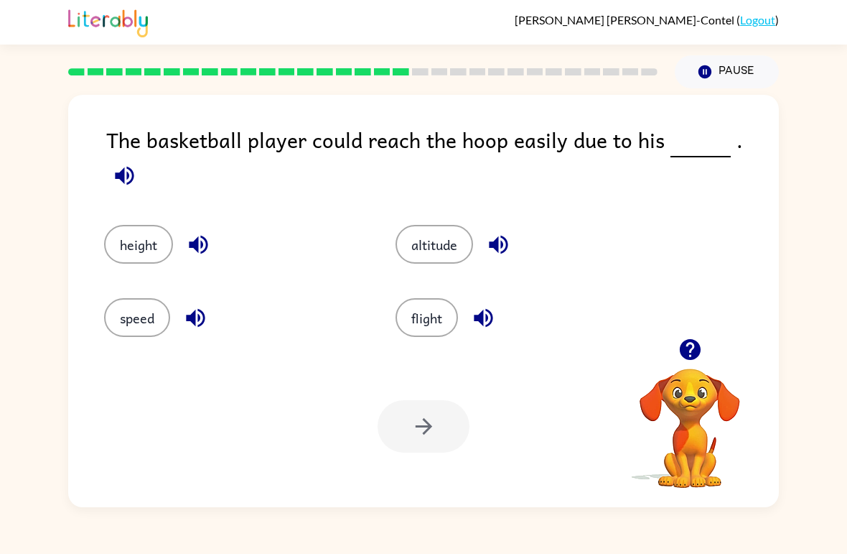
click at [133, 303] on button "speed" at bounding box center [137, 317] width 66 height 39
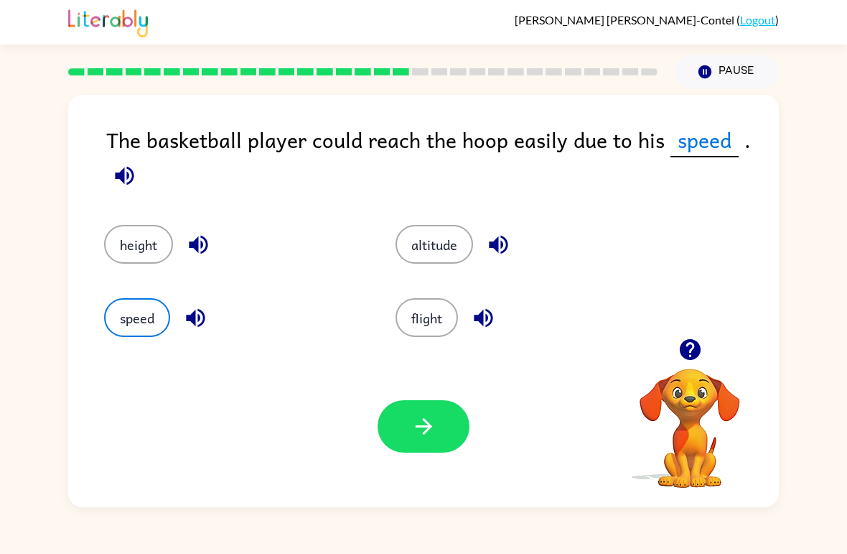
click at [126, 249] on button "height" at bounding box center [138, 244] width 69 height 39
click at [411, 431] on icon "button" at bounding box center [423, 426] width 25 height 25
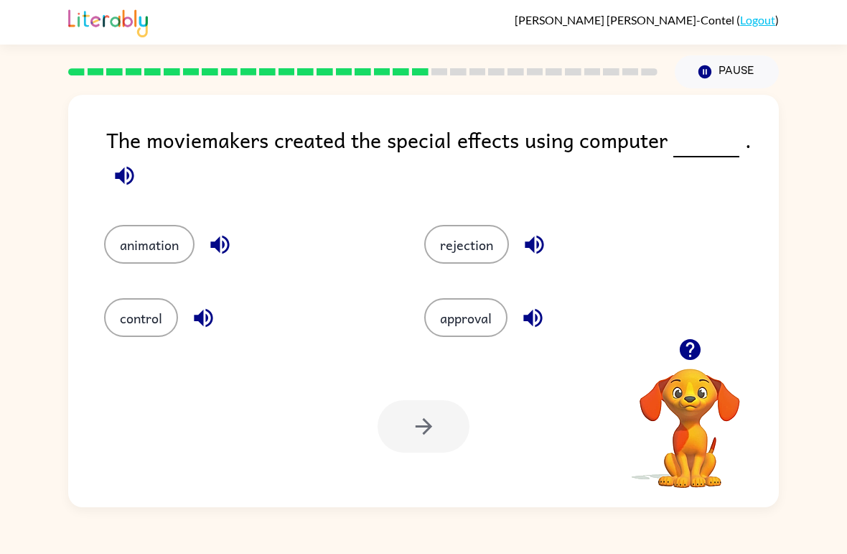
click at [170, 251] on button "animation" at bounding box center [149, 244] width 90 height 39
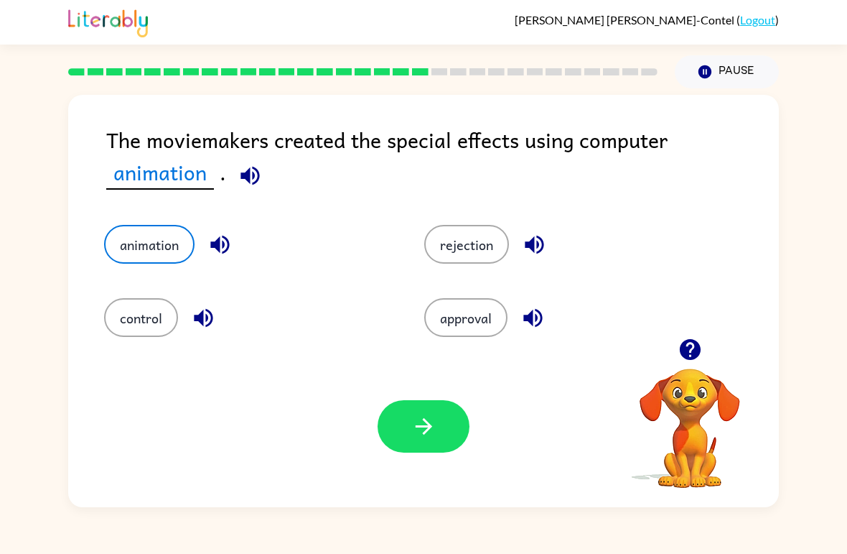
click at [421, 426] on icon "button" at bounding box center [423, 426] width 25 height 25
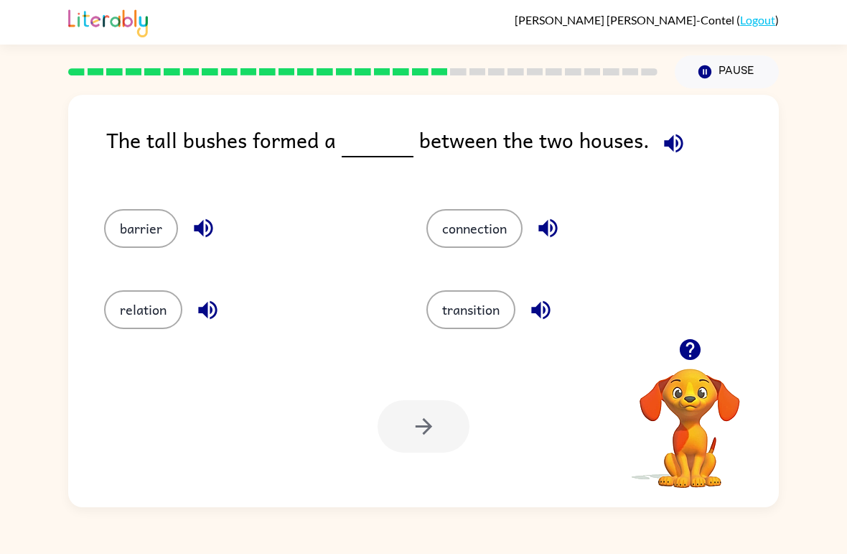
click at [112, 244] on button "barrier" at bounding box center [141, 228] width 74 height 39
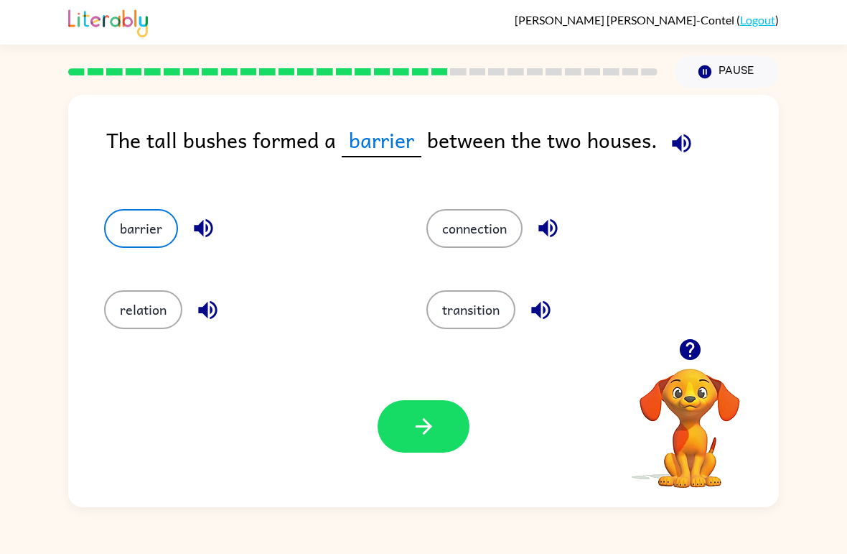
click at [439, 432] on button "button" at bounding box center [424, 426] width 92 height 52
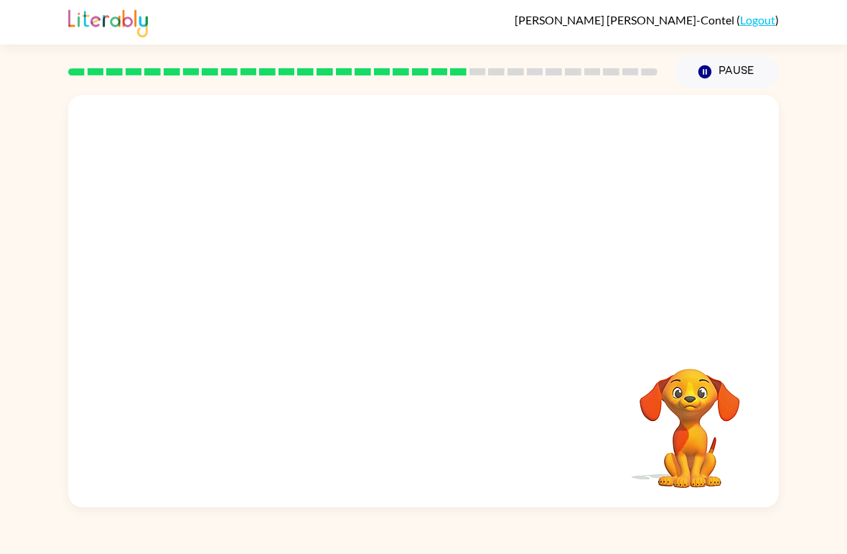
click at [332, 307] on video "Your browser must support playing .mp4 files to use Literably. Please try using…" at bounding box center [423, 216] width 711 height 243
click at [331, 307] on video "Your browser must support playing .mp4 files to use Literably. Please try using…" at bounding box center [423, 216] width 711 height 243
click at [336, 307] on video "Your browser must support playing .mp4 files to use Literably. Please try using…" at bounding box center [423, 216] width 711 height 243
click at [324, 315] on video "Your browser must support playing .mp4 files to use Literably. Please try using…" at bounding box center [423, 216] width 711 height 243
click at [323, 315] on video "Your browser must support playing .mp4 files to use Literably. Please try using…" at bounding box center [423, 216] width 711 height 243
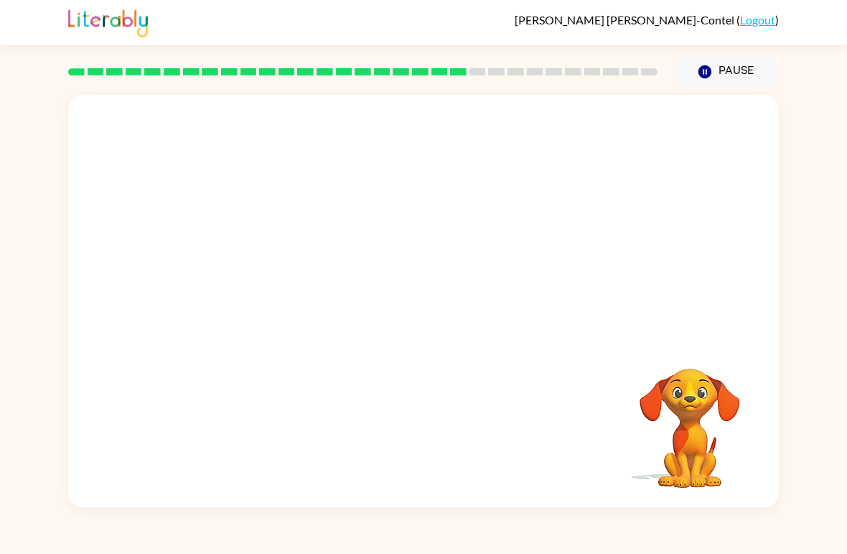
click at [324, 317] on video "Your browser must support playing .mp4 files to use Literably. Please try using…" at bounding box center [423, 216] width 711 height 243
click at [327, 308] on video "Your browser must support playing .mp4 files to use Literably. Please try using…" at bounding box center [423, 216] width 711 height 243
click at [322, 302] on video "Your browser must support playing .mp4 files to use Literably. Please try using…" at bounding box center [423, 216] width 711 height 243
click at [317, 302] on video "Your browser must support playing .mp4 files to use Literably. Please try using…" at bounding box center [423, 216] width 711 height 243
click at [307, 303] on video "Your browser must support playing .mp4 files to use Literably. Please try using…" at bounding box center [423, 216] width 711 height 243
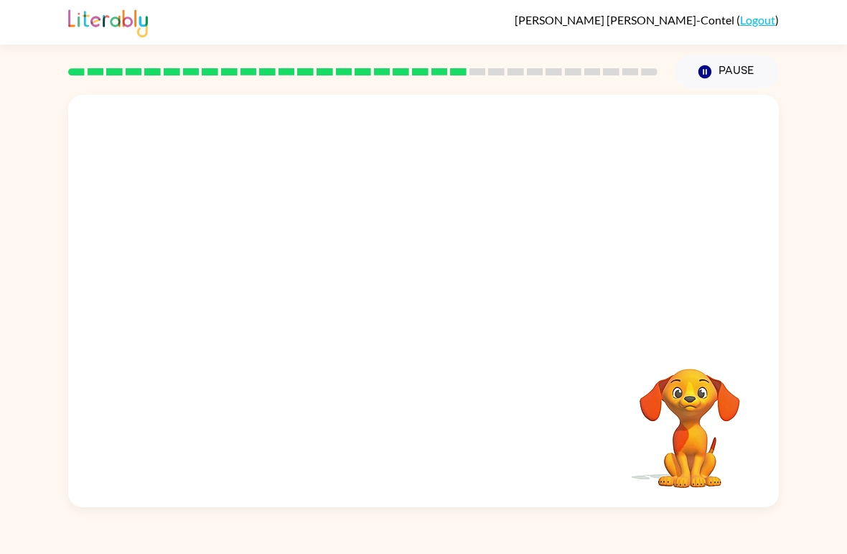
click at [307, 303] on video "Your browser must support playing .mp4 files to use Literably. Please try using…" at bounding box center [423, 216] width 711 height 243
click at [297, 302] on video "Your browser must support playing .mp4 files to use Literably. Please try using…" at bounding box center [423, 216] width 711 height 243
click at [286, 308] on video "Your browser must support playing .mp4 files to use Literably. Please try using…" at bounding box center [423, 216] width 711 height 243
click at [280, 317] on video "Your browser must support playing .mp4 files to use Literably. Please try using…" at bounding box center [423, 216] width 711 height 243
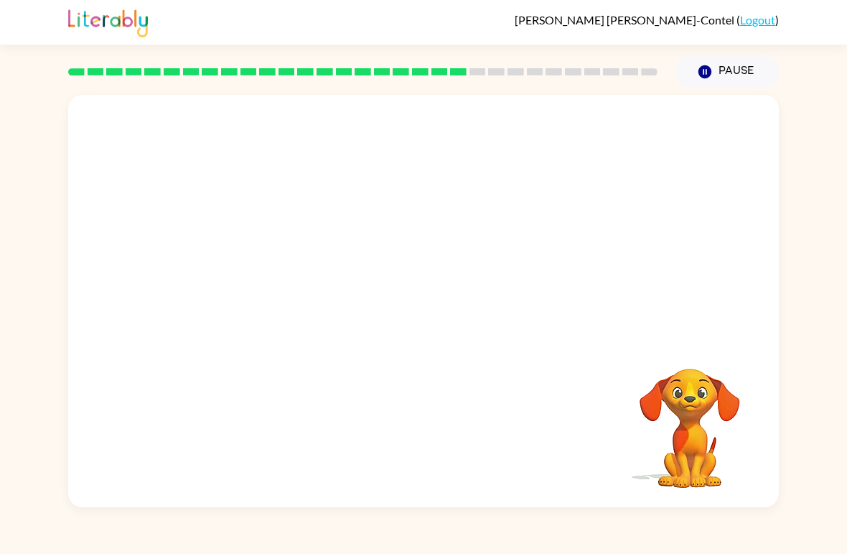
click at [279, 316] on video "Your browser must support playing .mp4 files to use Literably. Please try using…" at bounding box center [423, 216] width 711 height 243
click at [289, 304] on video "Your browser must support playing .mp4 files to use Literably. Please try using…" at bounding box center [423, 216] width 711 height 243
click at [297, 295] on video "Your browser must support playing .mp4 files to use Literably. Please try using…" at bounding box center [423, 216] width 711 height 243
click at [301, 300] on video "Your browser must support playing .mp4 files to use Literably. Please try using…" at bounding box center [423, 216] width 711 height 243
click at [303, 299] on video "Your browser must support playing .mp4 files to use Literably. Please try using…" at bounding box center [423, 216] width 711 height 243
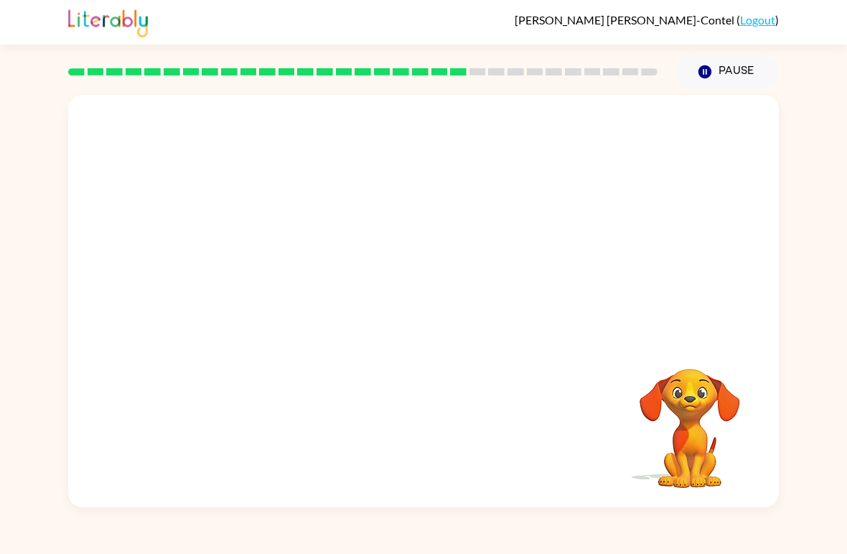
click at [307, 298] on video "Your browser must support playing .mp4 files to use Literably. Please try using…" at bounding box center [423, 216] width 711 height 243
click at [312, 299] on video "Your browser must support playing .mp4 files to use Literably. Please try using…" at bounding box center [423, 216] width 711 height 243
click at [318, 302] on video "Your browser must support playing .mp4 files to use Literably. Please try using…" at bounding box center [423, 216] width 711 height 243
click at [307, 292] on video "Your browser must support playing .mp4 files to use Literably. Please try using…" at bounding box center [423, 216] width 711 height 243
click at [300, 296] on video "Your browser must support playing .mp4 files to use Literably. Please try using…" at bounding box center [423, 216] width 711 height 243
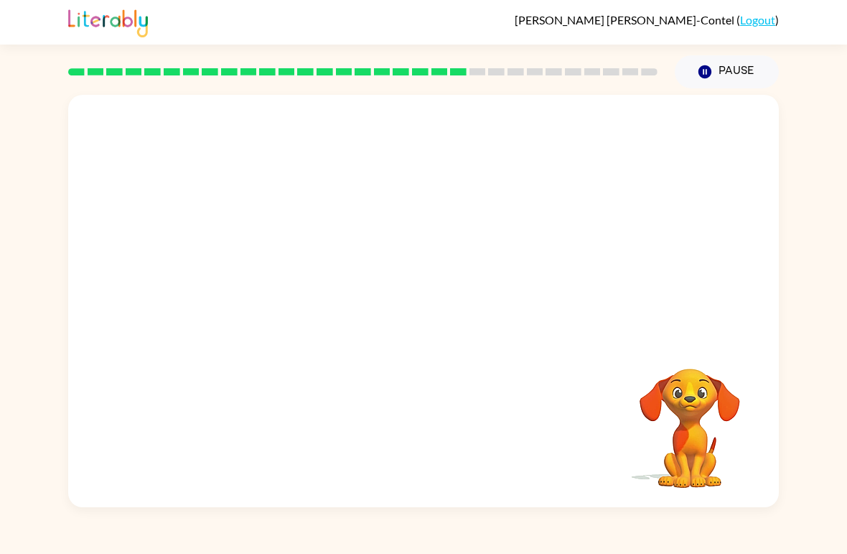
click at [306, 298] on video "Your browser must support playing .mp4 files to use Literably. Please try using…" at bounding box center [423, 216] width 711 height 243
click at [307, 300] on video "Your browser must support playing .mp4 files to use Literably. Please try using…" at bounding box center [423, 216] width 711 height 243
click at [305, 302] on video "Your browser must support playing .mp4 files to use Literably. Please try using…" at bounding box center [423, 216] width 711 height 243
click at [289, 299] on video "Your browser must support playing .mp4 files to use Literably. Please try using…" at bounding box center [423, 216] width 711 height 243
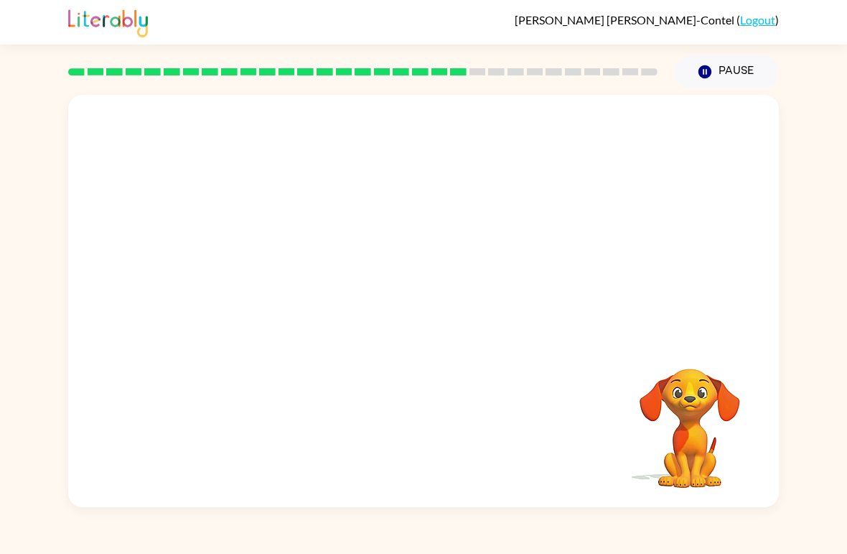
click at [294, 291] on video "Your browser must support playing .mp4 files to use Literably. Please try using…" at bounding box center [423, 216] width 711 height 243
click at [293, 288] on div at bounding box center [423, 301] width 711 height 412
click at [314, 290] on div at bounding box center [423, 301] width 711 height 412
click at [324, 286] on div at bounding box center [423, 301] width 711 height 412
click at [277, 378] on div at bounding box center [423, 301] width 711 height 412
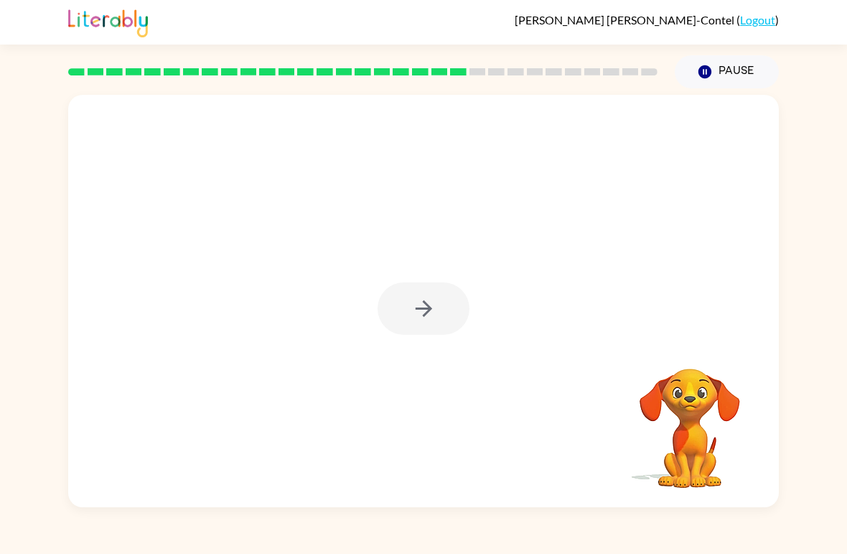
click at [445, 314] on div at bounding box center [424, 308] width 92 height 52
click at [441, 317] on div at bounding box center [424, 308] width 92 height 52
click at [424, 326] on div at bounding box center [424, 308] width 92 height 52
click at [429, 315] on icon "button" at bounding box center [423, 308] width 25 height 25
click at [428, 315] on div at bounding box center [424, 308] width 92 height 52
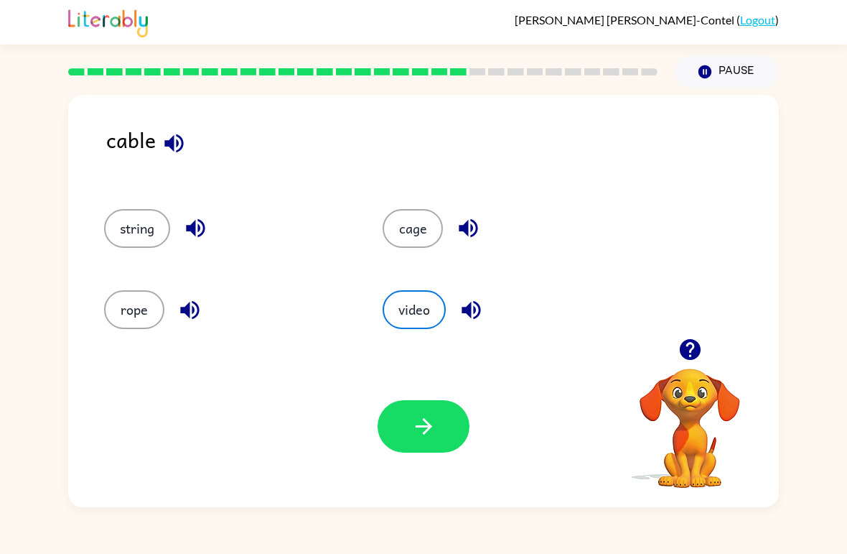
click at [130, 230] on button "string" at bounding box center [137, 228] width 66 height 39
click at [149, 316] on button "rope" at bounding box center [134, 309] width 60 height 39
click at [431, 221] on button "cage" at bounding box center [413, 228] width 60 height 39
click at [412, 437] on icon "button" at bounding box center [423, 426] width 25 height 25
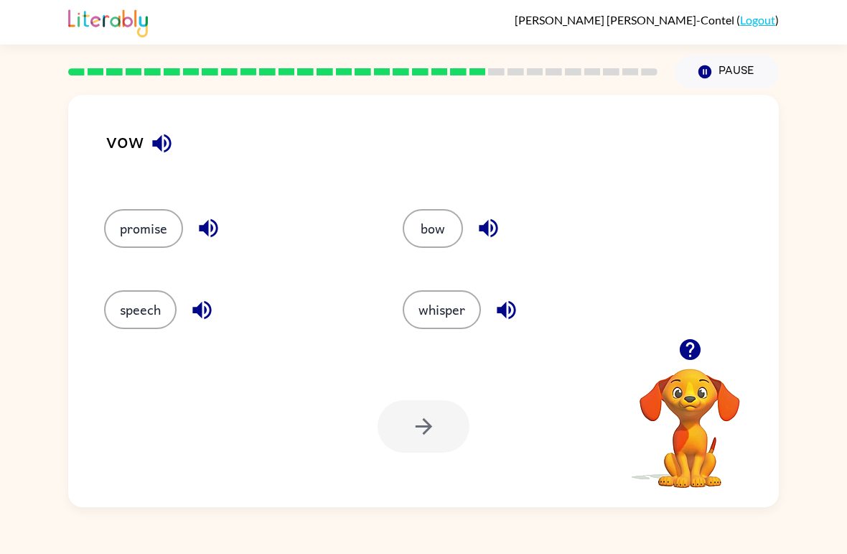
click at [421, 226] on button "bow" at bounding box center [433, 228] width 60 height 39
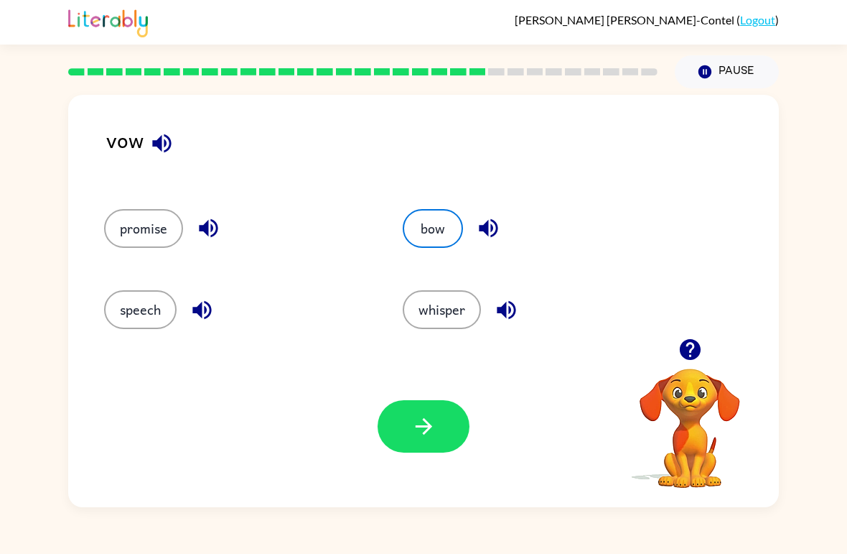
click at [439, 447] on button "button" at bounding box center [424, 426] width 92 height 52
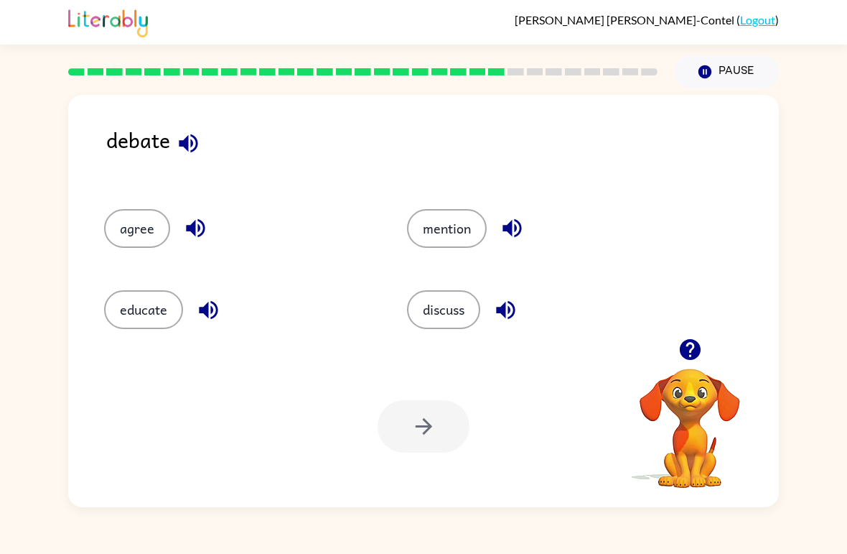
click at [133, 227] on button "agree" at bounding box center [137, 228] width 66 height 39
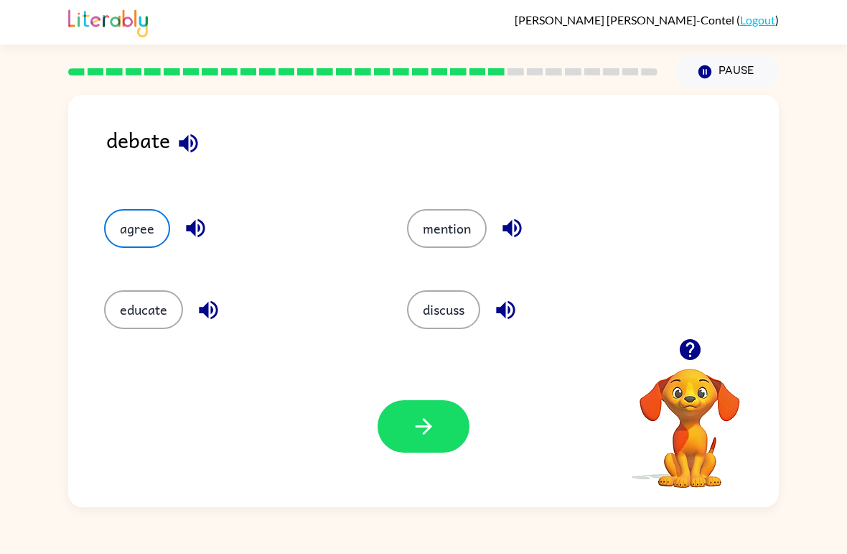
click at [424, 452] on button "button" at bounding box center [424, 426] width 92 height 52
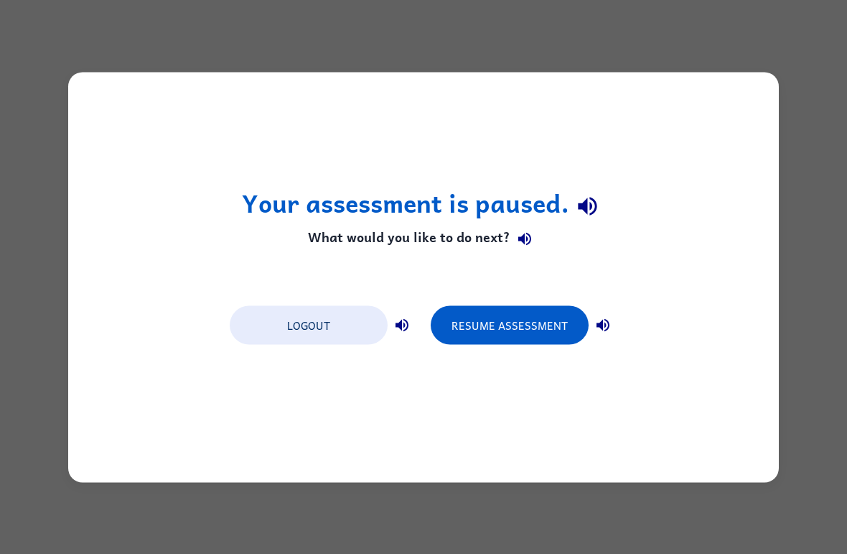
click at [528, 326] on button "Resume Assessment" at bounding box center [510, 324] width 158 height 39
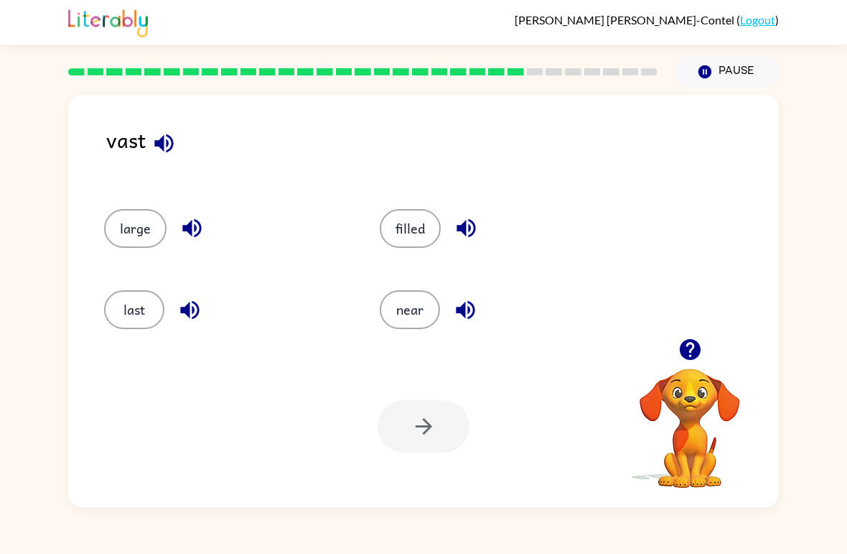
click at [411, 312] on button "near" at bounding box center [410, 309] width 60 height 39
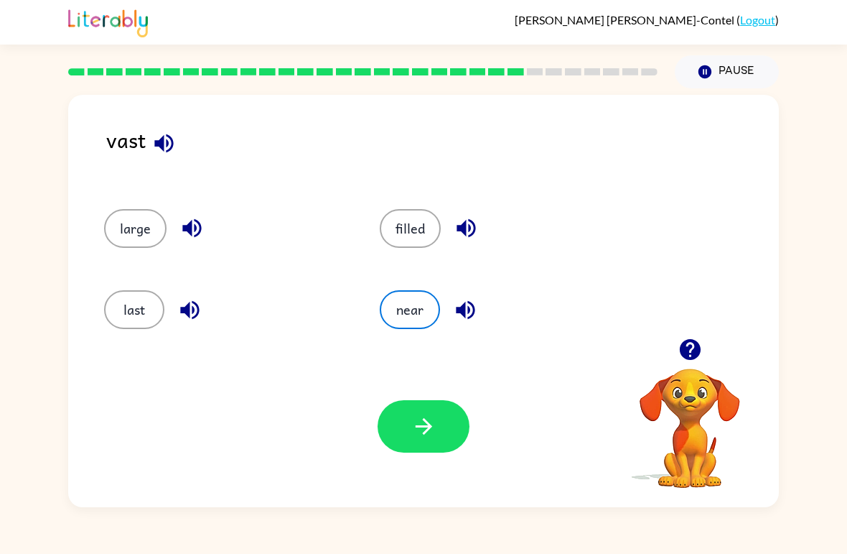
click at [121, 233] on button "large" at bounding box center [135, 228] width 62 height 39
click at [451, 444] on button "button" at bounding box center [424, 426] width 92 height 52
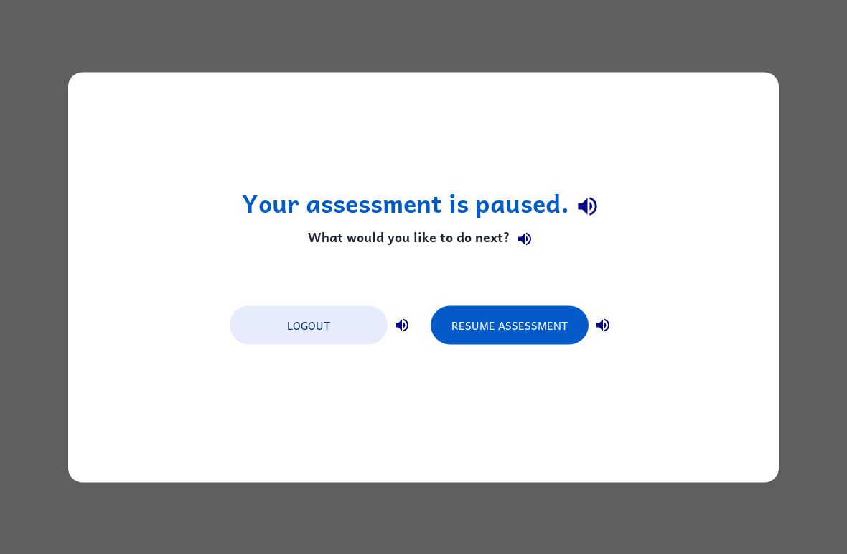
click at [536, 321] on button "Resume Assessment" at bounding box center [510, 324] width 158 height 39
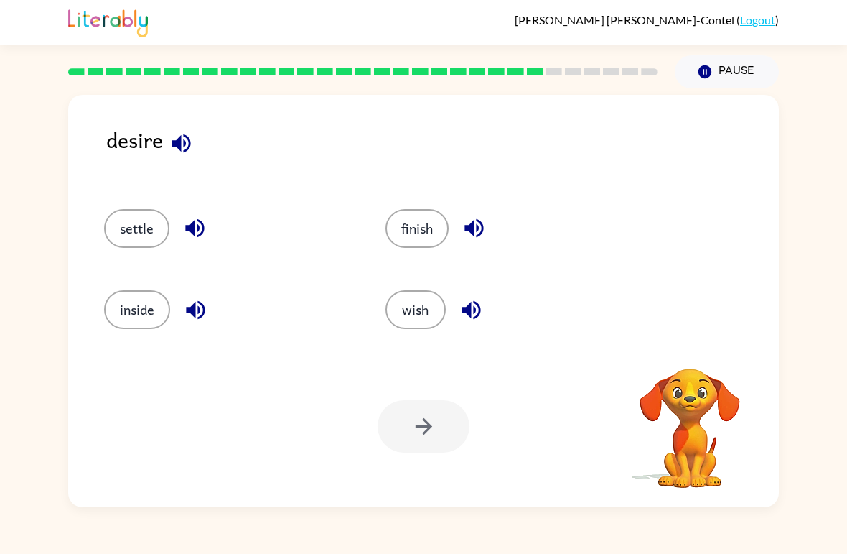
click at [417, 306] on button "wish" at bounding box center [416, 309] width 60 height 39
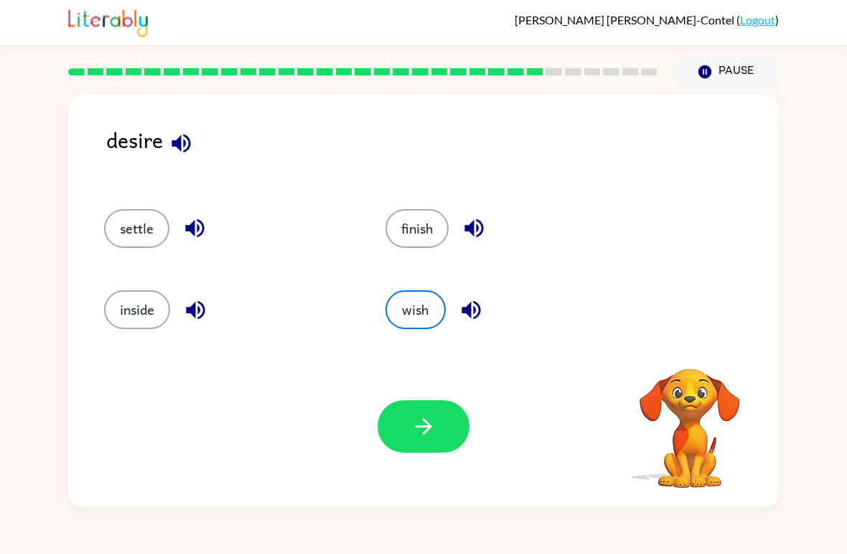
click at [445, 439] on button "button" at bounding box center [424, 426] width 92 height 52
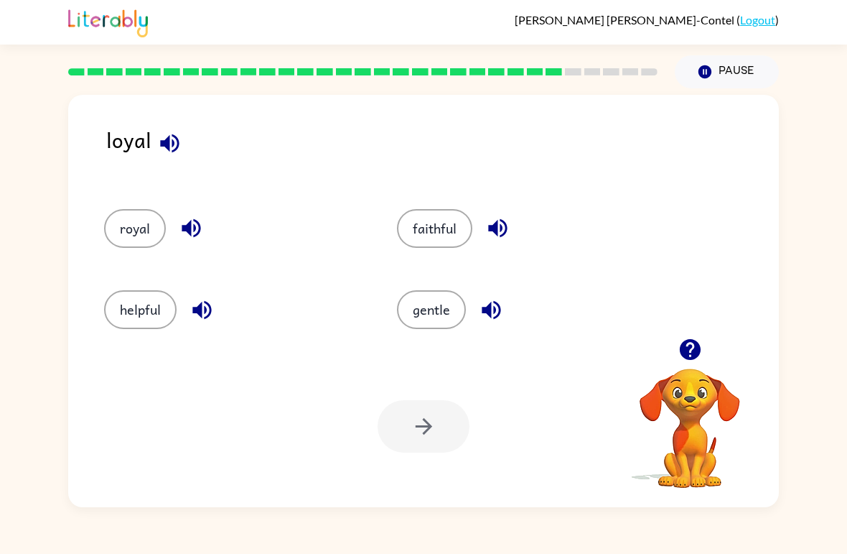
click at [444, 305] on button "gentle" at bounding box center [431, 309] width 69 height 39
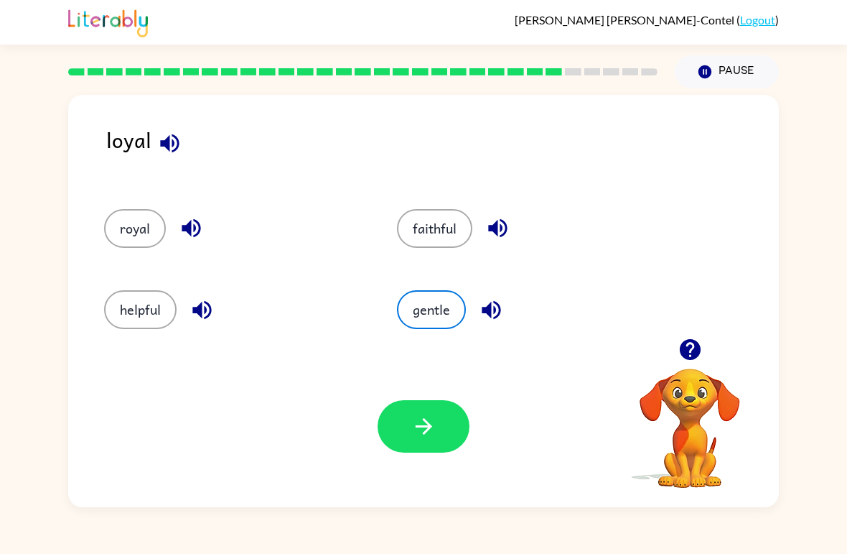
click at [463, 421] on button "button" at bounding box center [424, 426] width 92 height 52
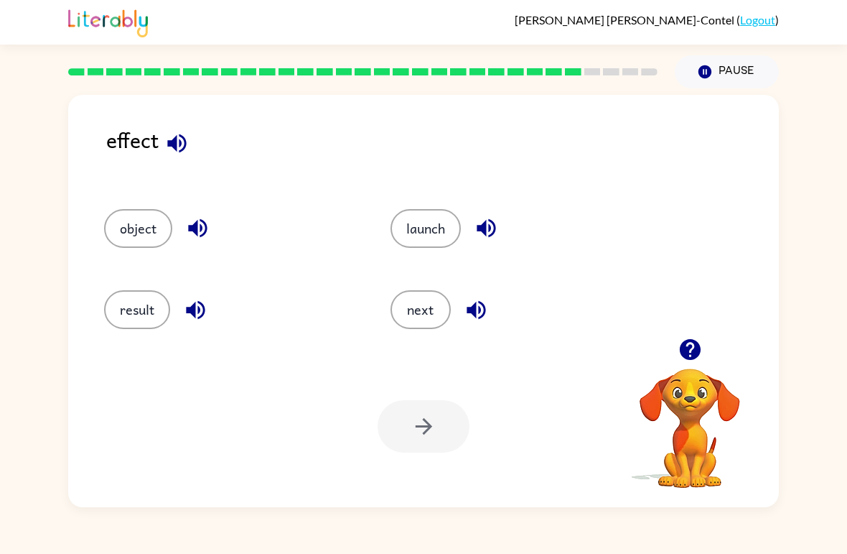
click at [151, 305] on button "result" at bounding box center [137, 309] width 66 height 39
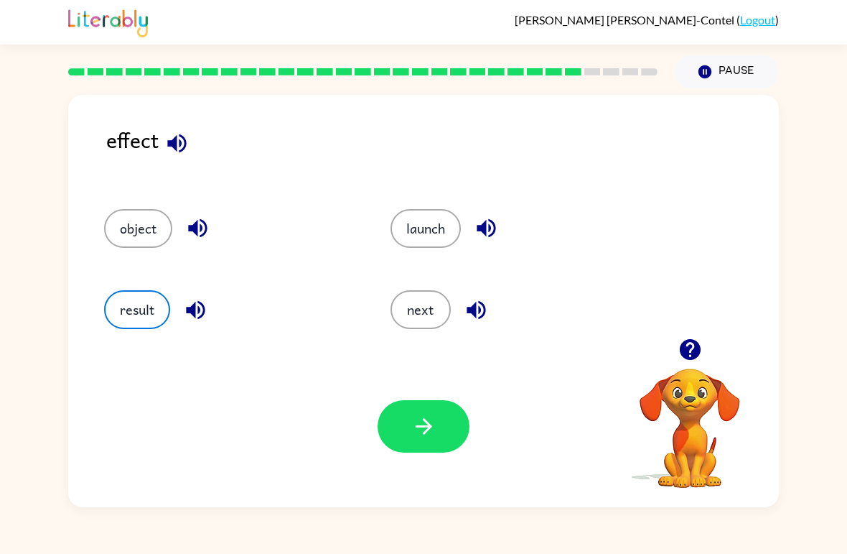
click at [445, 439] on button "button" at bounding box center [424, 426] width 92 height 52
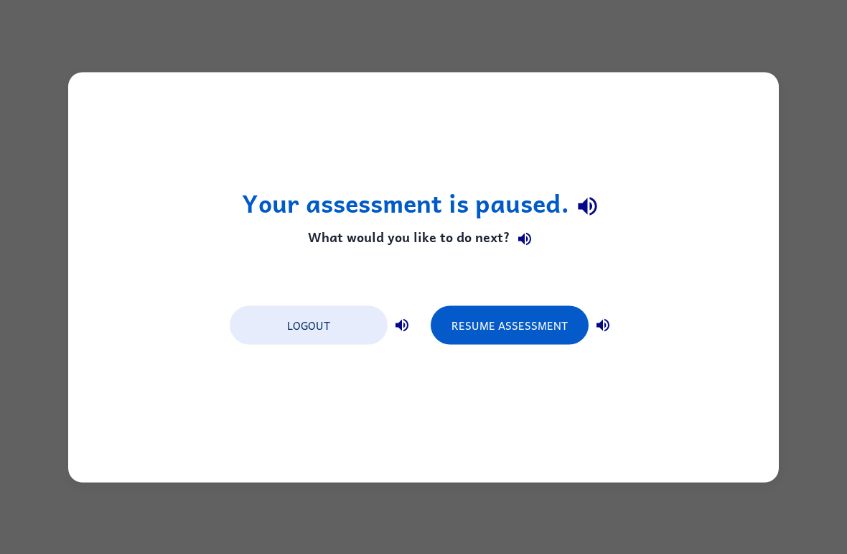
click at [536, 327] on button "Resume Assessment" at bounding box center [510, 324] width 158 height 39
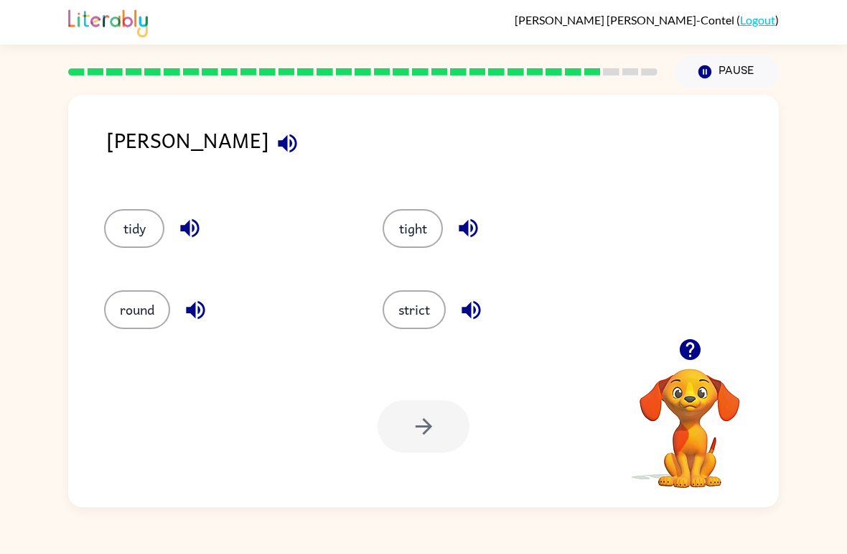
click at [408, 240] on button "tight" at bounding box center [413, 228] width 60 height 39
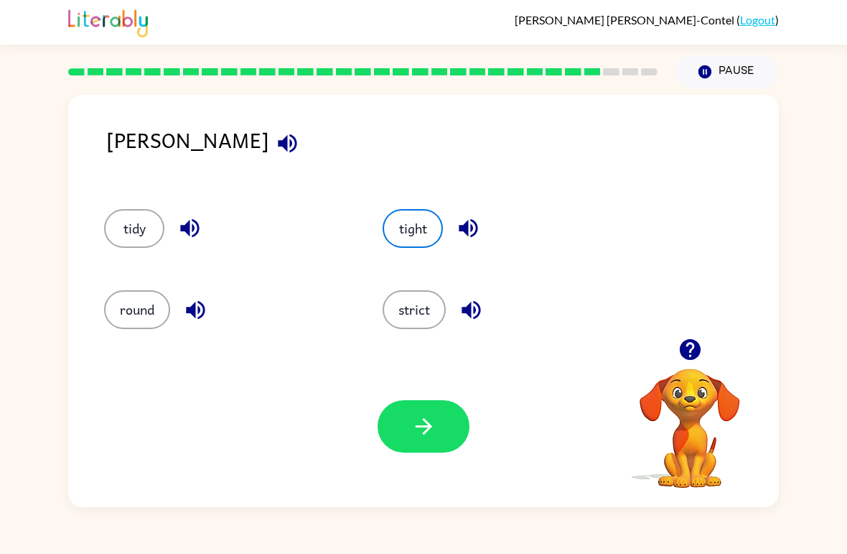
click at [429, 441] on button "button" at bounding box center [424, 426] width 92 height 52
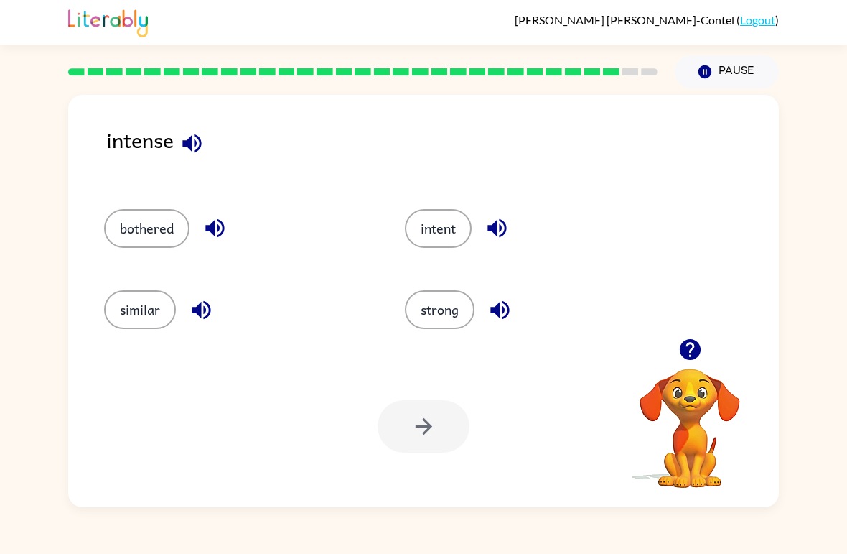
click at [442, 317] on button "strong" at bounding box center [440, 309] width 70 height 39
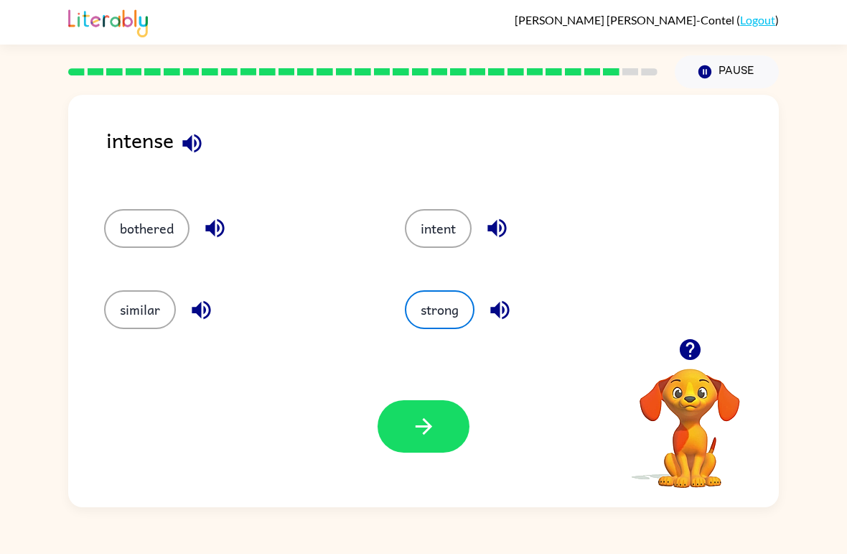
click at [398, 441] on button "button" at bounding box center [424, 426] width 92 height 52
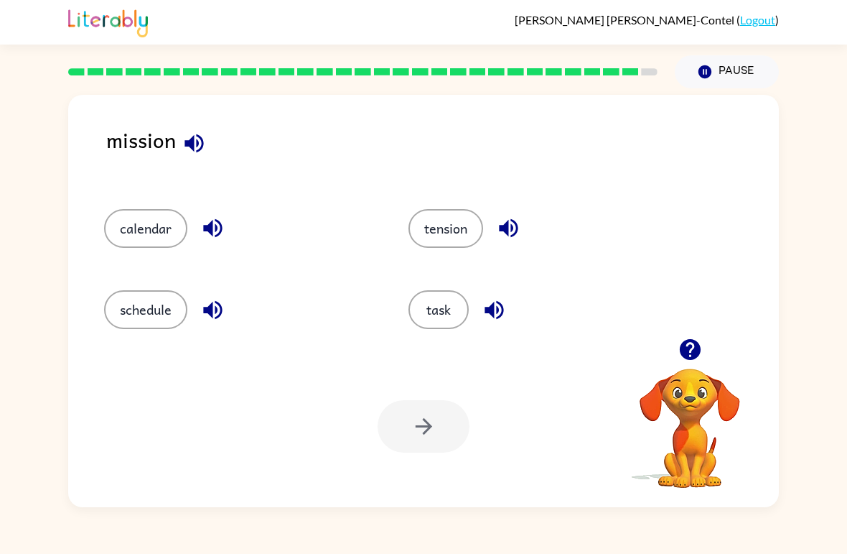
click at [429, 322] on button "task" at bounding box center [438, 309] width 60 height 39
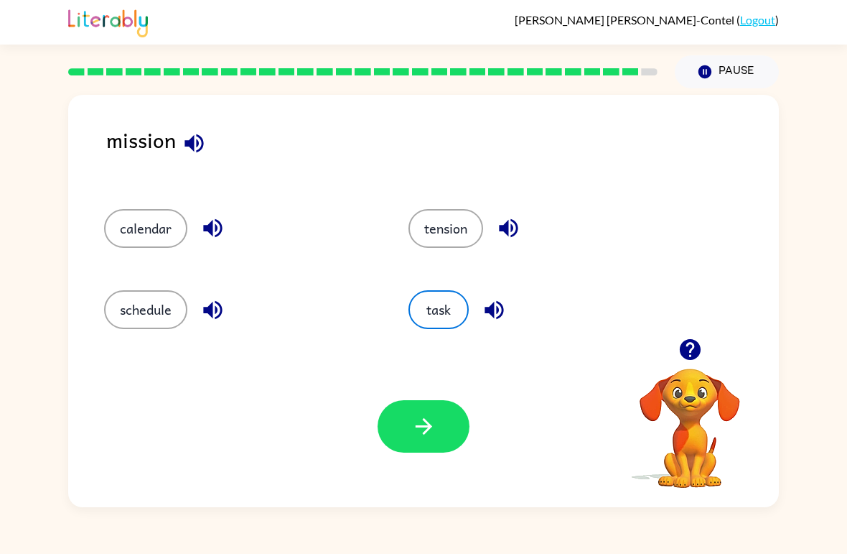
click at [428, 432] on icon "button" at bounding box center [423, 426] width 25 height 25
